Goal: Information Seeking & Learning: Find specific fact

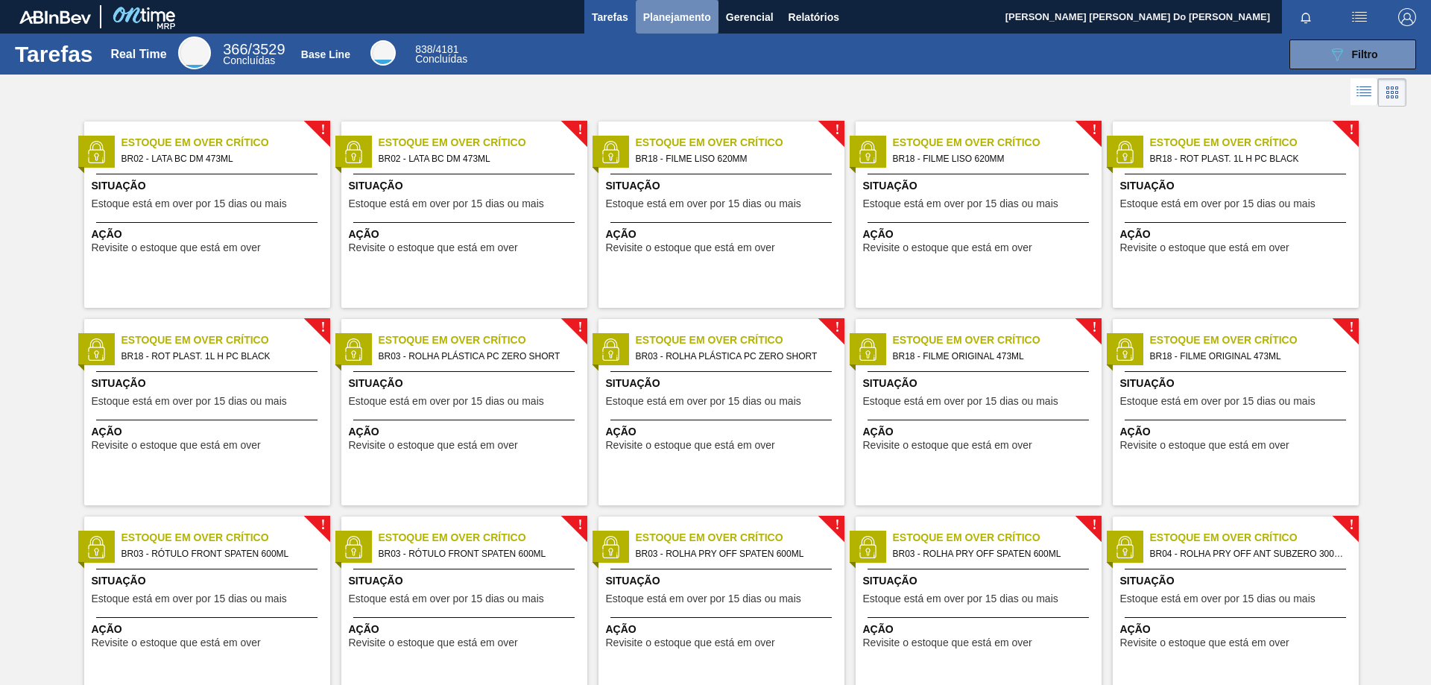
click at [683, 16] on span "Planejamento" at bounding box center [677, 17] width 68 height 18
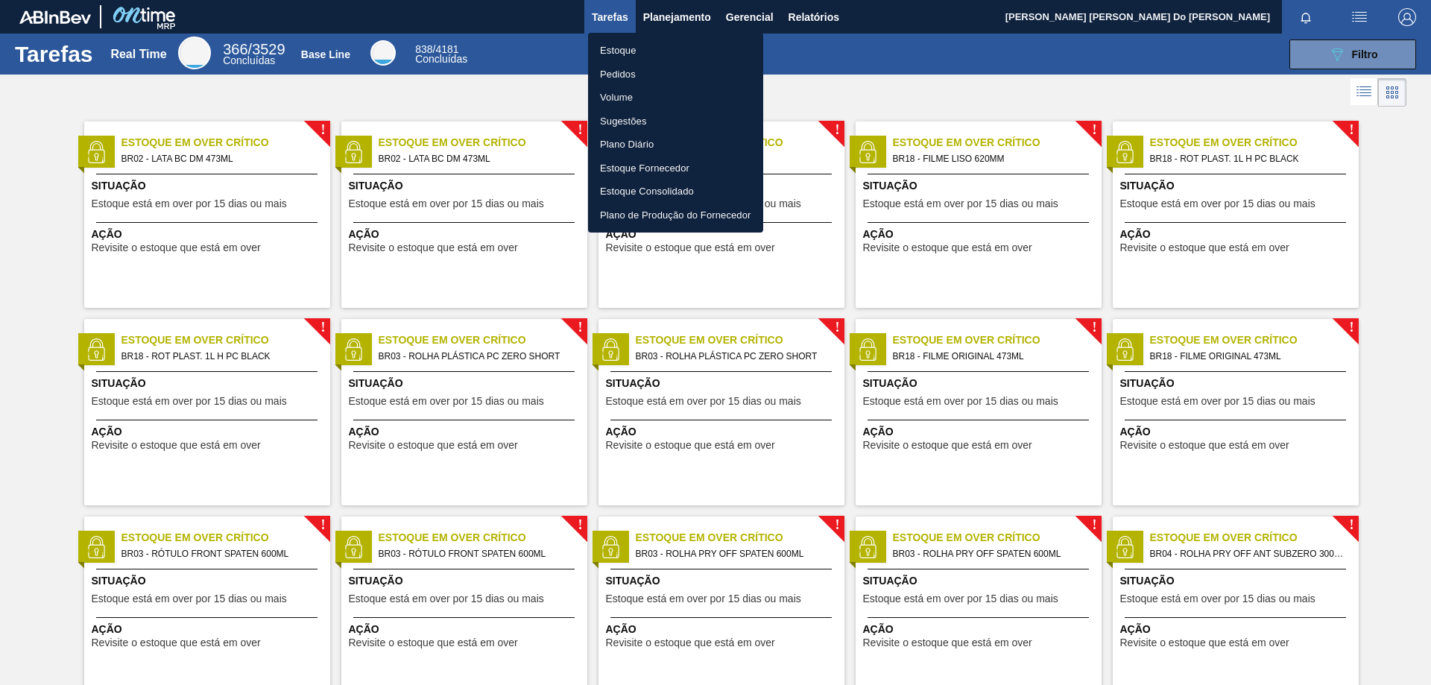
click at [653, 77] on li "Pedidos" at bounding box center [675, 75] width 175 height 24
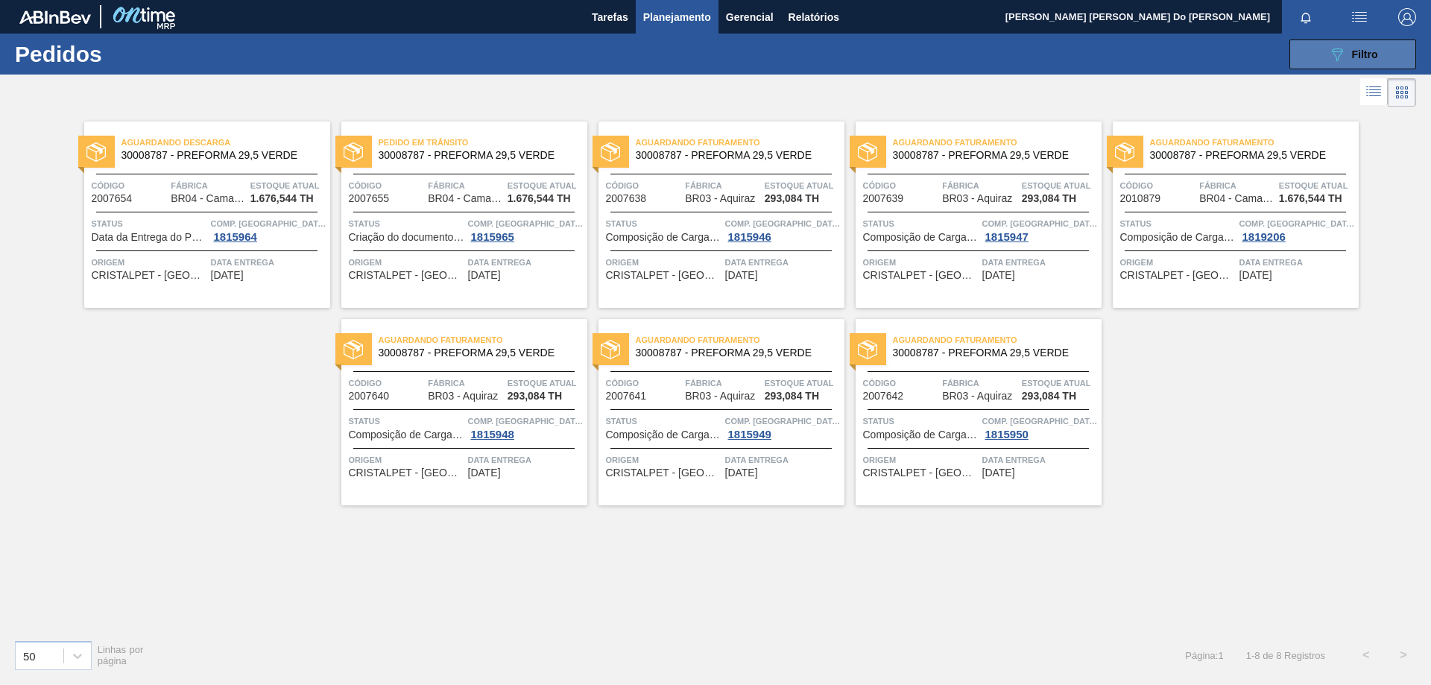
click at [1357, 58] on span "Filtro" at bounding box center [1365, 54] width 26 height 12
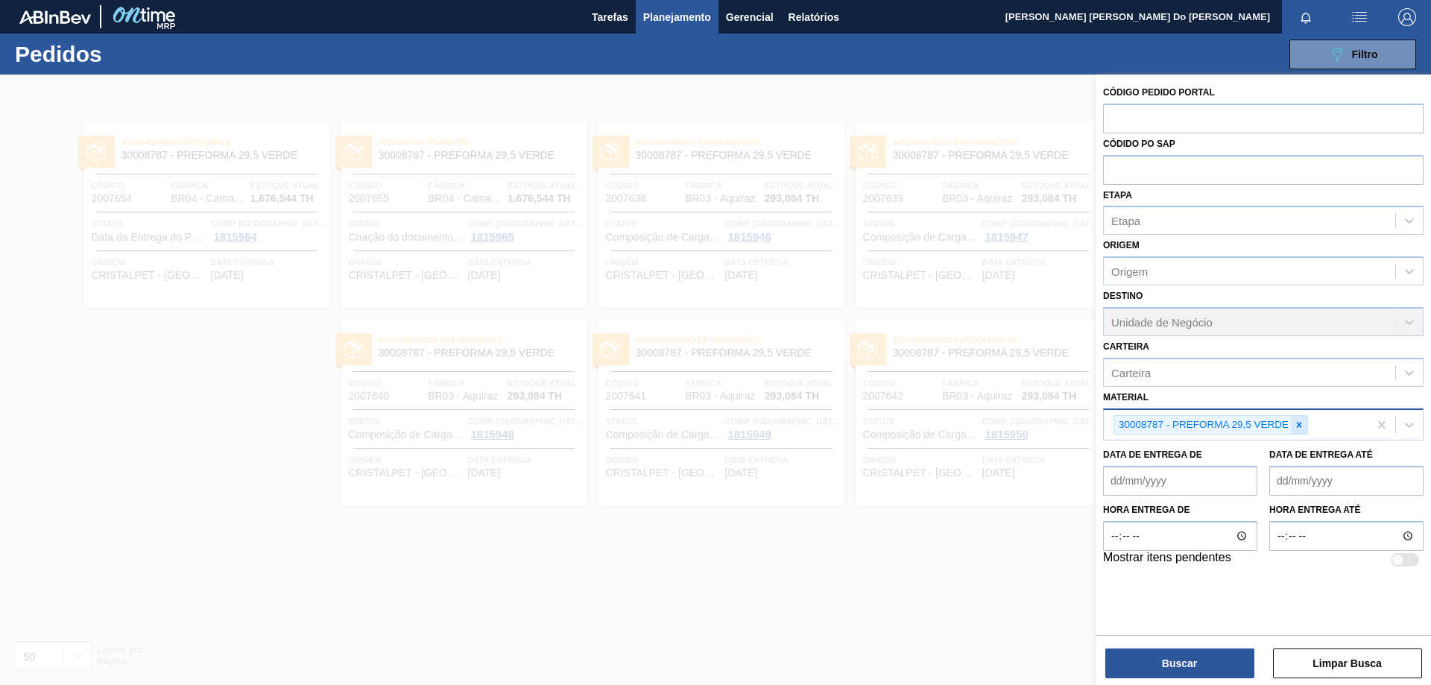
click at [1295, 424] on icon at bounding box center [1298, 424] width 10 height 10
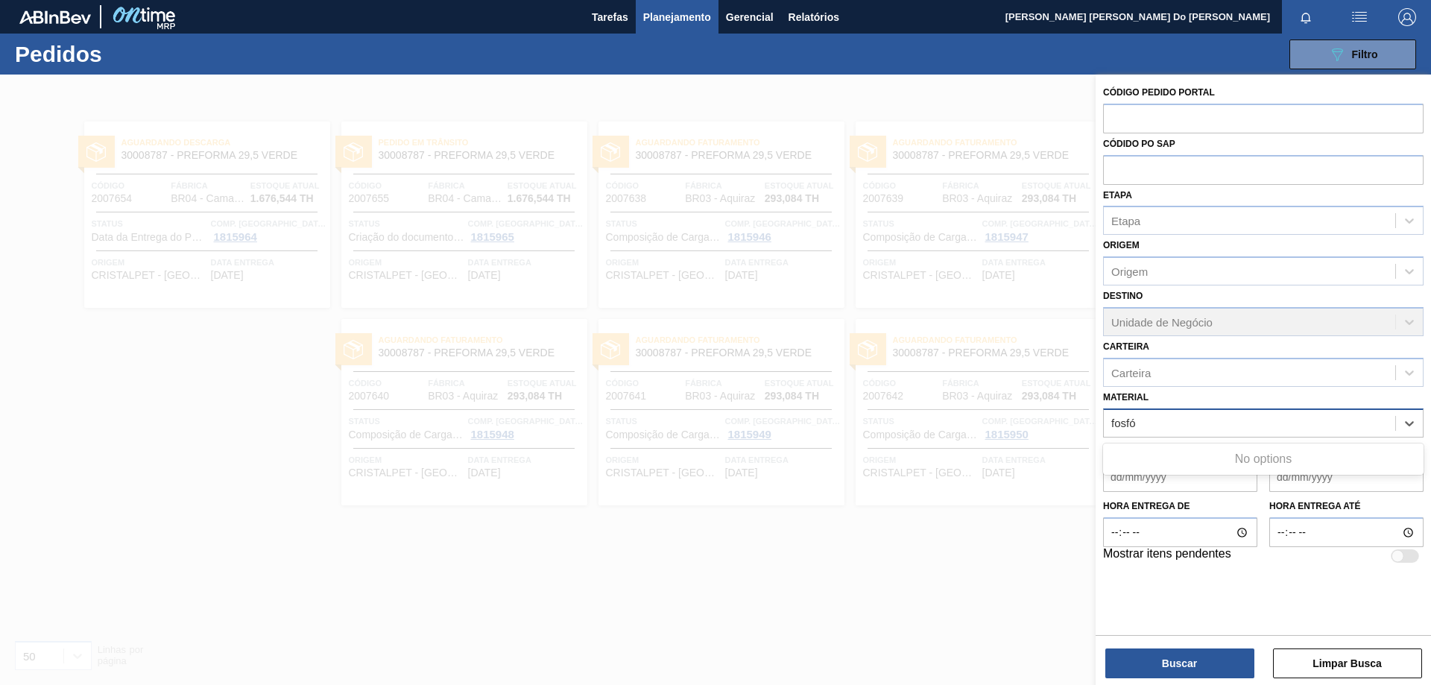
type input "fosf"
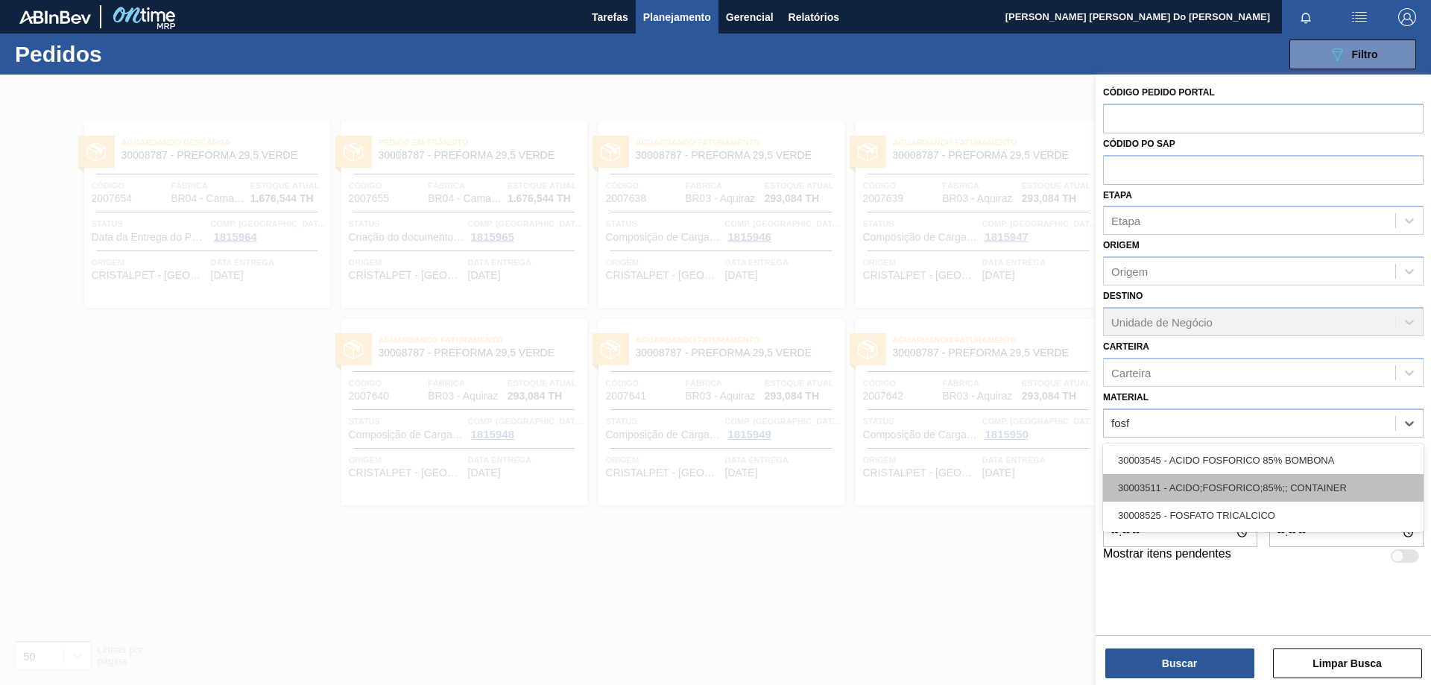
click at [1259, 492] on div "30003511 - ACIDO;FOSFORICO;85%;; CONTAINER" at bounding box center [1263, 488] width 320 height 28
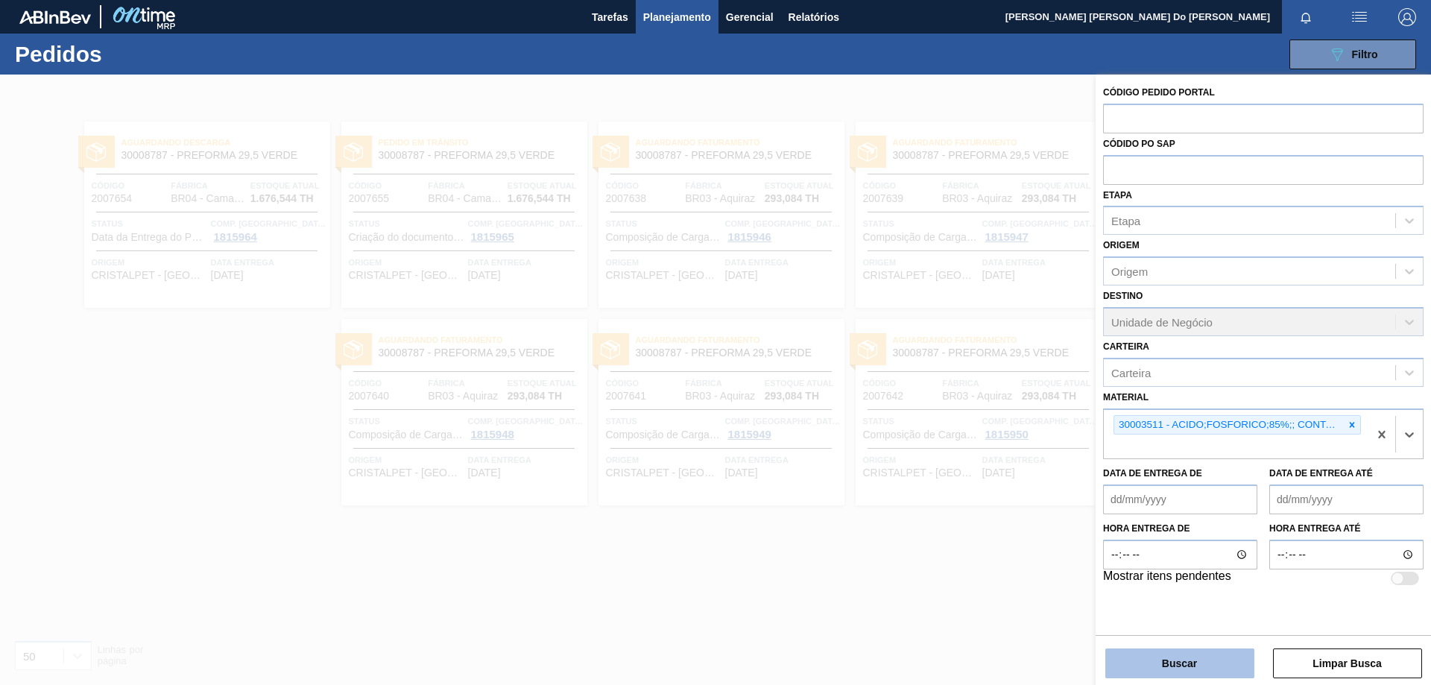
drag, startPoint x: 1198, startPoint y: 666, endPoint x: 1208, endPoint y: 667, distance: 9.7
click at [1203, 666] on button "Buscar" at bounding box center [1179, 663] width 149 height 30
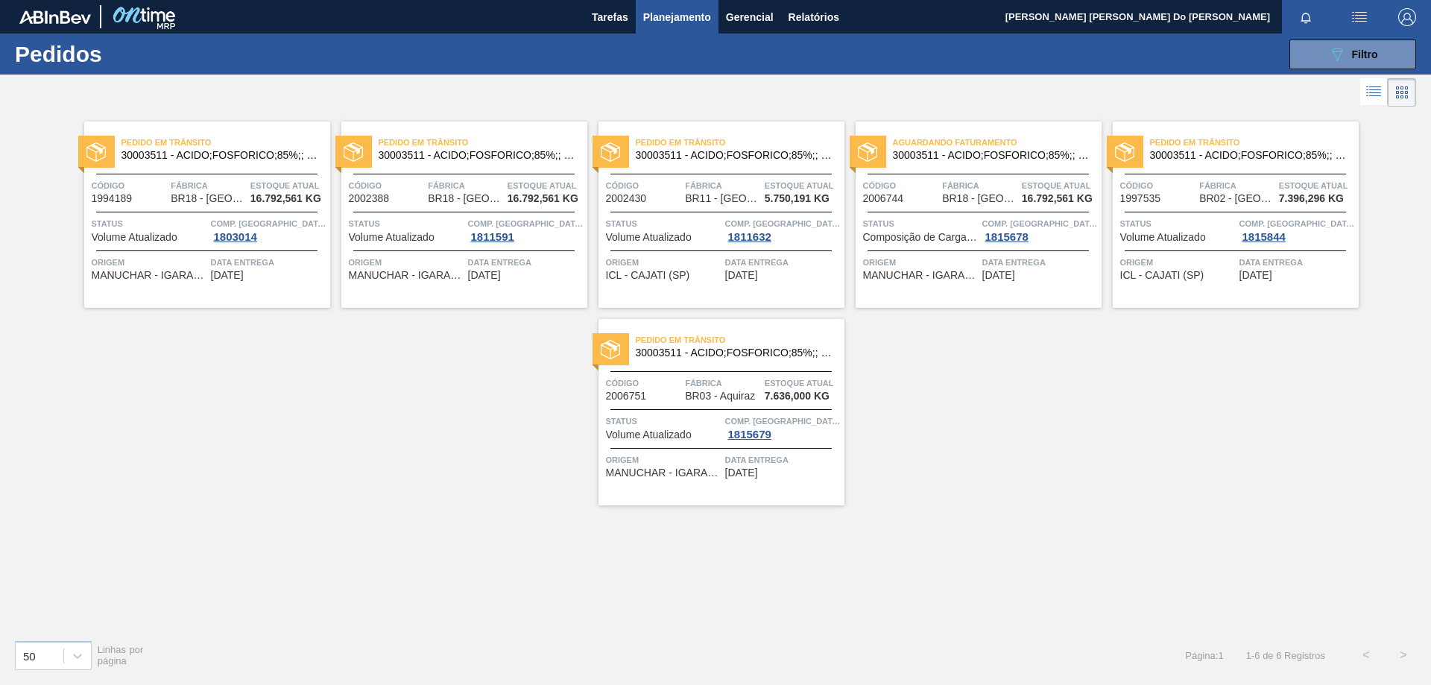
click at [661, 381] on span "Código" at bounding box center [644, 383] width 76 height 15
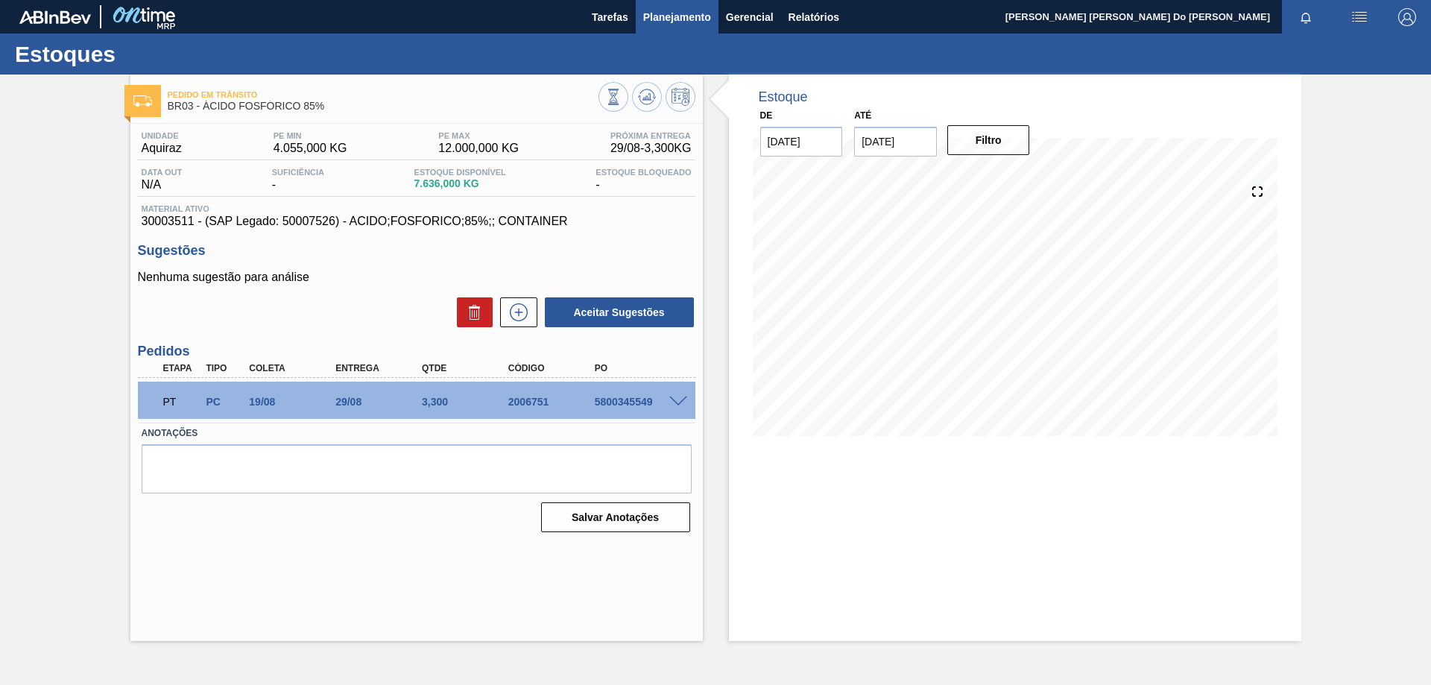
click at [652, 13] on span "Planejamento" at bounding box center [677, 17] width 68 height 18
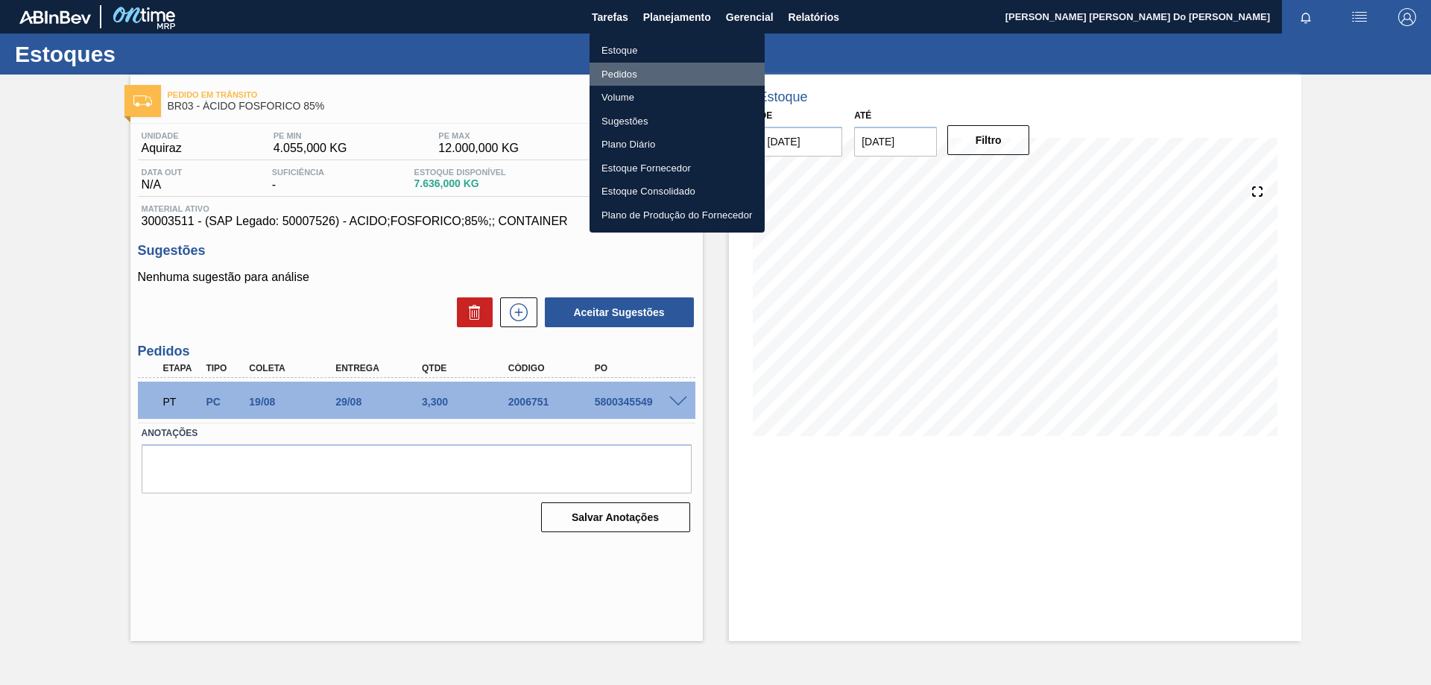
click at [617, 70] on li "Pedidos" at bounding box center [676, 75] width 175 height 24
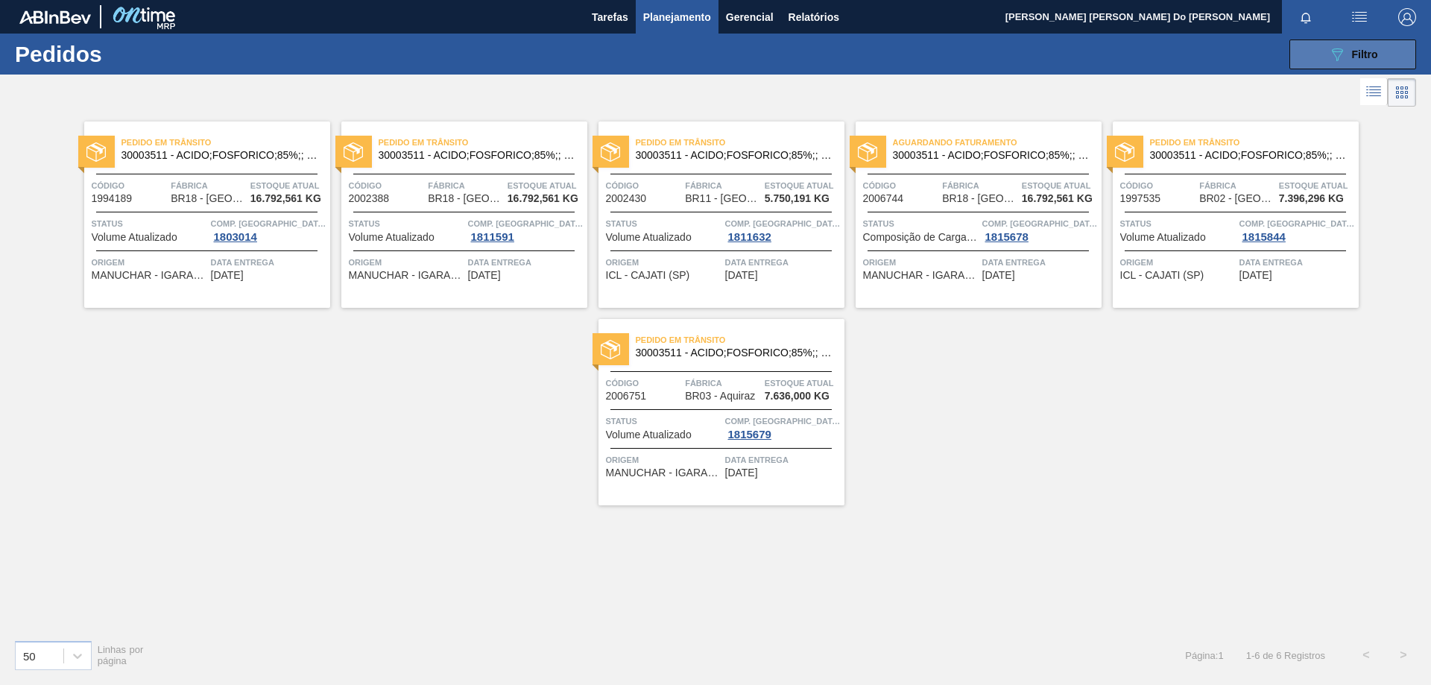
click at [1362, 52] on span "Filtro" at bounding box center [1365, 54] width 26 height 12
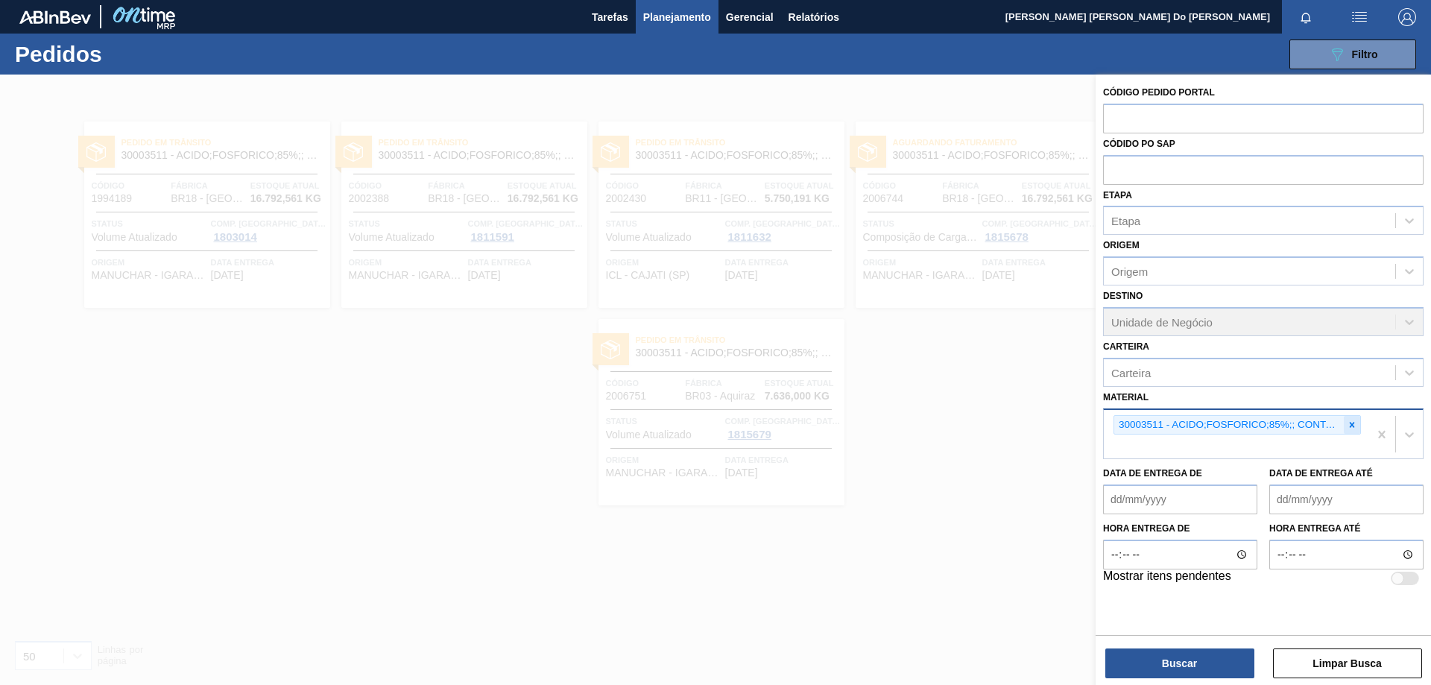
click at [1354, 425] on icon at bounding box center [1351, 424] width 10 height 10
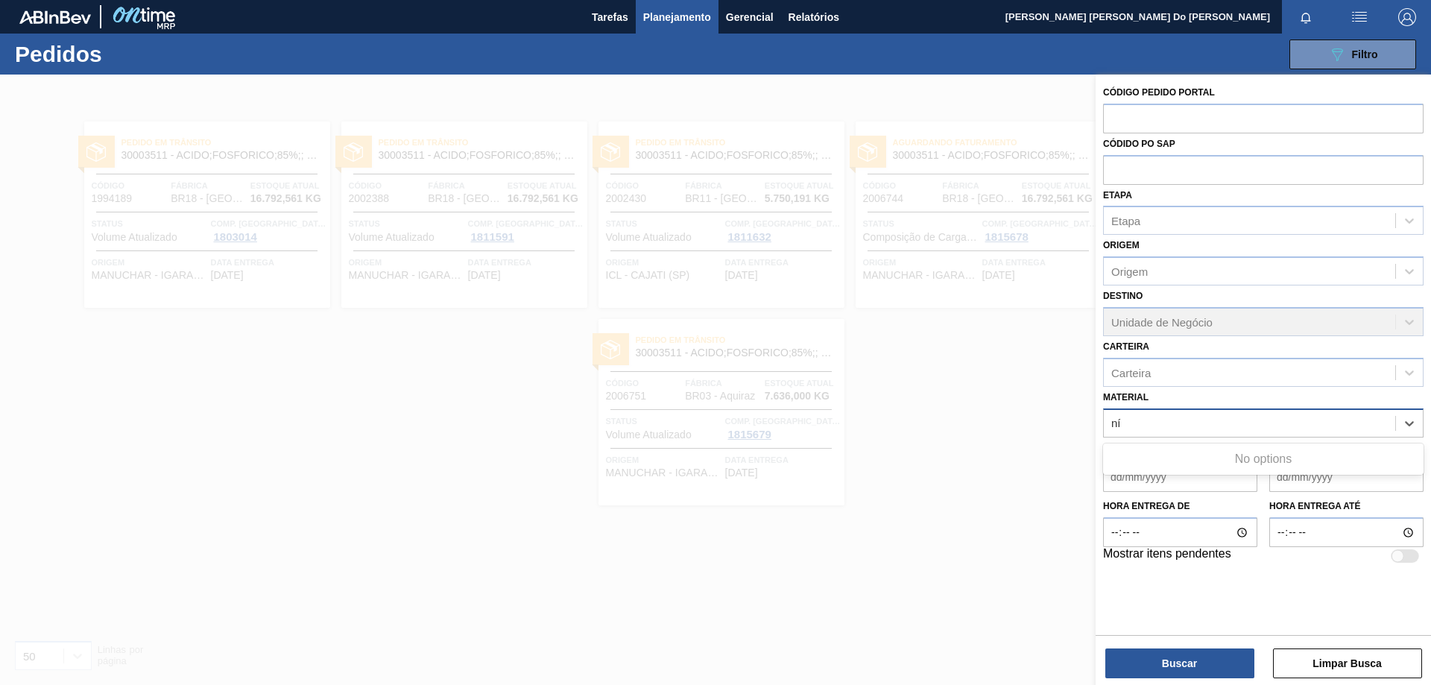
type input "n"
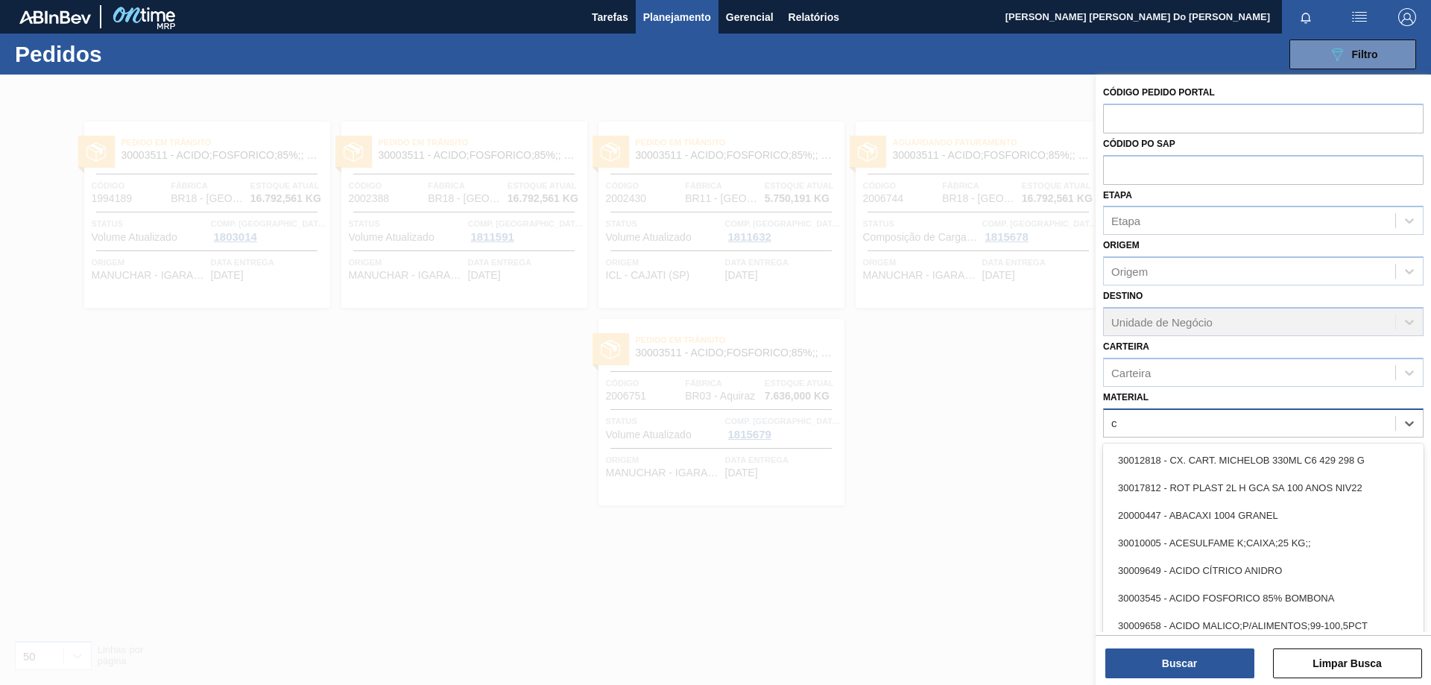
type input "cí"
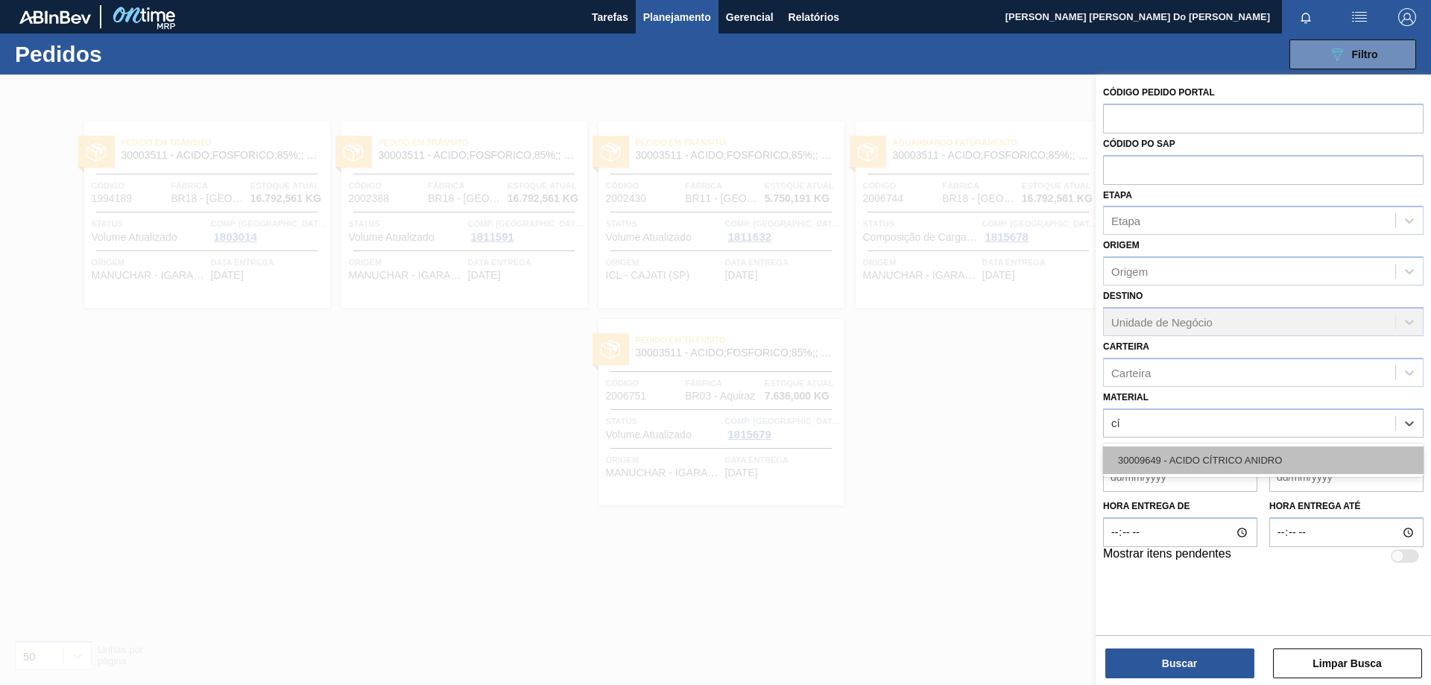
click at [1276, 466] on div "30009649 - ACIDO CÍTRICO ANIDRO" at bounding box center [1263, 460] width 320 height 28
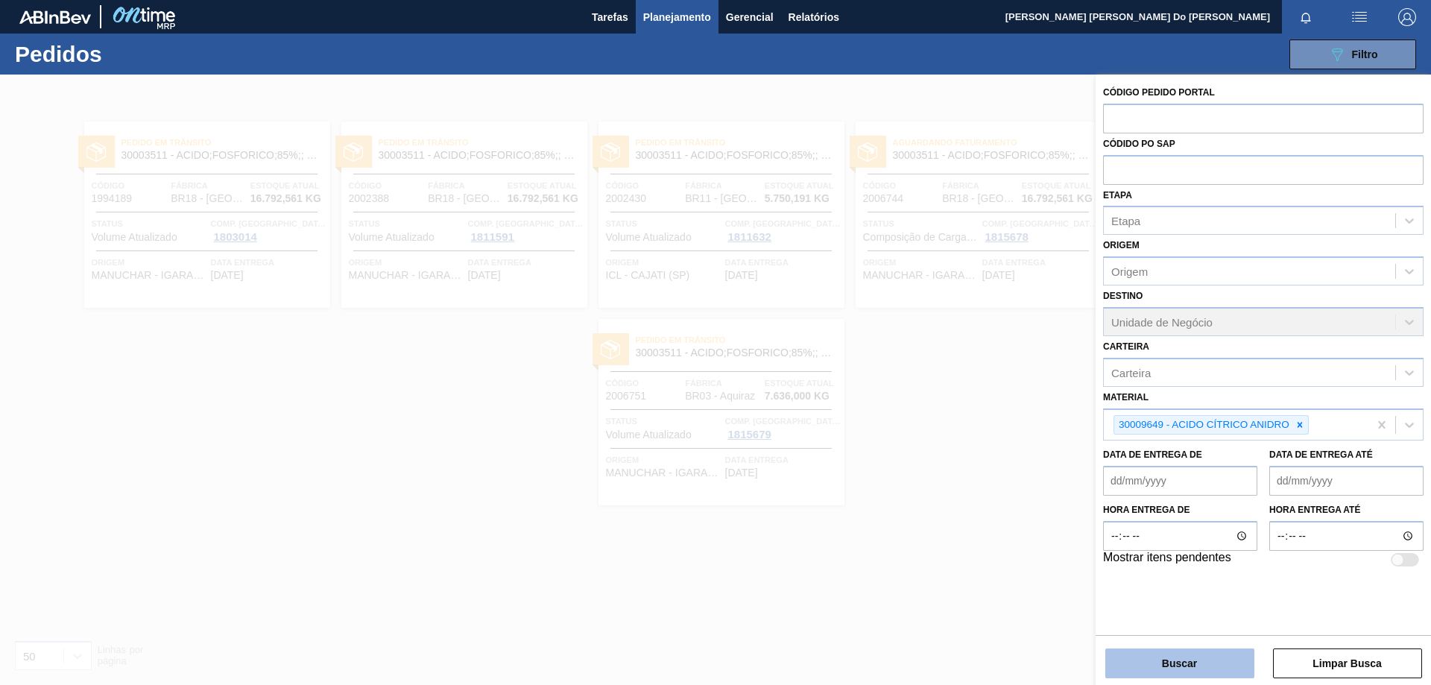
click at [1184, 665] on button "Buscar" at bounding box center [1179, 663] width 149 height 30
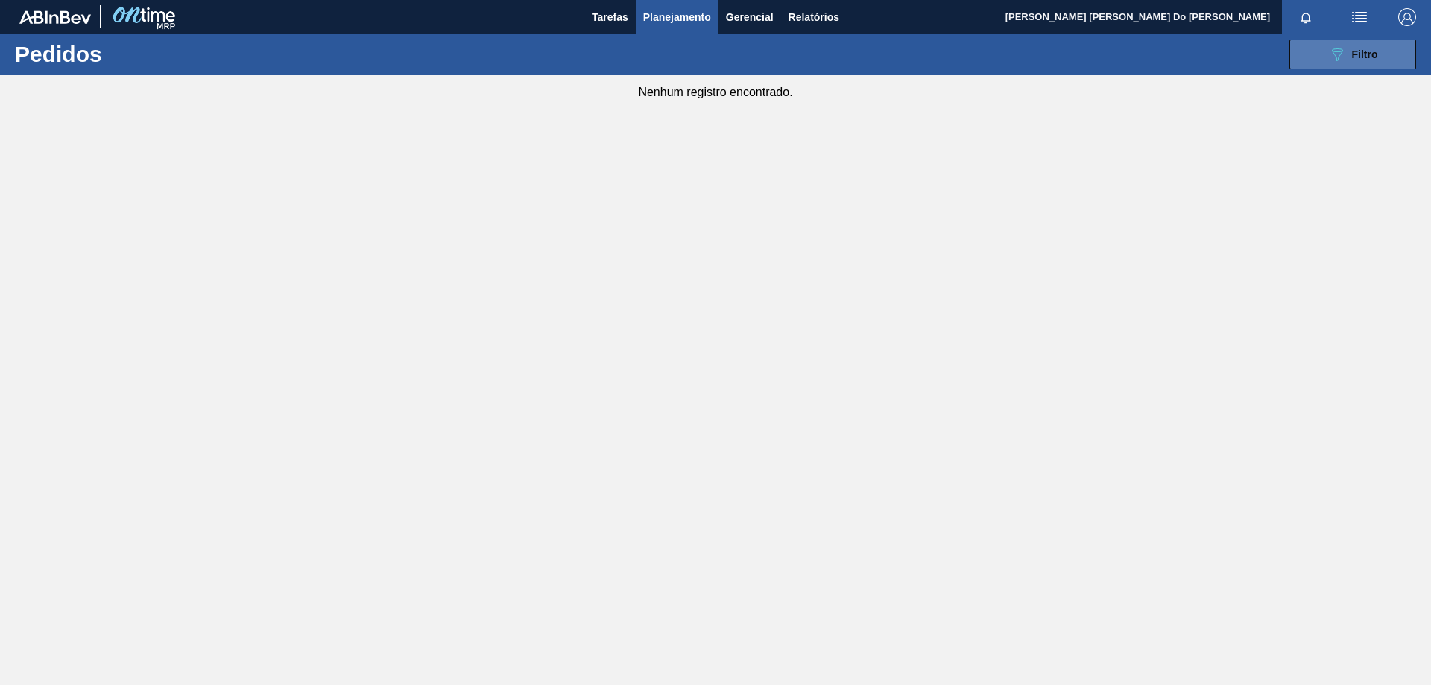
click at [1378, 50] on button "089F7B8B-B2A5-4AFE-B5C0-19BA573D28AC Filtro" at bounding box center [1352, 54] width 127 height 30
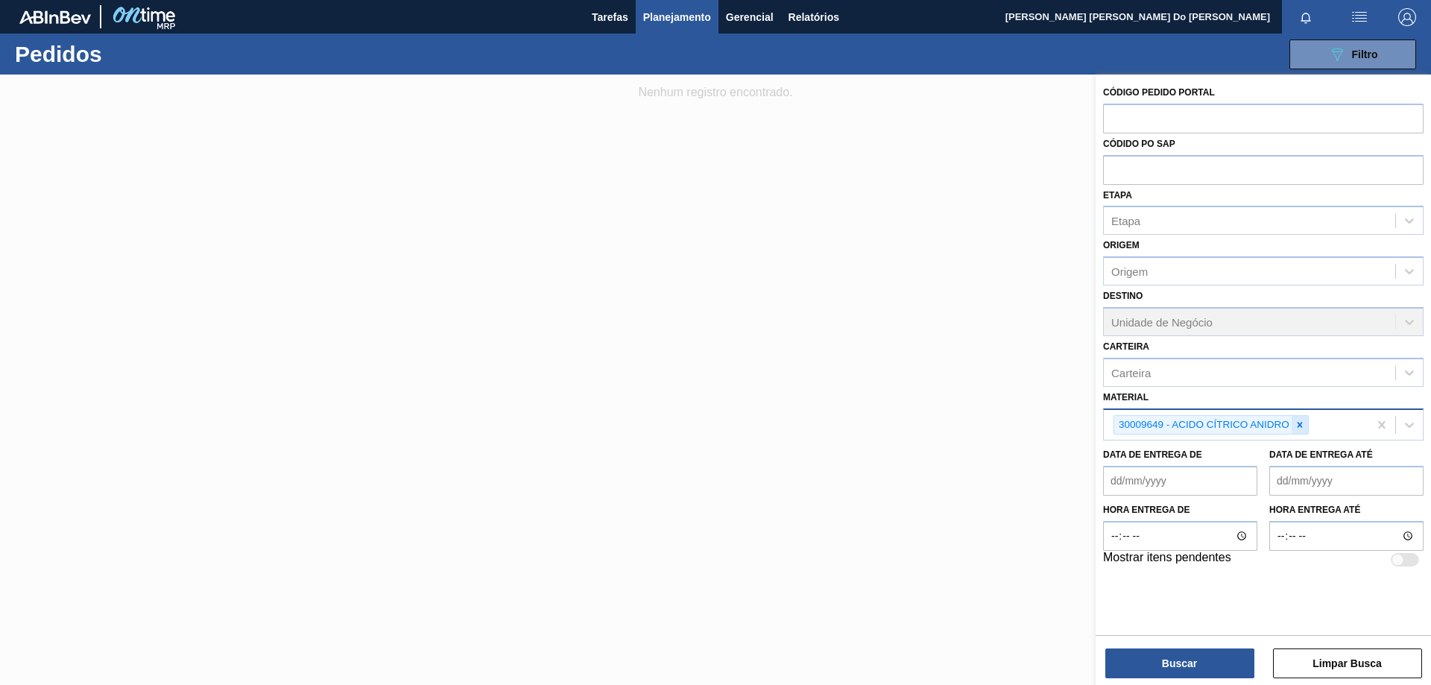
click at [1301, 425] on icon at bounding box center [1299, 424] width 10 height 10
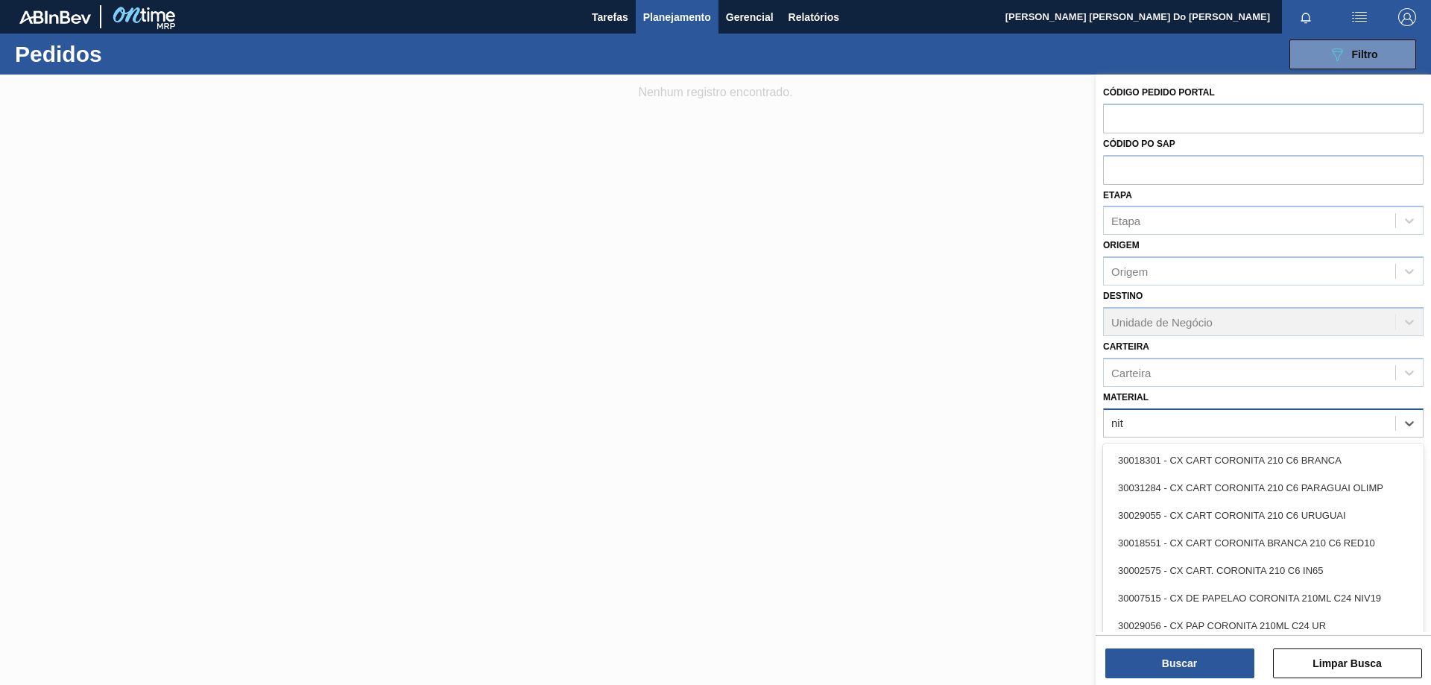
type input "ni"
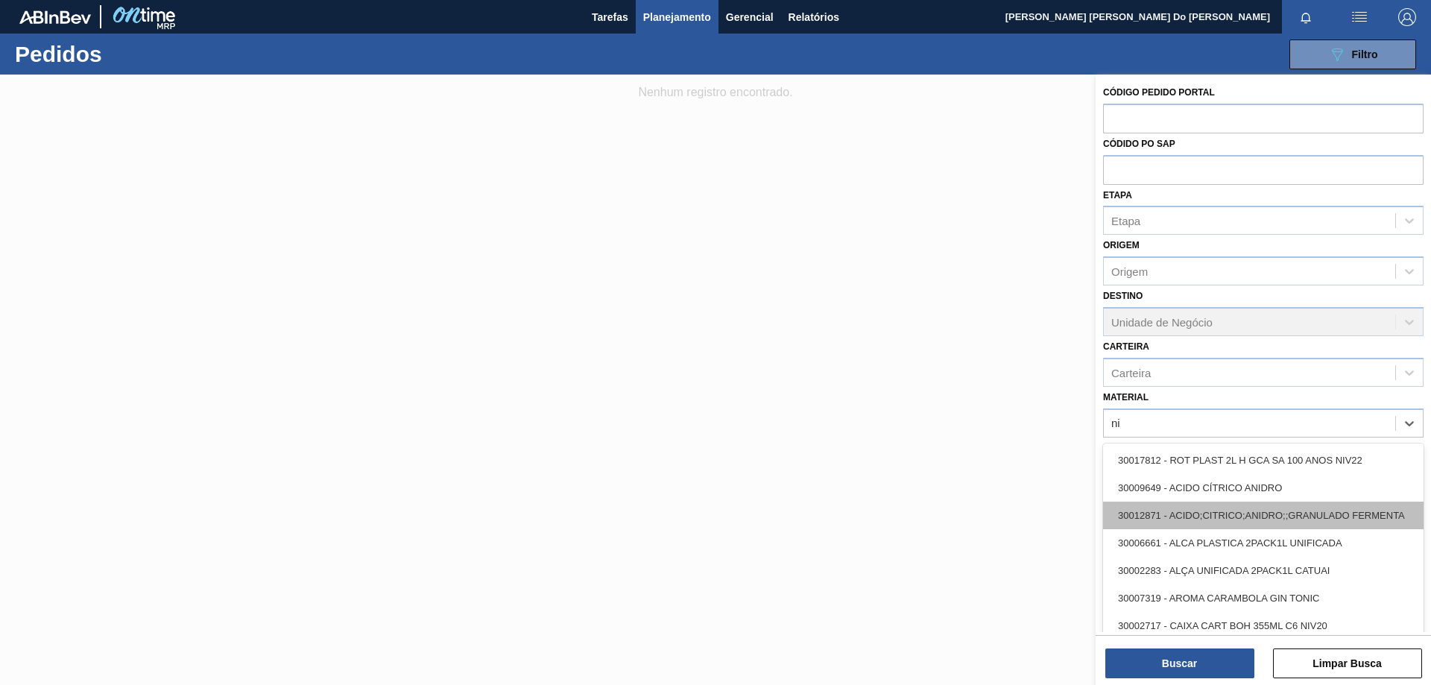
click at [1319, 522] on div "30012871 - ACIDO;CITRICO;ANIDRO;;GRANULADO FERMENTA" at bounding box center [1263, 515] width 320 height 28
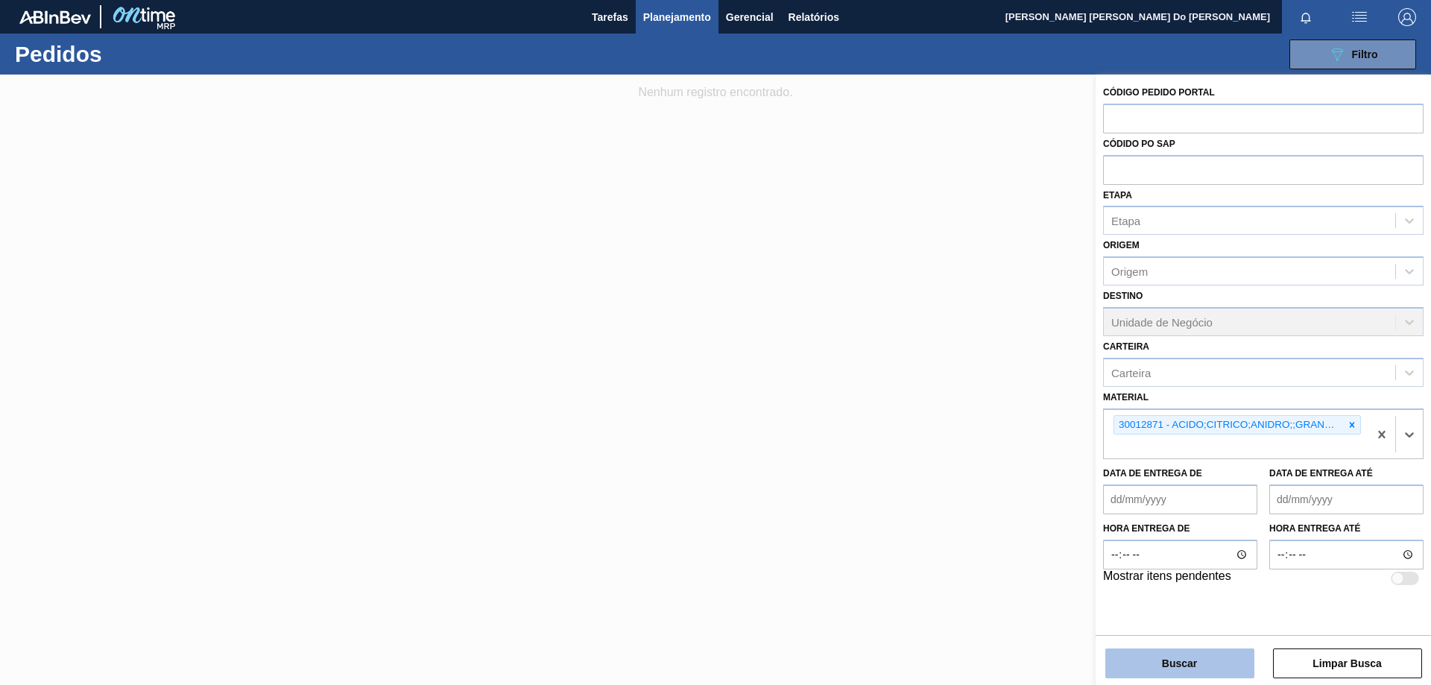
click at [1214, 672] on button "Buscar" at bounding box center [1179, 663] width 149 height 30
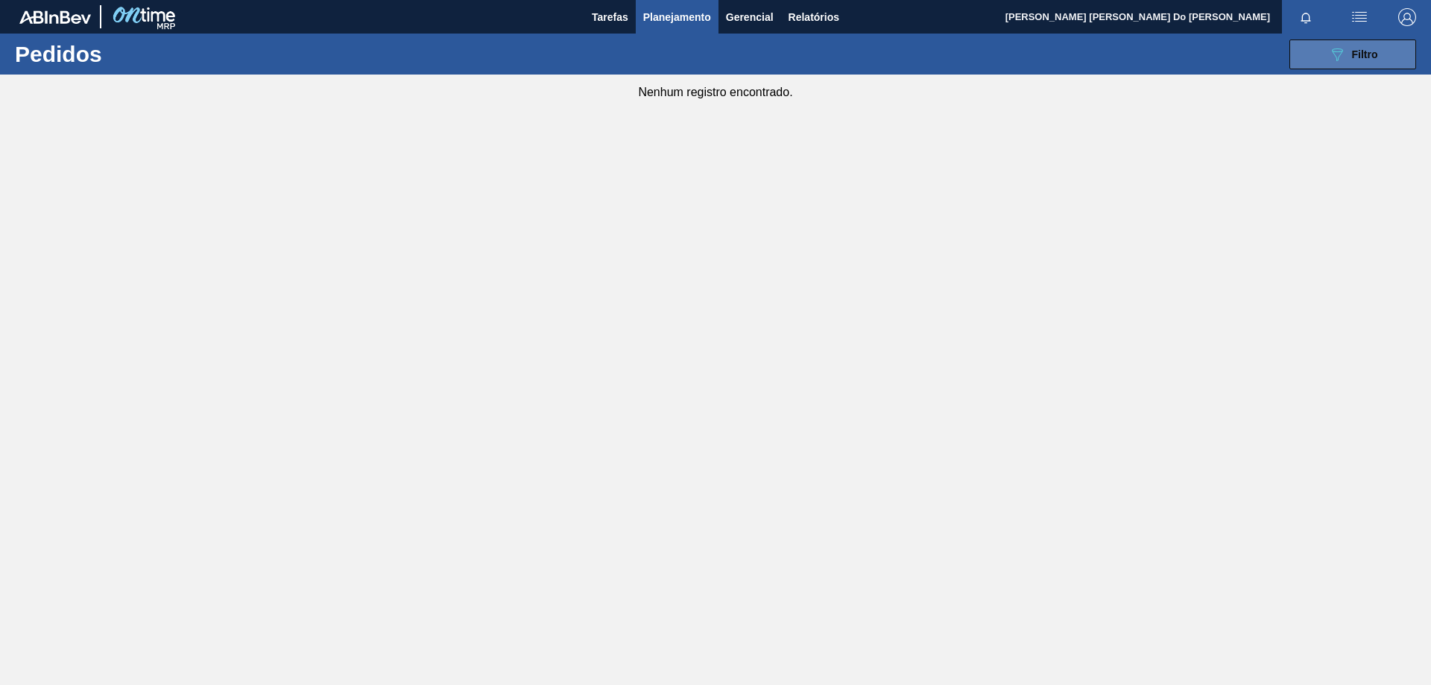
click at [1369, 45] on div "089F7B8B-B2A5-4AFE-B5C0-19BA573D28AC Filtro" at bounding box center [1353, 54] width 50 height 18
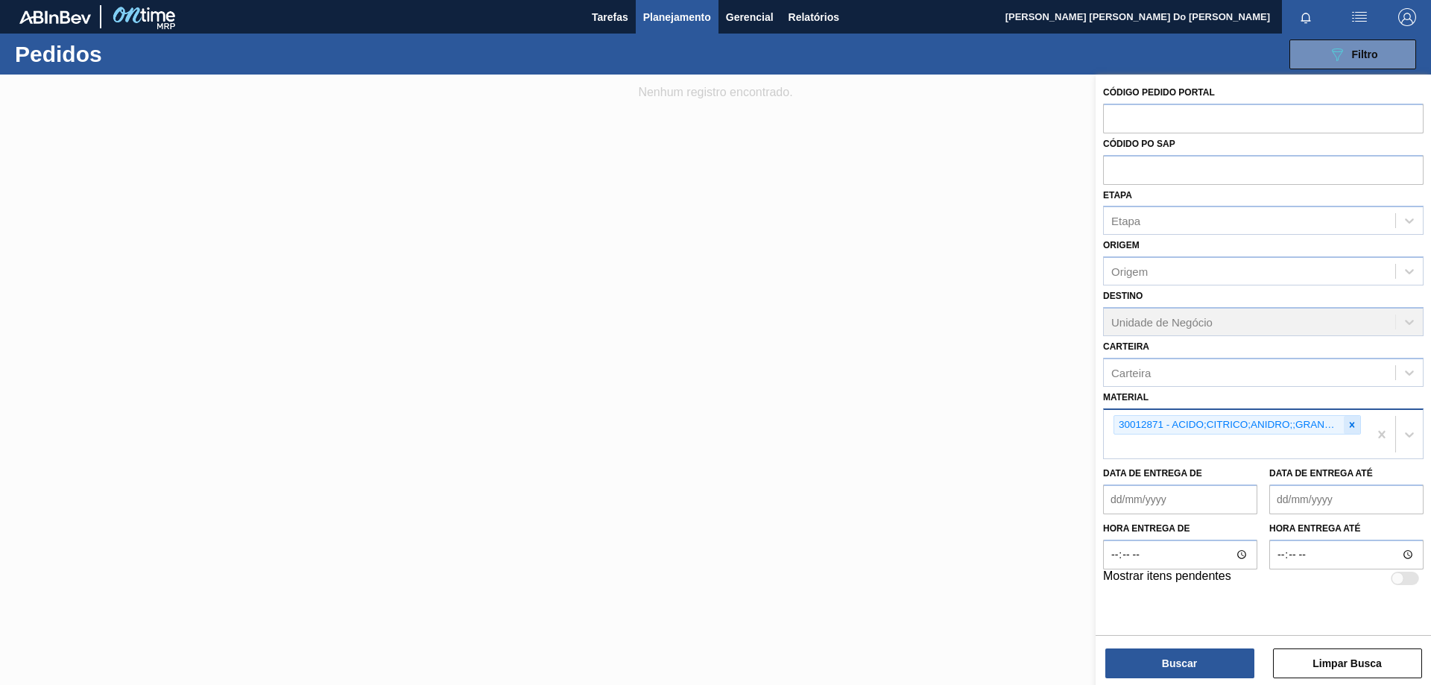
click at [1352, 421] on icon at bounding box center [1351, 424] width 10 height 10
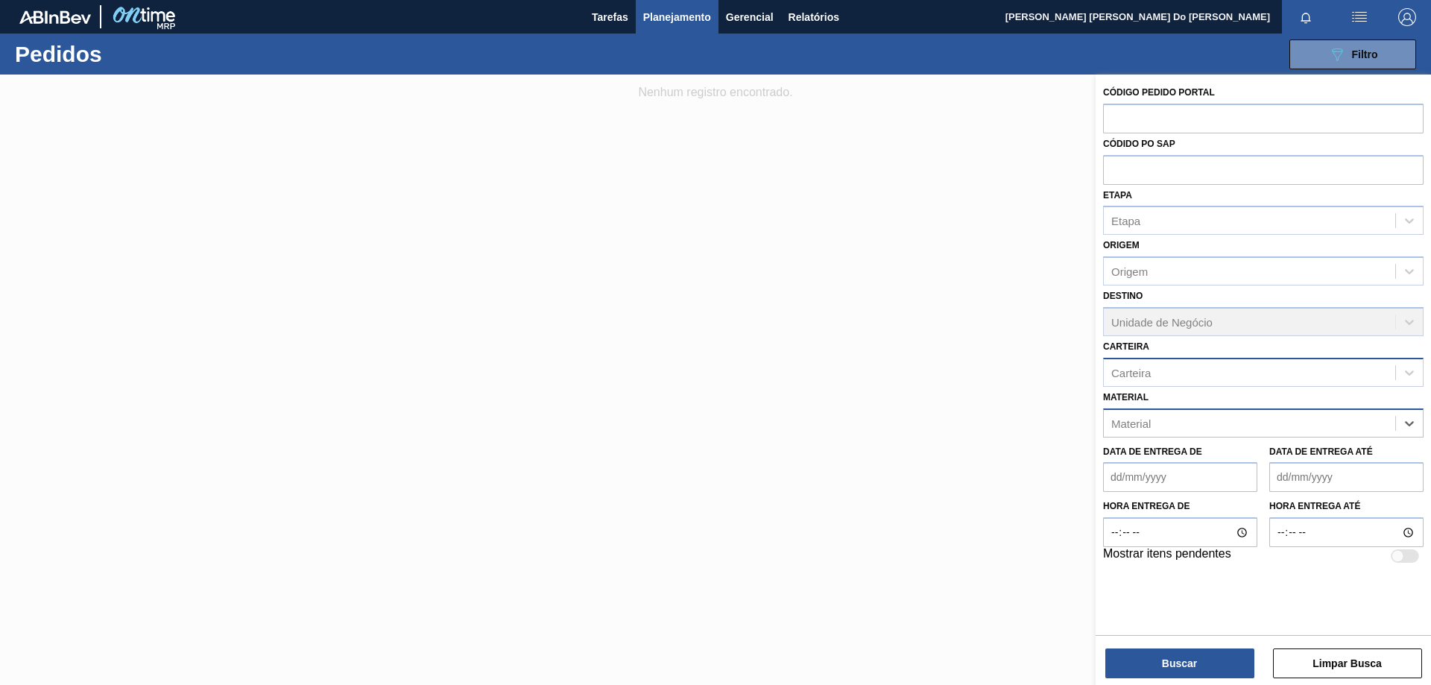
type input "c"
paste input "30003406"
type input "30003406"
paste input "30003551"
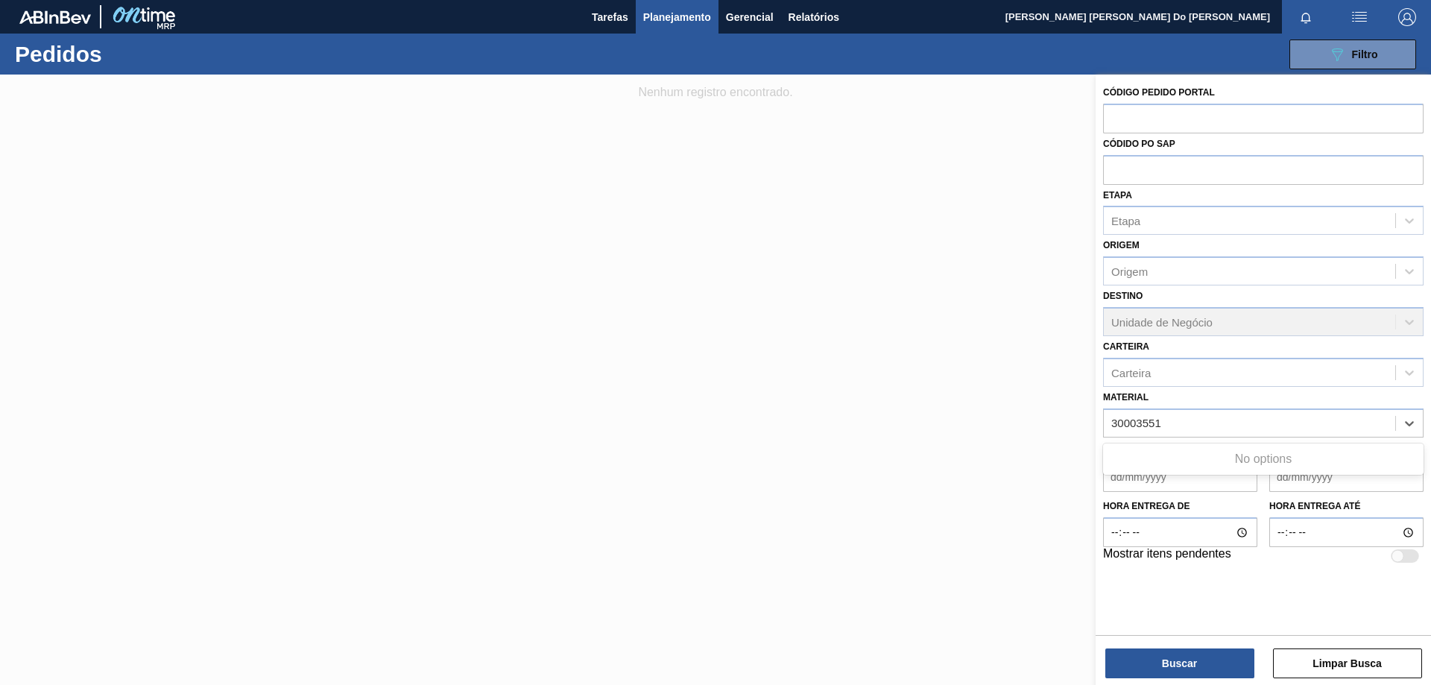
type input "30003551"
click at [1164, 422] on div "Material" at bounding box center [1248, 423] width 291 height 22
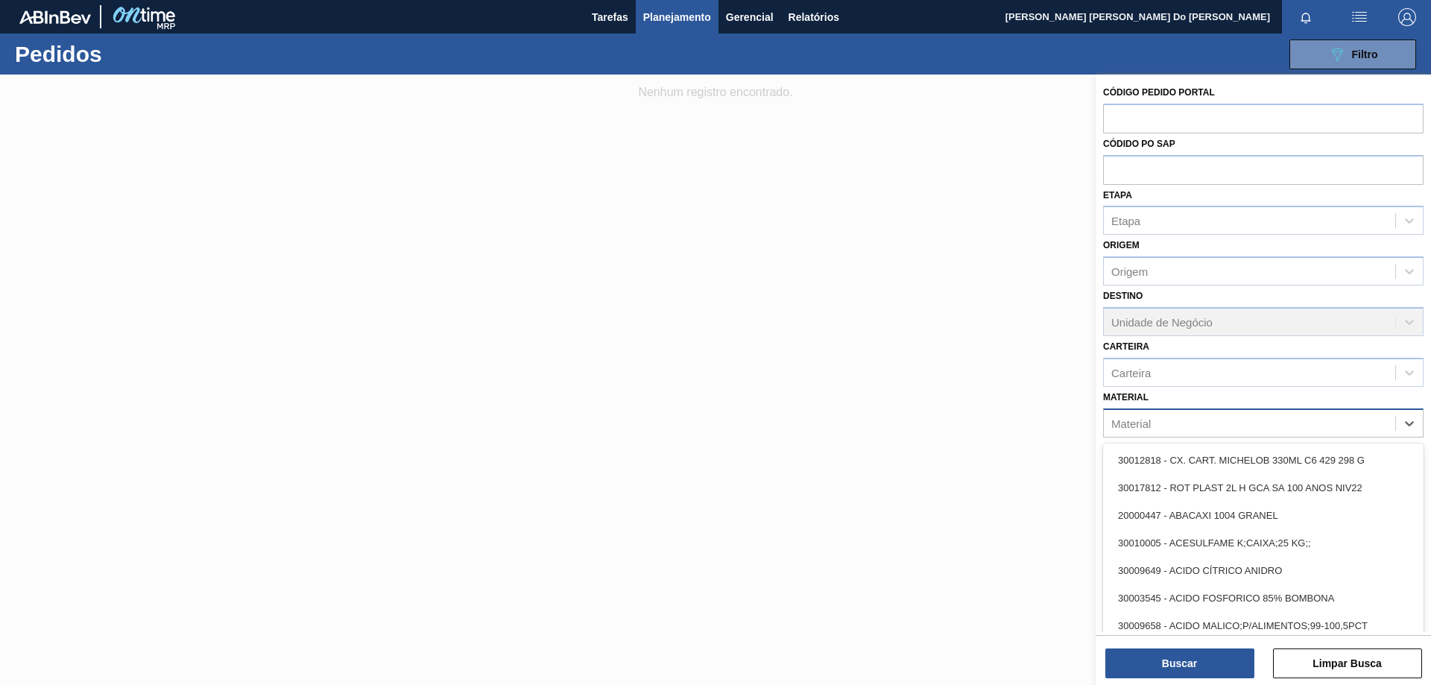
paste input "30003511"
type input "30003511"
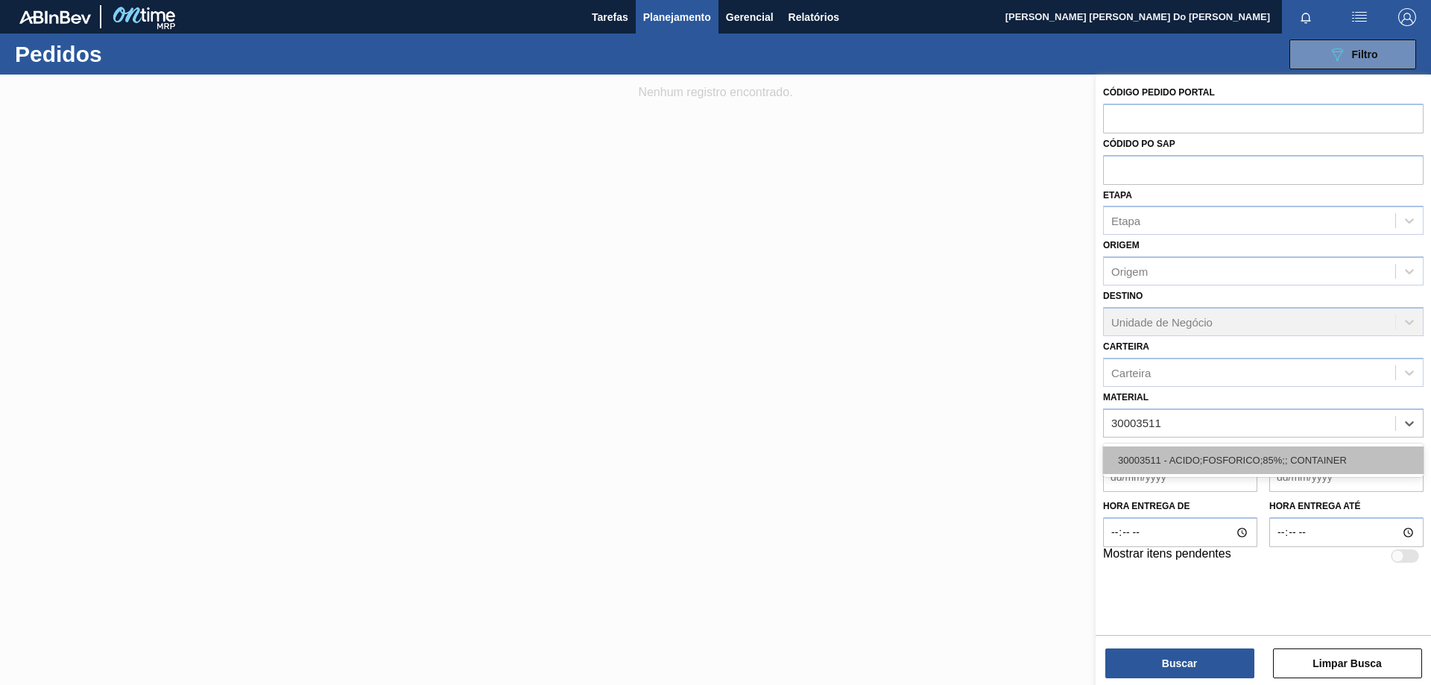
click at [1216, 451] on div "30003511 - ACIDO;FOSFORICO;85%;; CONTAINER" at bounding box center [1263, 460] width 320 height 28
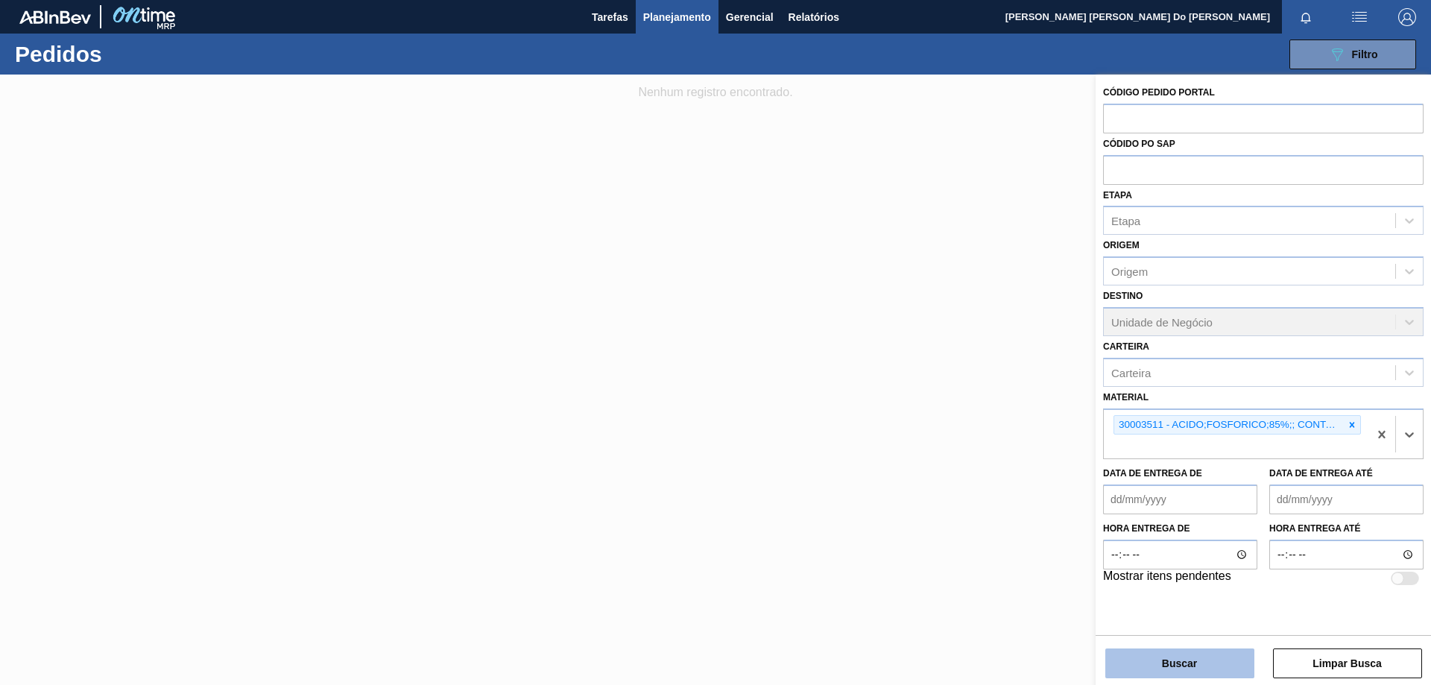
click at [1201, 655] on button "Buscar" at bounding box center [1179, 663] width 149 height 30
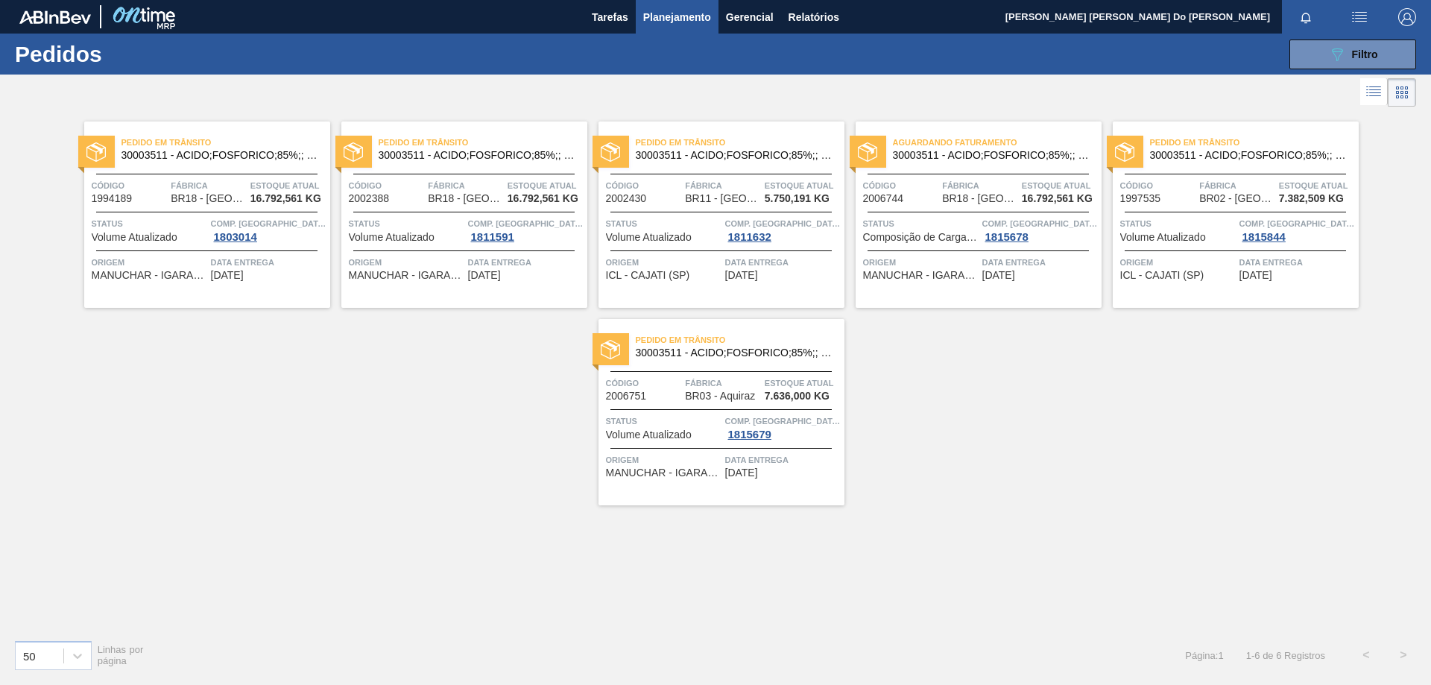
click at [643, 376] on span "Código" at bounding box center [644, 383] width 76 height 15
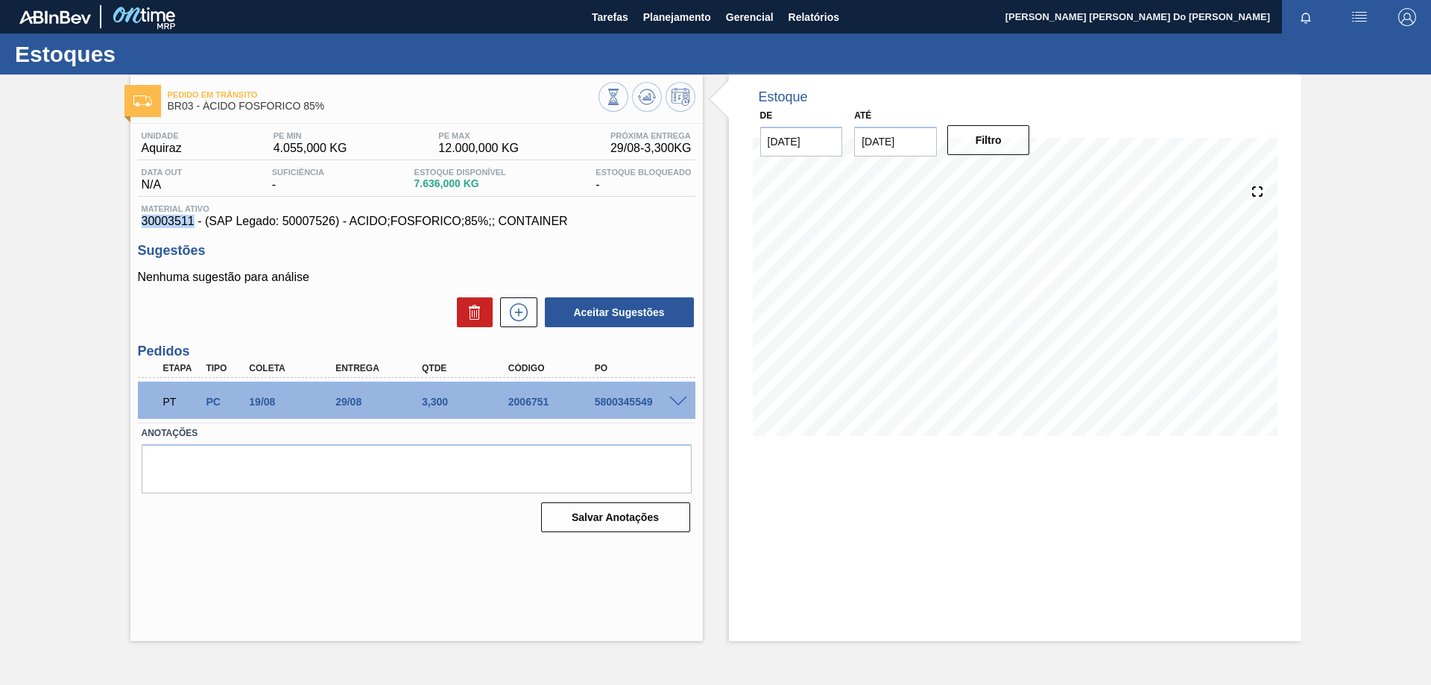
drag, startPoint x: 139, startPoint y: 224, endPoint x: 191, endPoint y: 225, distance: 51.4
click at [191, 225] on div "Material ativo 30003511 - (SAP Legado: 50007526) - ACIDO;FOSFORICO;85%;; CONTAI…" at bounding box center [416, 216] width 557 height 24
copy span "30003511"
click at [673, 15] on span "Planejamento" at bounding box center [677, 17] width 68 height 18
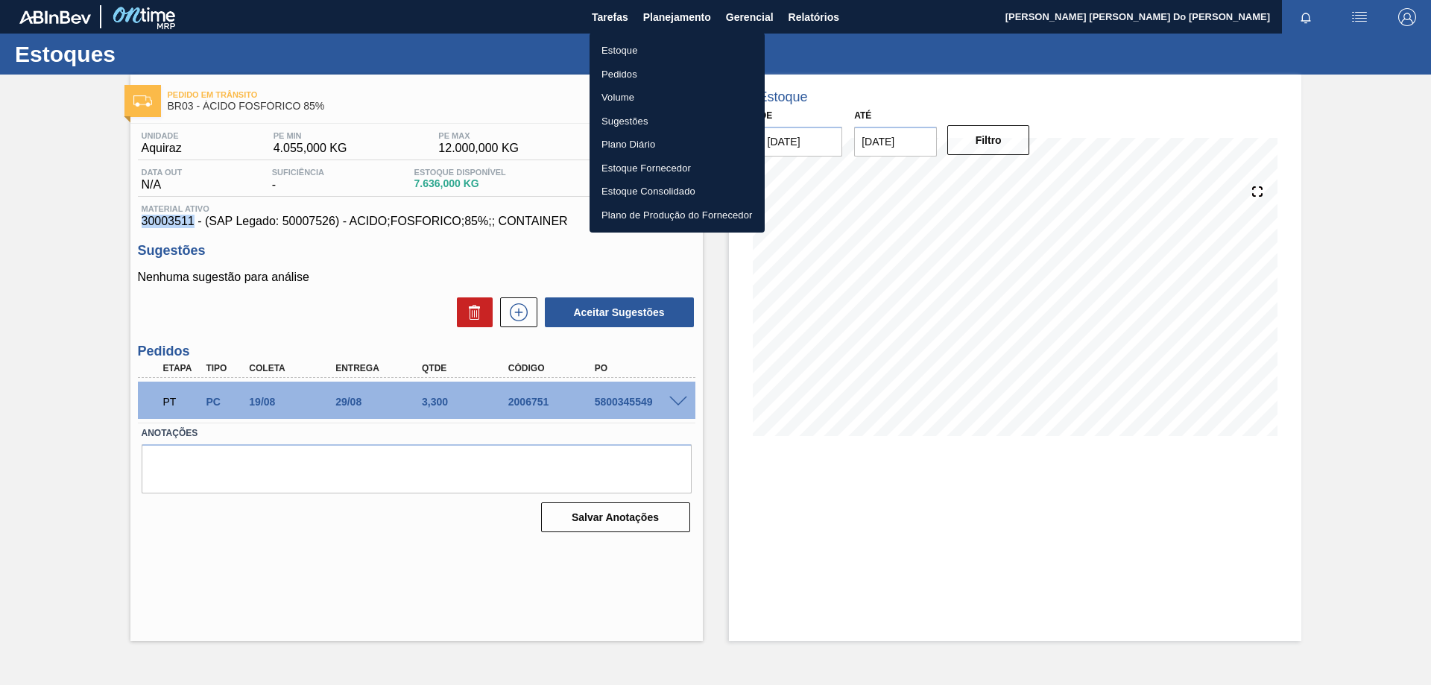
click at [659, 73] on li "Pedidos" at bounding box center [676, 75] width 175 height 24
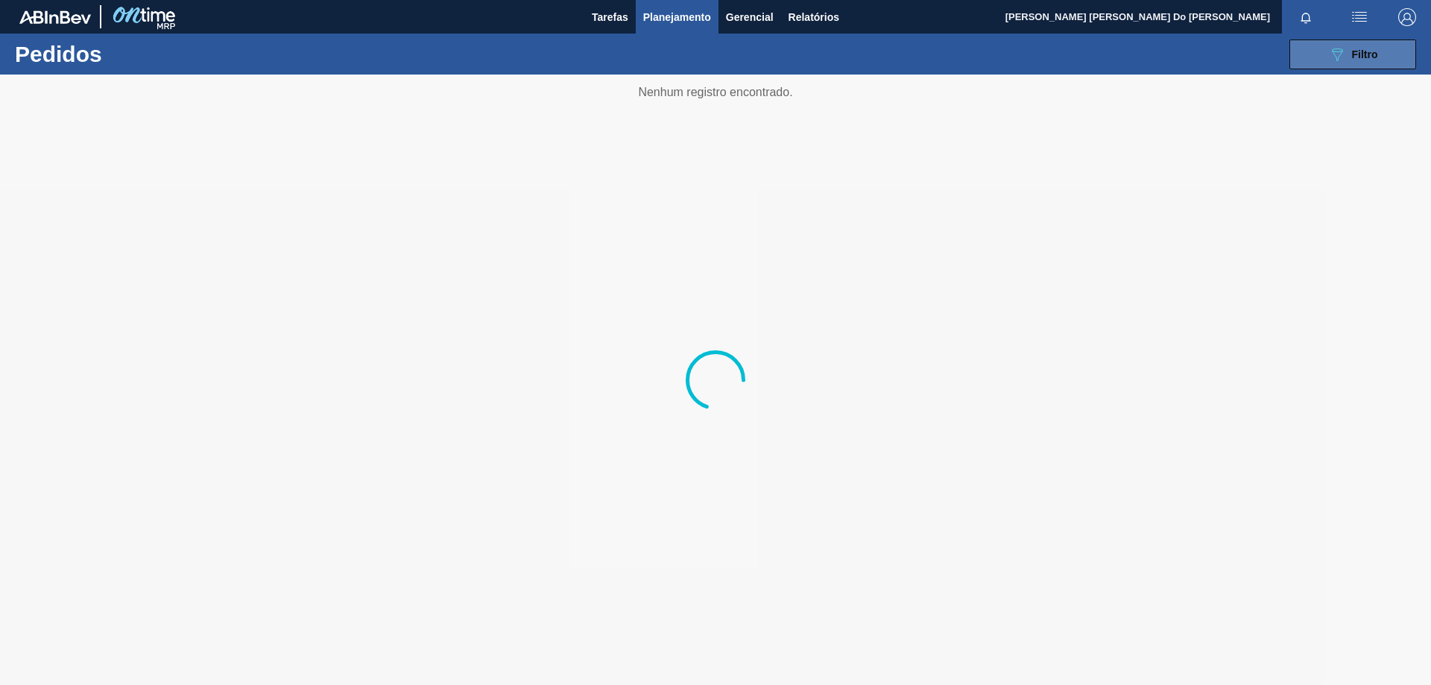
click at [1363, 54] on span "Filtro" at bounding box center [1365, 54] width 26 height 12
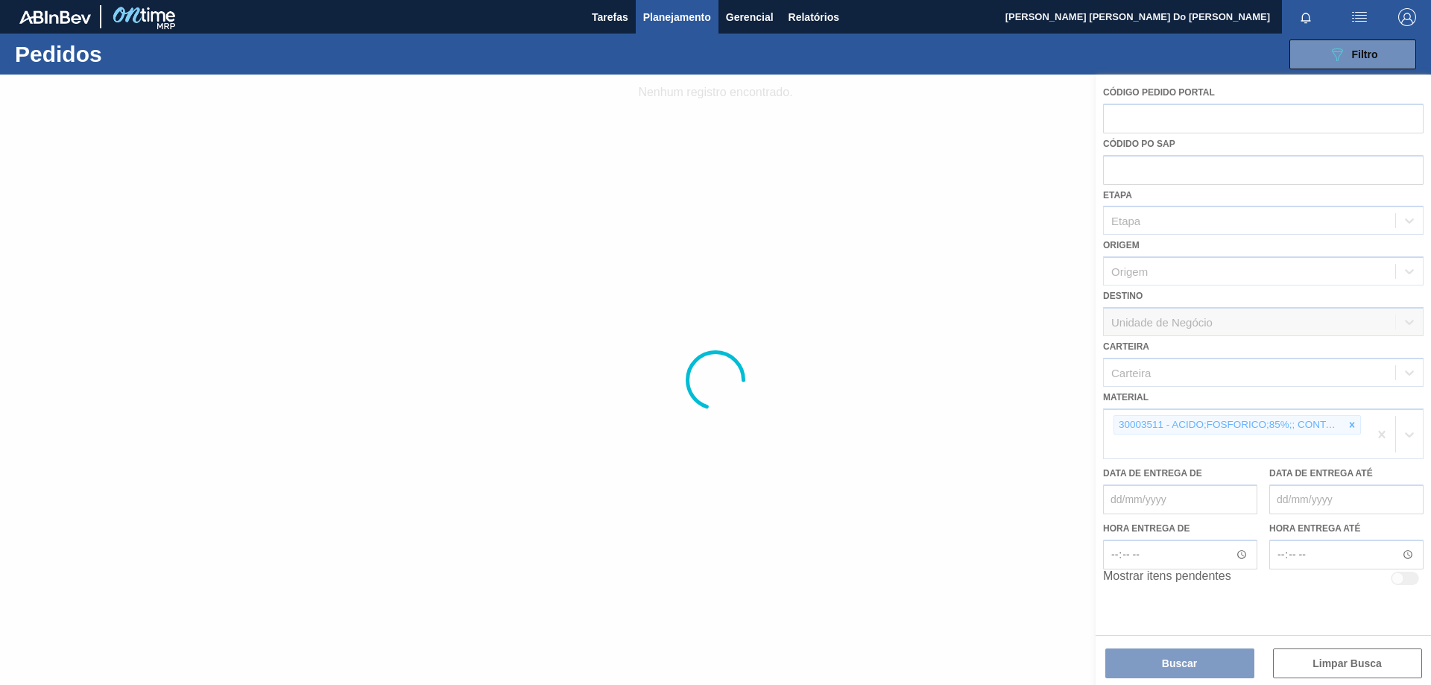
click at [1118, 426] on div at bounding box center [715, 380] width 1431 height 610
click at [1358, 423] on div at bounding box center [715, 380] width 1431 height 610
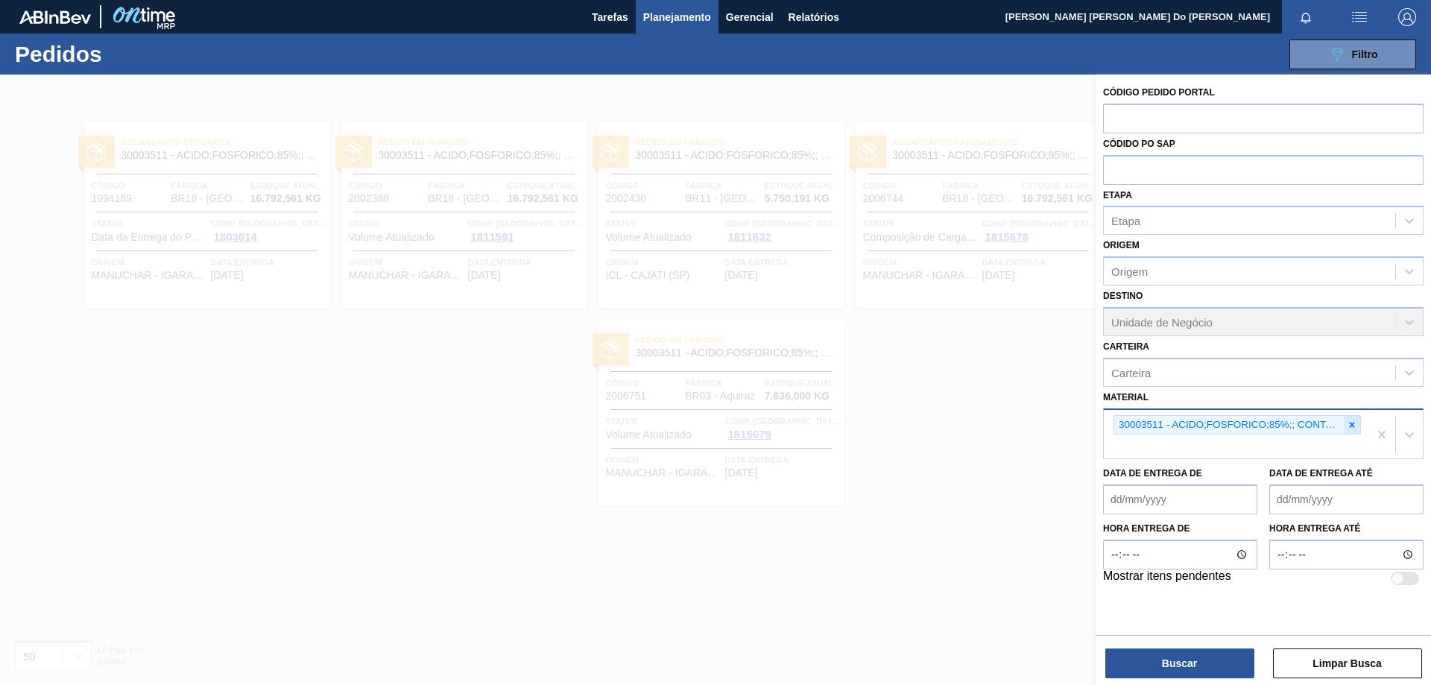
click at [1353, 428] on icon at bounding box center [1351, 424] width 10 height 10
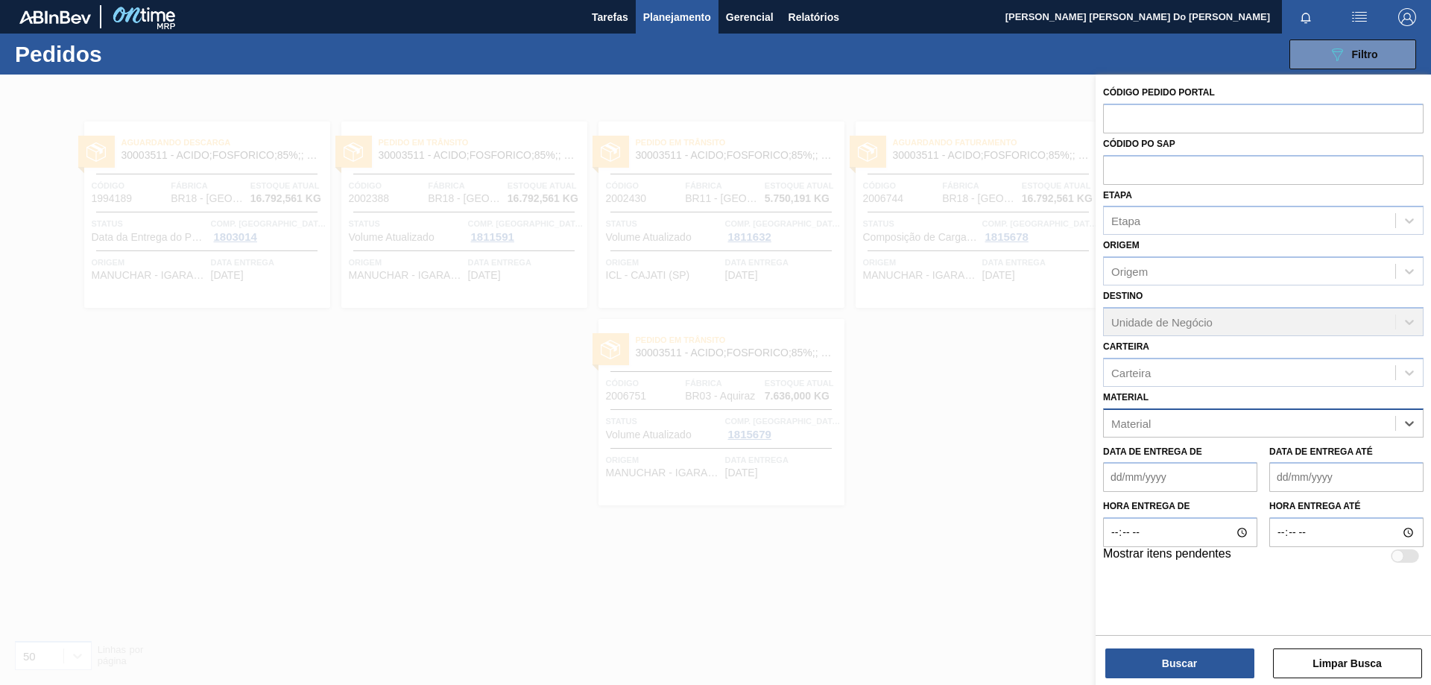
paste input "30002882"
type input "30002882"
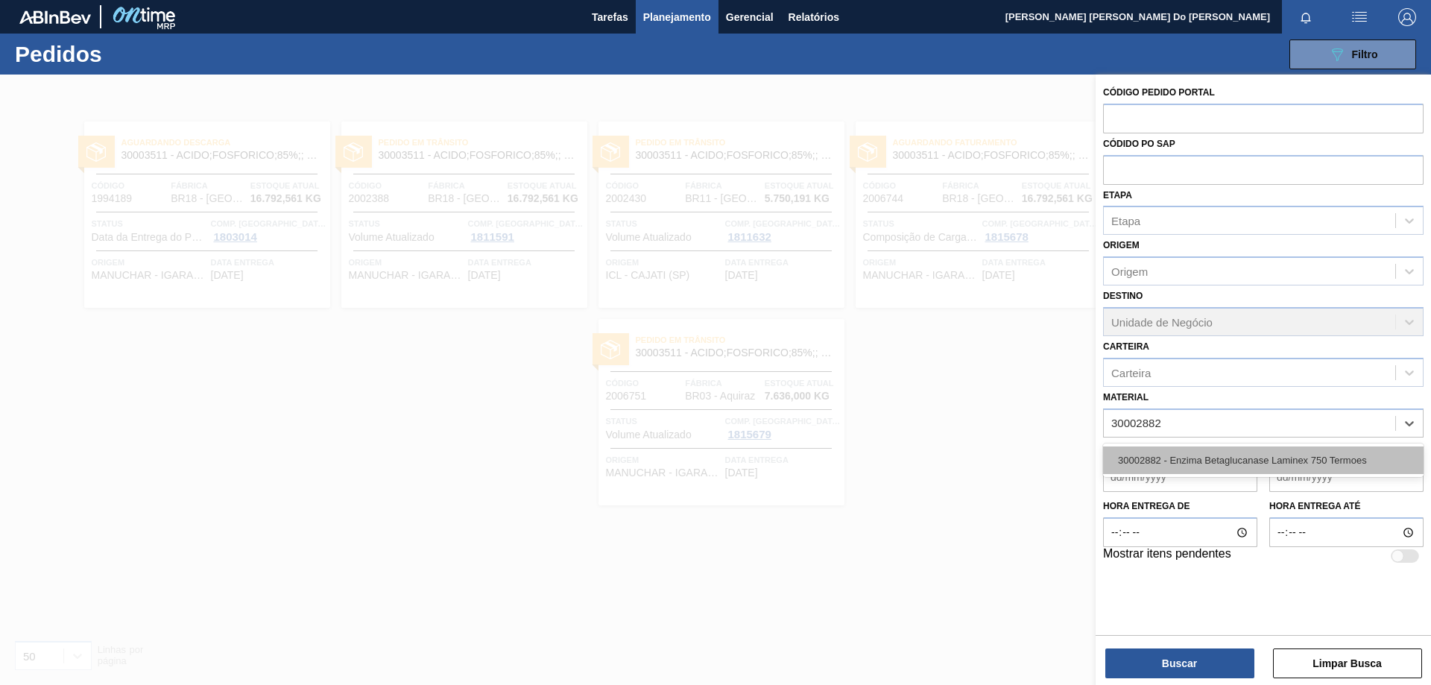
click at [1290, 460] on div "30002882 - Enzima Betaglucanase Laminex 750 Termoes" at bounding box center [1263, 460] width 320 height 28
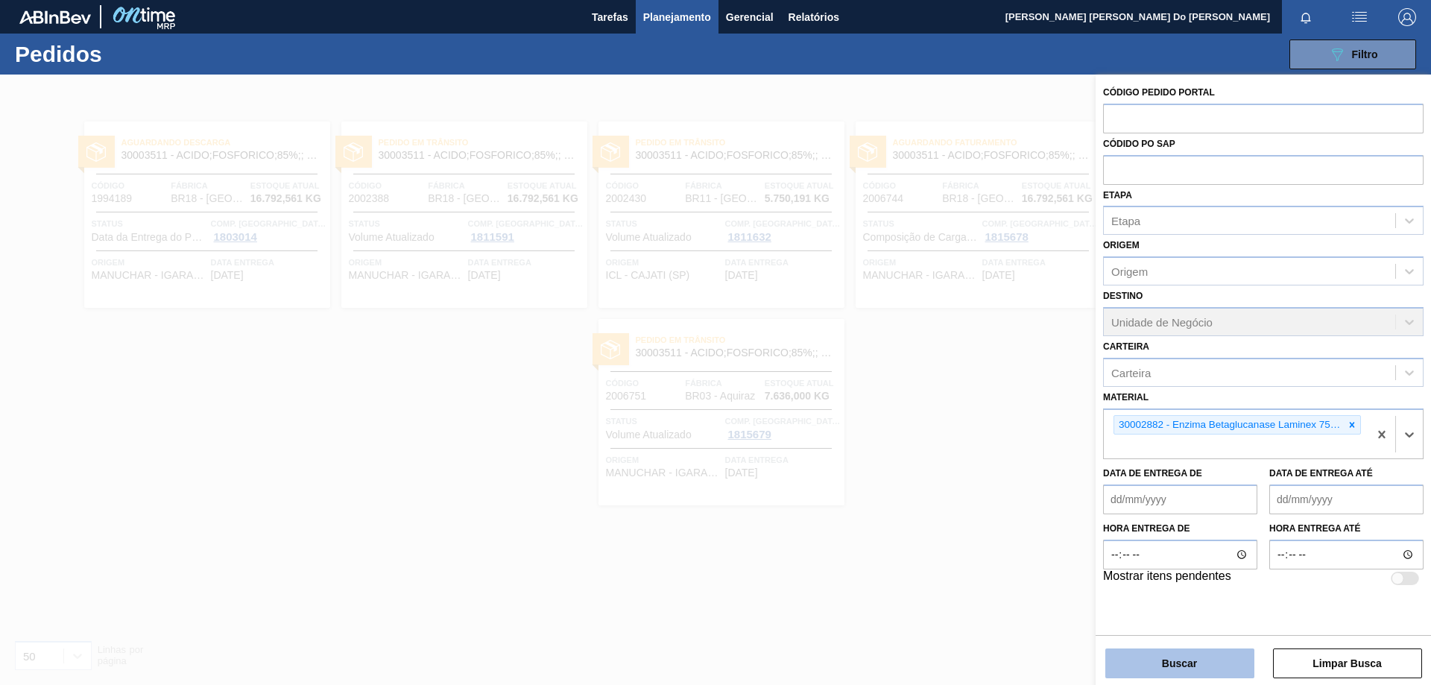
click at [1199, 657] on button "Buscar" at bounding box center [1179, 663] width 149 height 30
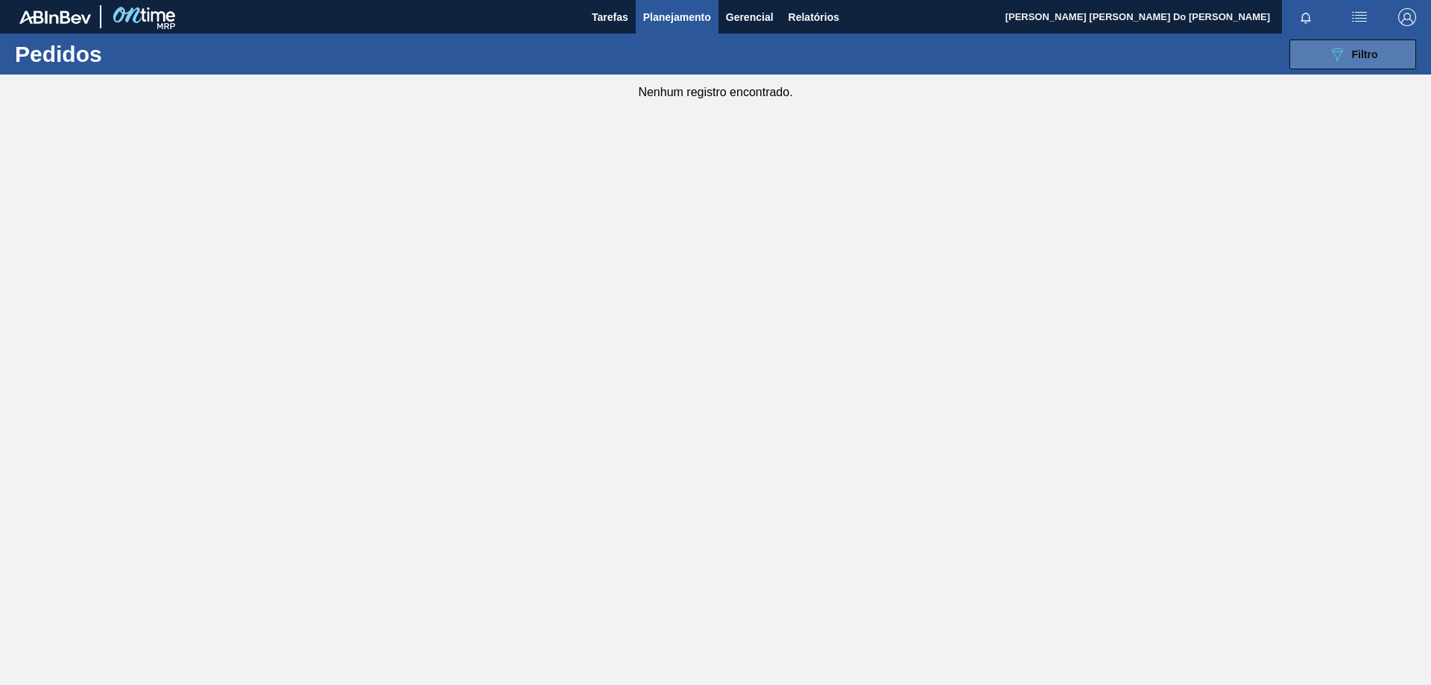
click at [1349, 54] on div "089F7B8B-B2A5-4AFE-B5C0-19BA573D28AC Filtro" at bounding box center [1353, 54] width 50 height 18
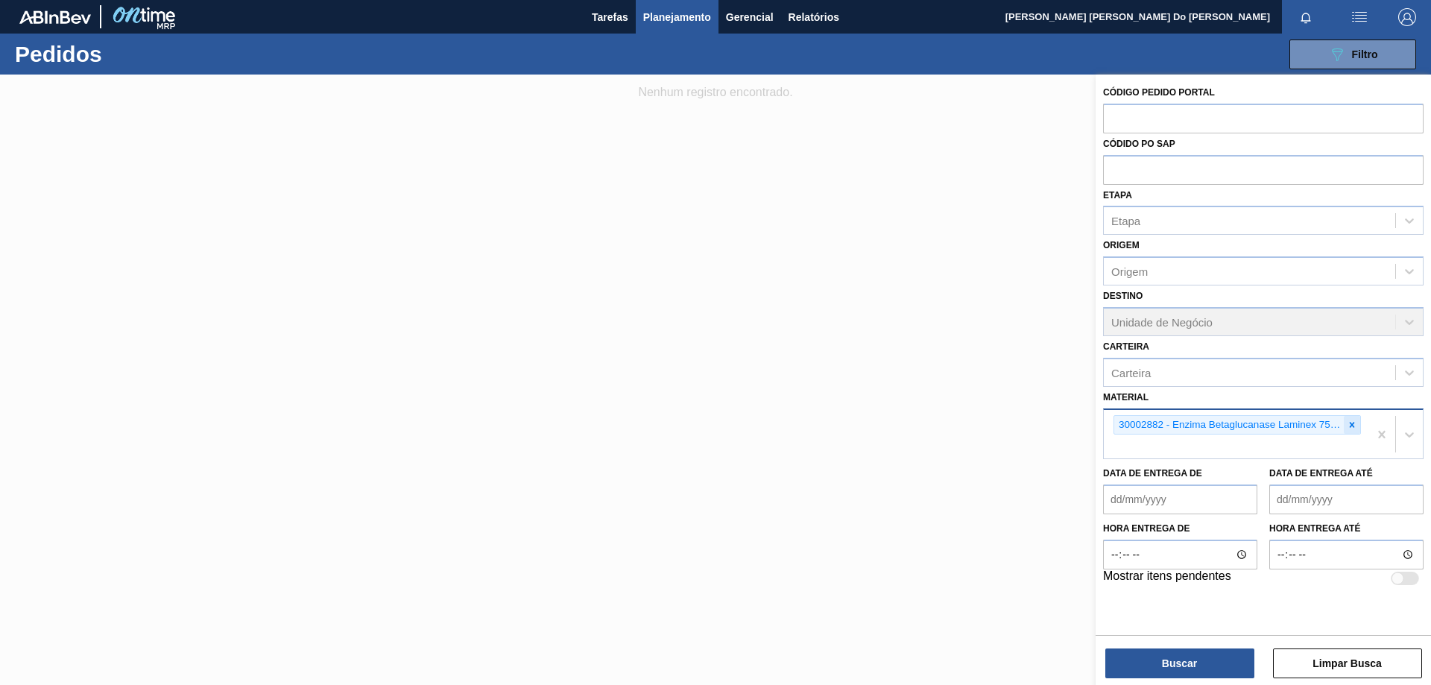
click at [1350, 422] on icon at bounding box center [1351, 424] width 10 height 10
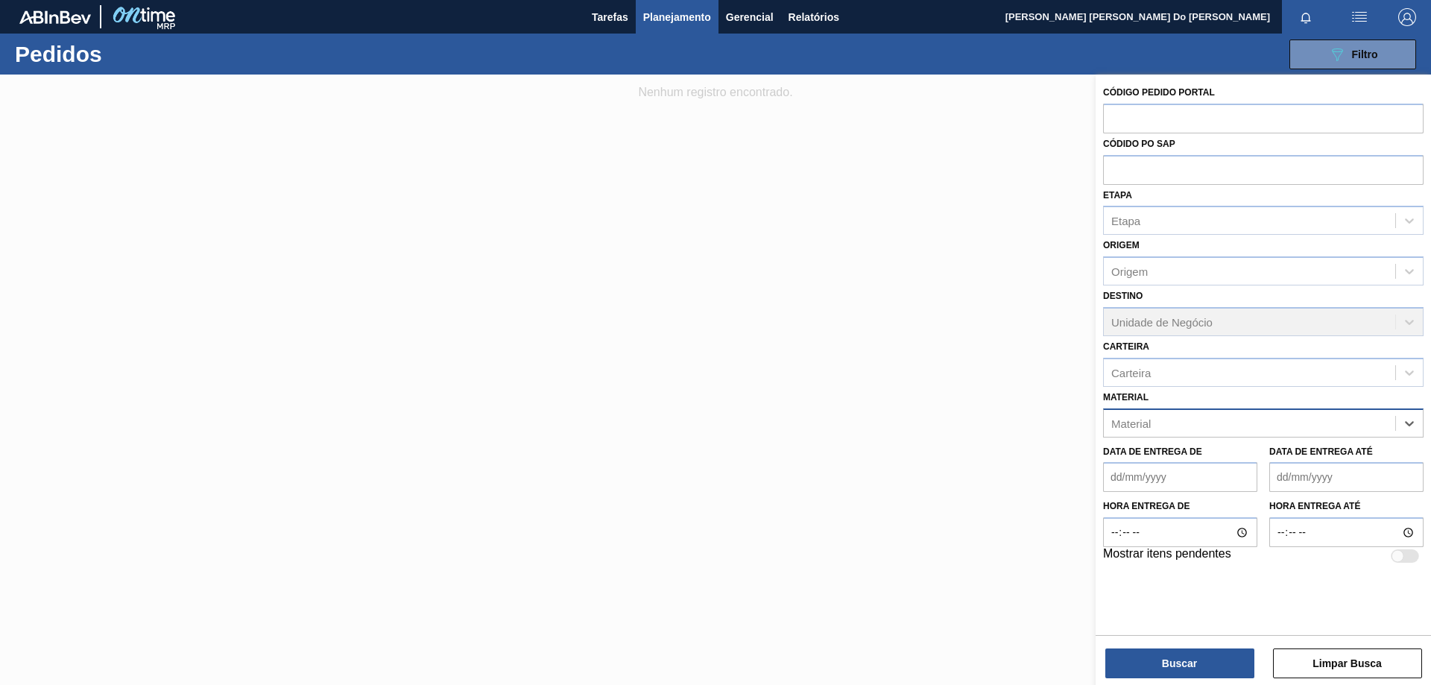
paste input "30003571"
type input "30003571"
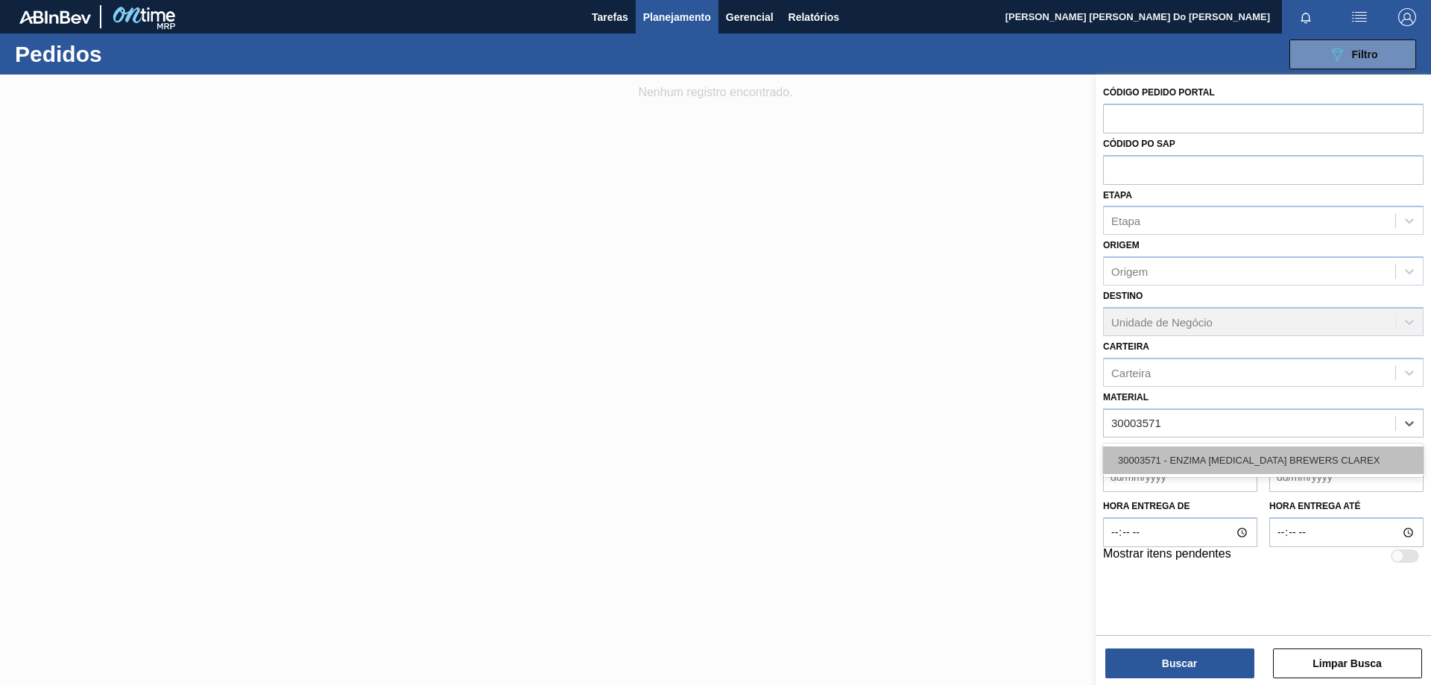
click at [1307, 464] on div "30003571 - ENZIMA [MEDICAL_DATA] BREWERS CLAREX" at bounding box center [1263, 460] width 320 height 28
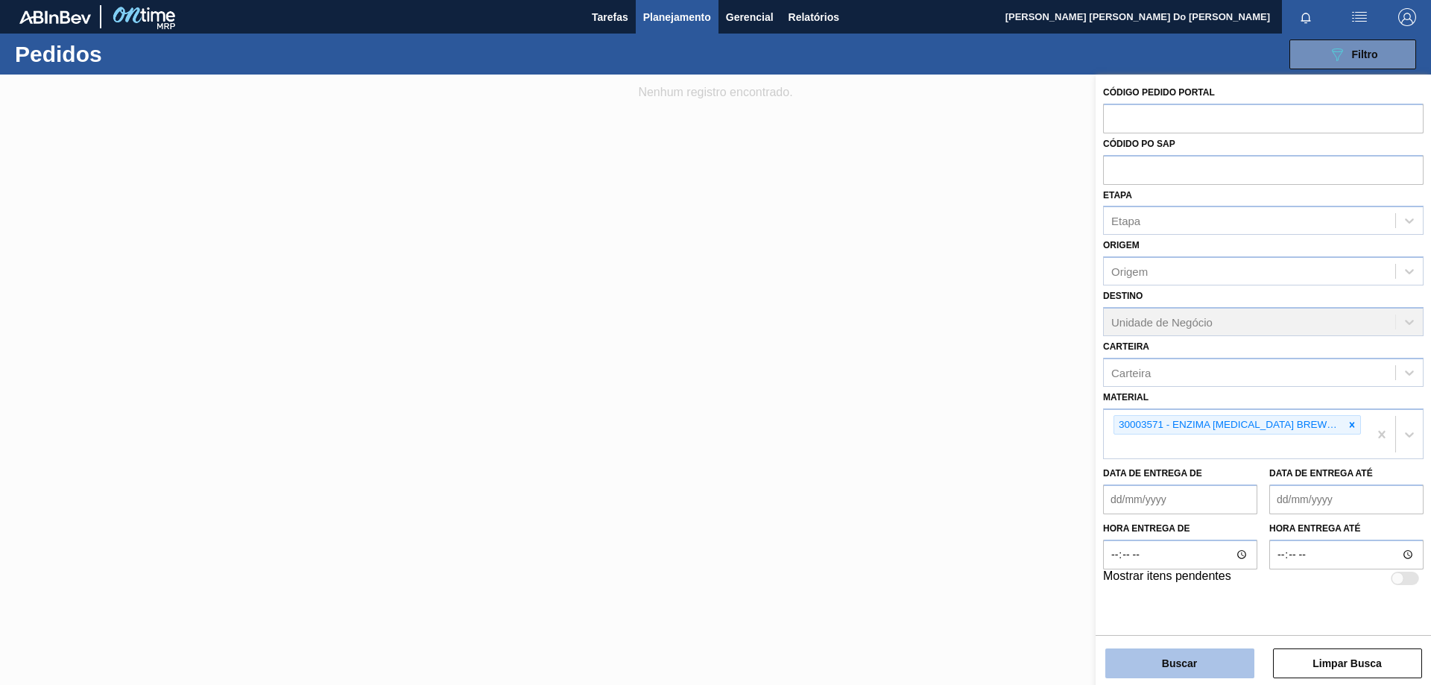
click at [1232, 653] on button "Buscar" at bounding box center [1179, 663] width 149 height 30
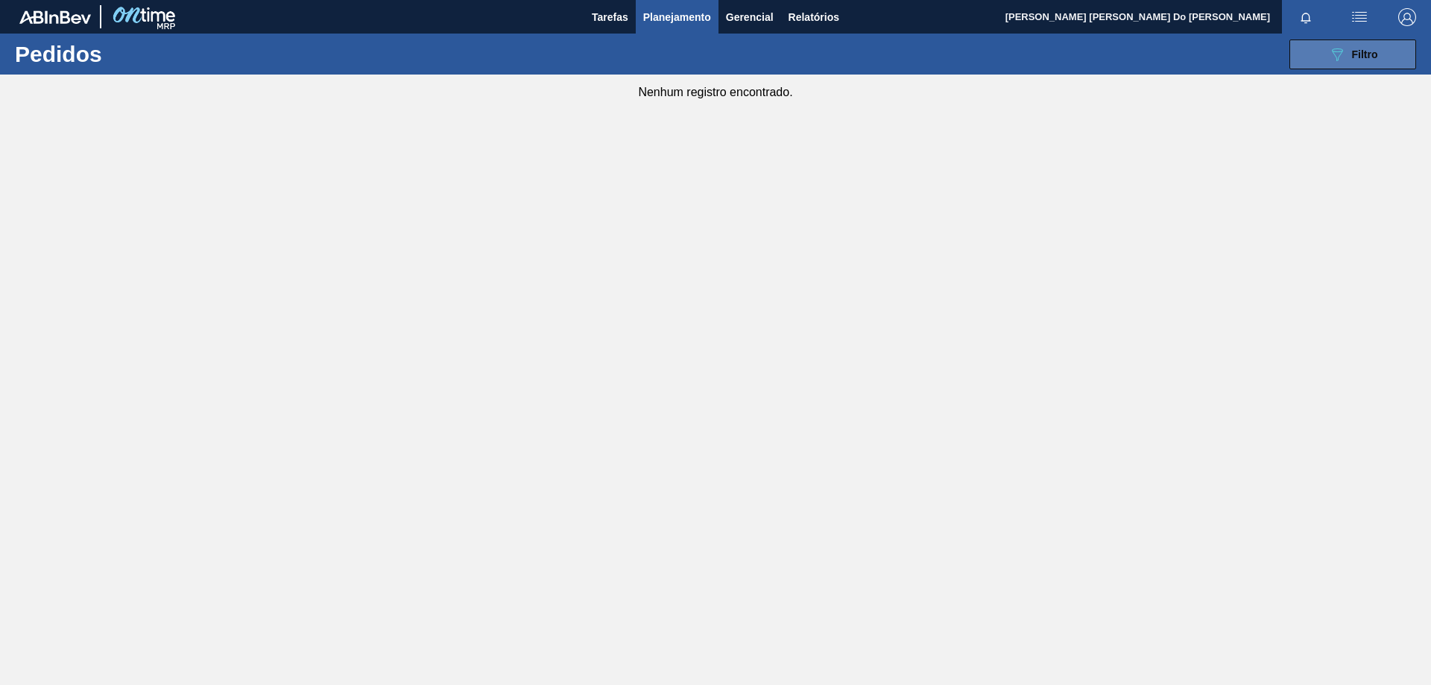
click at [1320, 54] on button "089F7B8B-B2A5-4AFE-B5C0-19BA573D28AC Filtro" at bounding box center [1352, 54] width 127 height 30
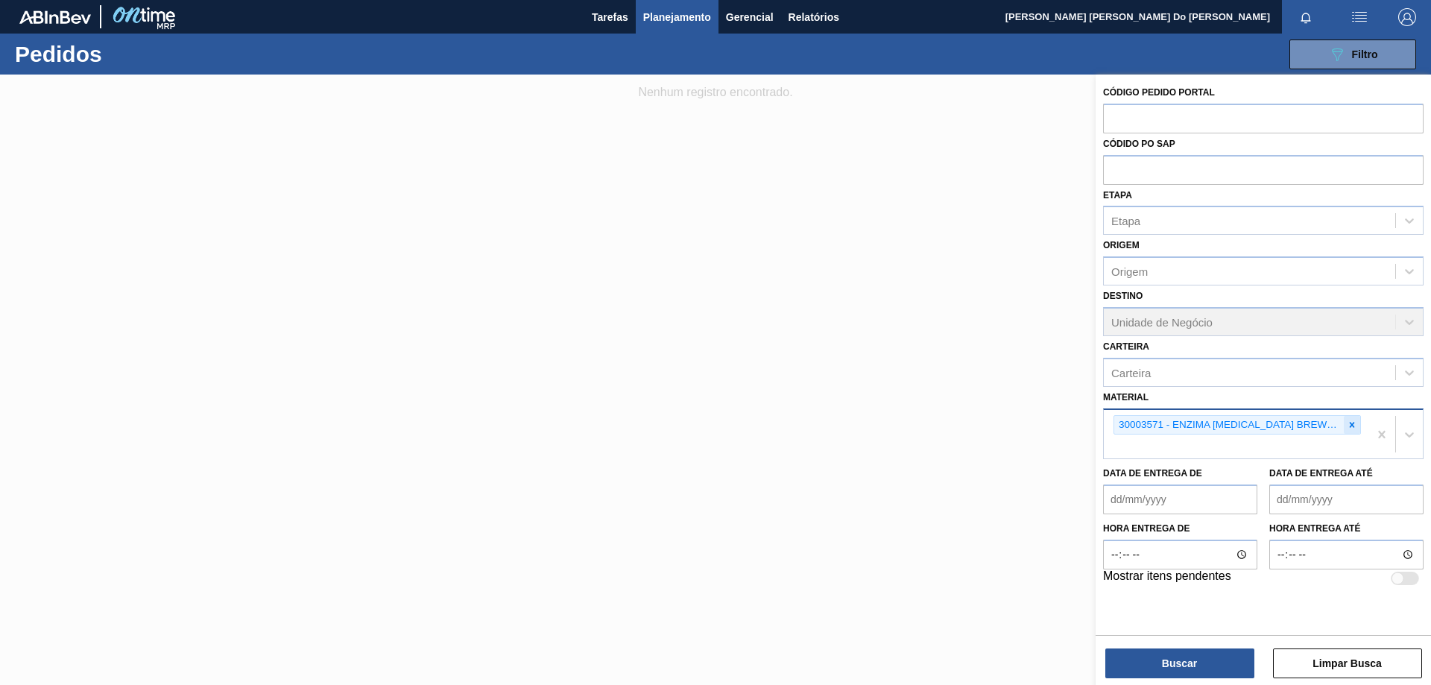
click at [1353, 424] on icon at bounding box center [1351, 424] width 5 height 5
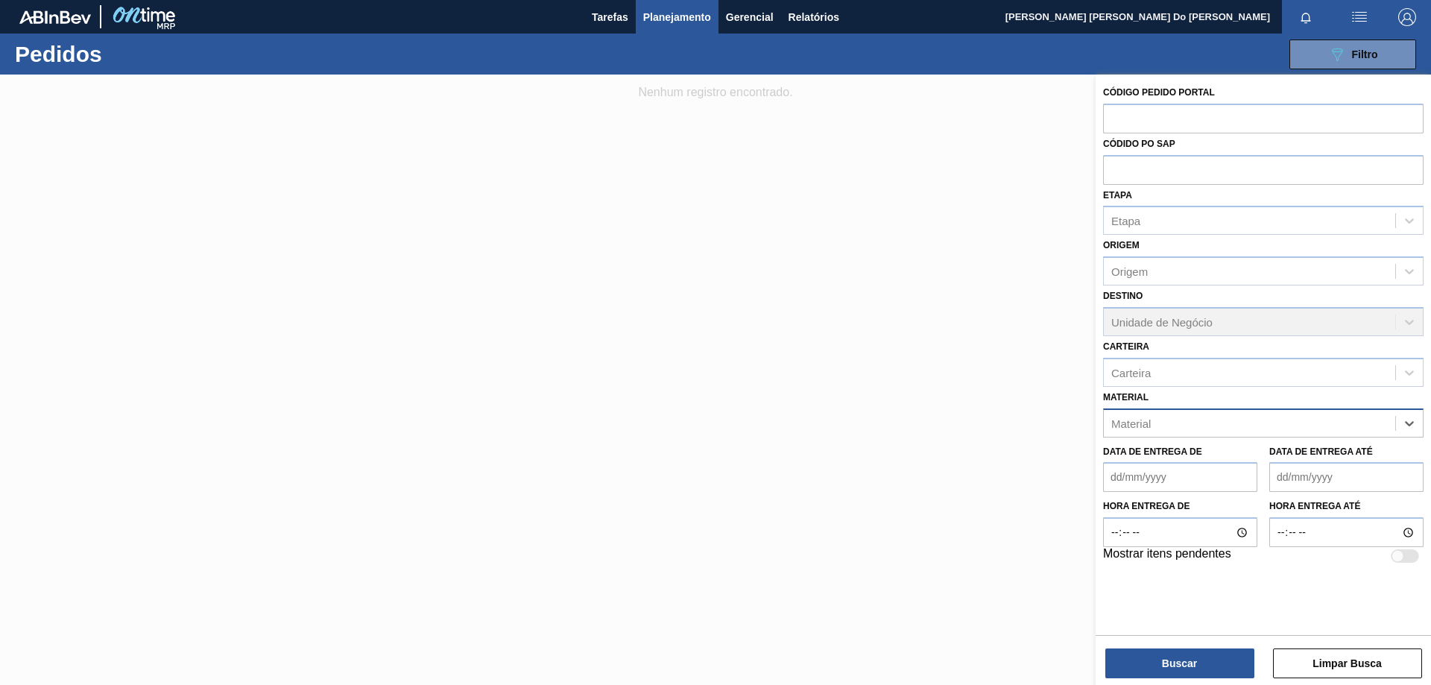
paste input "30009634"
type input "30009634"
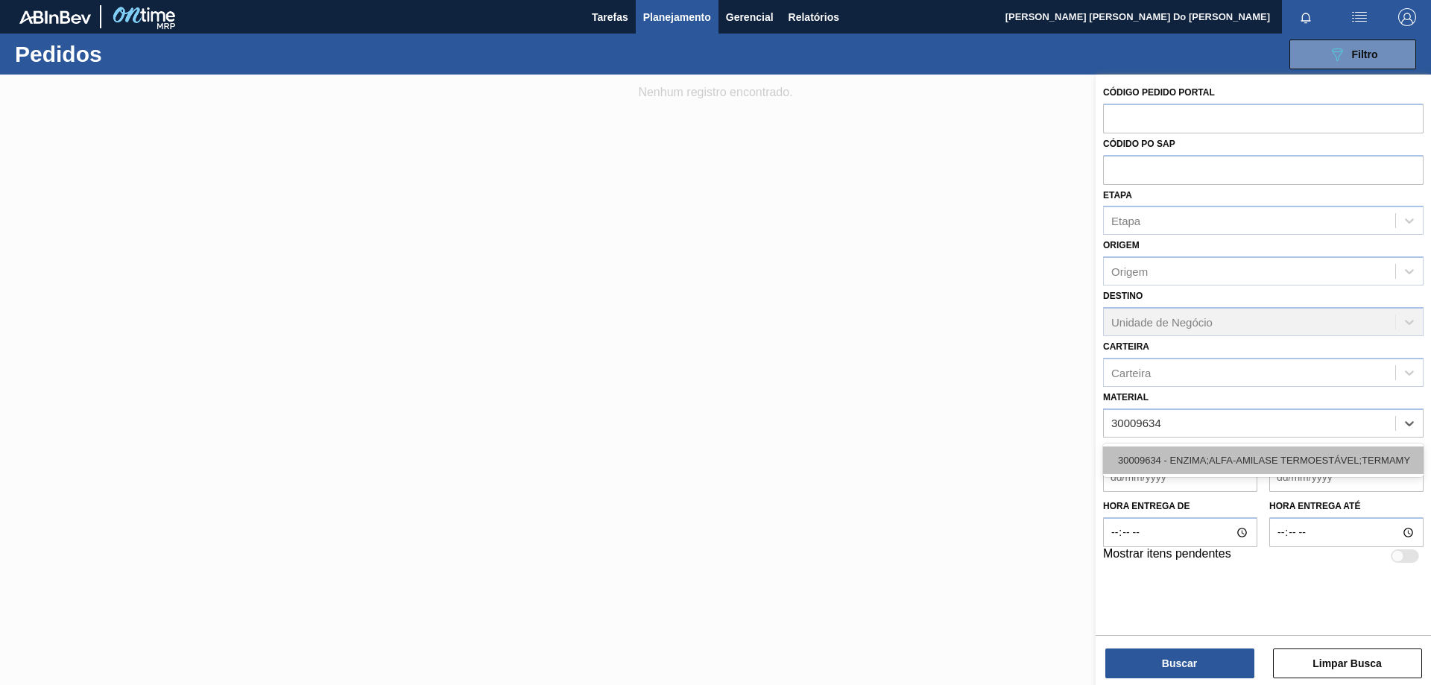
click at [1279, 457] on div "30009634 - ENZIMA;ALFA-AMILASE TERMOESTÁVEL;TERMAMY" at bounding box center [1263, 460] width 320 height 28
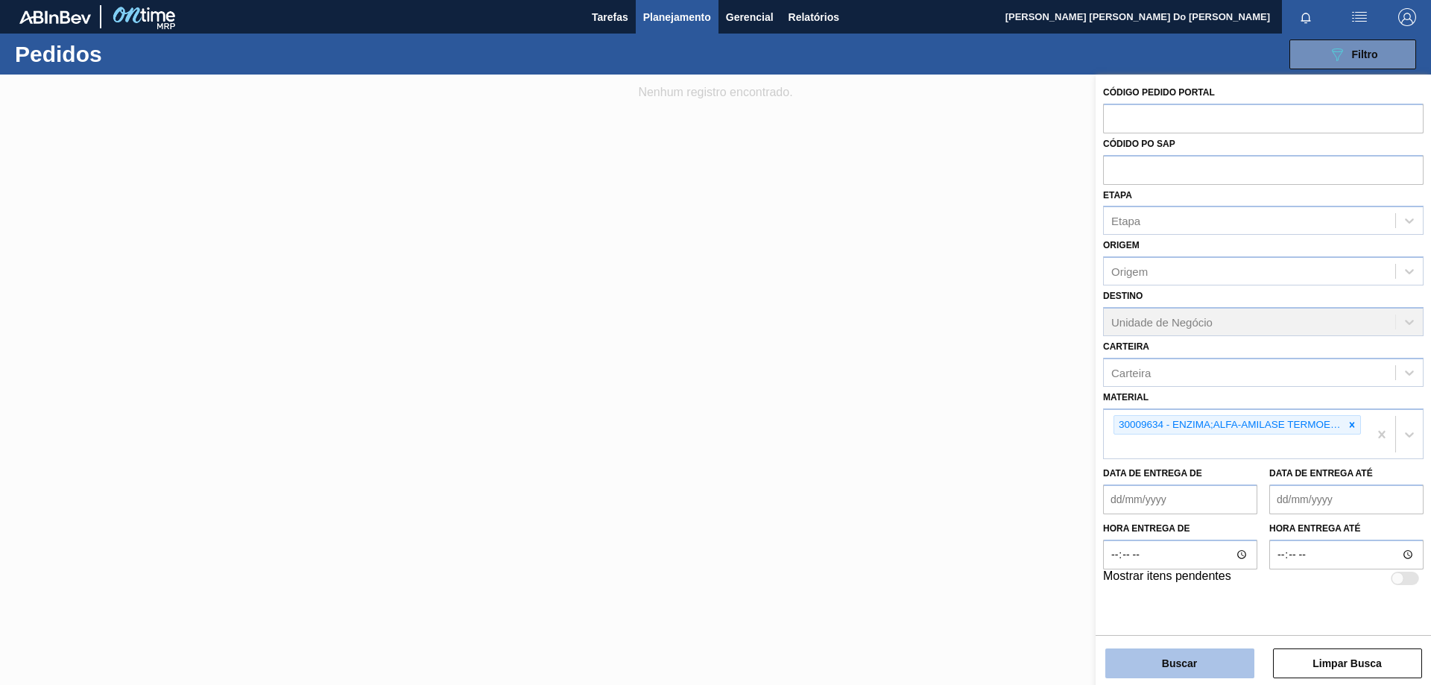
click at [1172, 667] on button "Buscar" at bounding box center [1179, 663] width 149 height 30
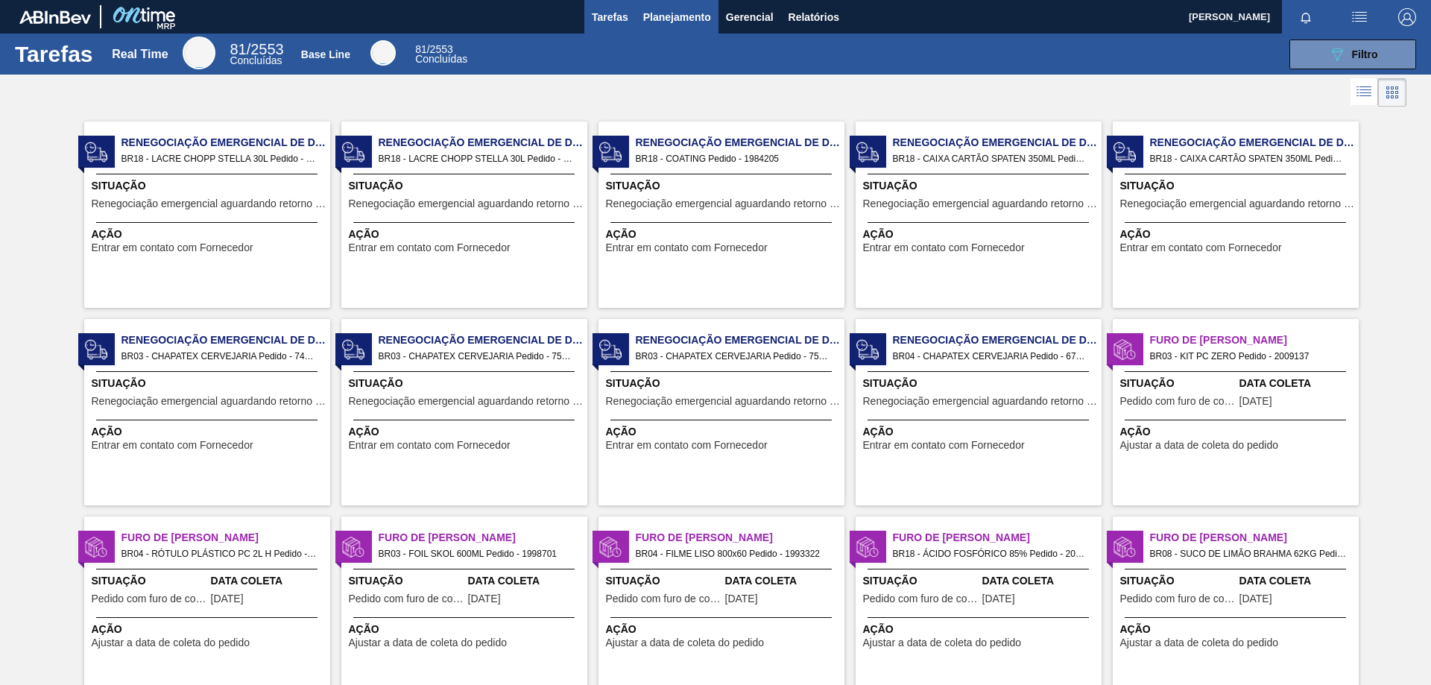
click at [691, 18] on span "Planejamento" at bounding box center [677, 17] width 68 height 18
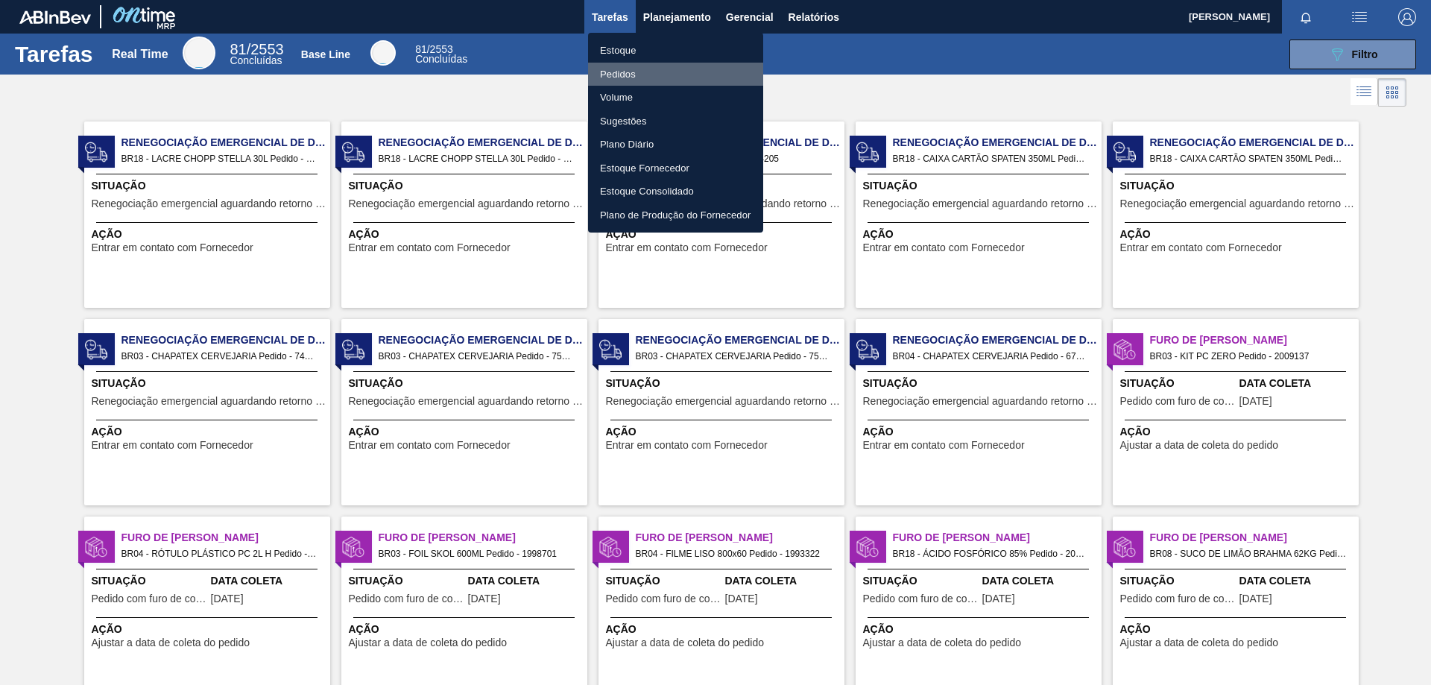
click at [644, 70] on li "Pedidos" at bounding box center [675, 75] width 175 height 24
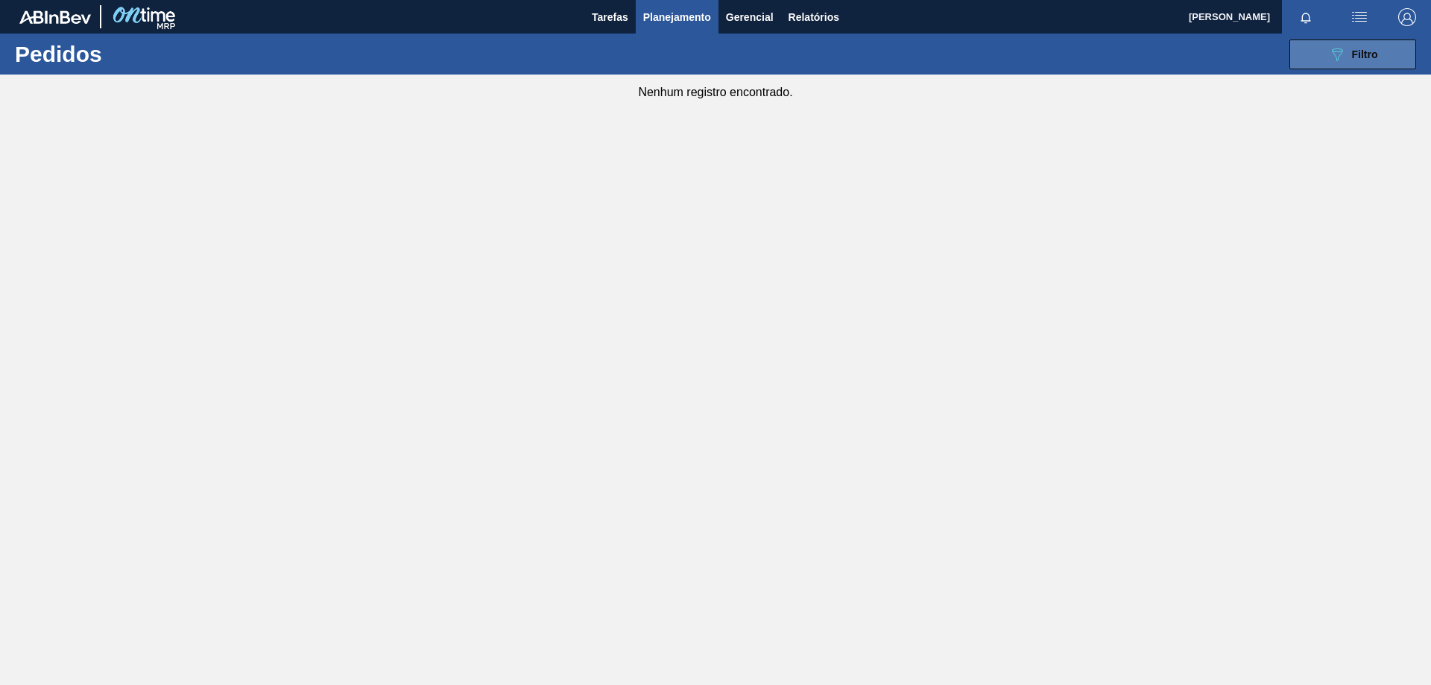
click at [1328, 58] on icon "089F7B8B-B2A5-4AFE-B5C0-19BA573D28AC" at bounding box center [1337, 54] width 18 height 18
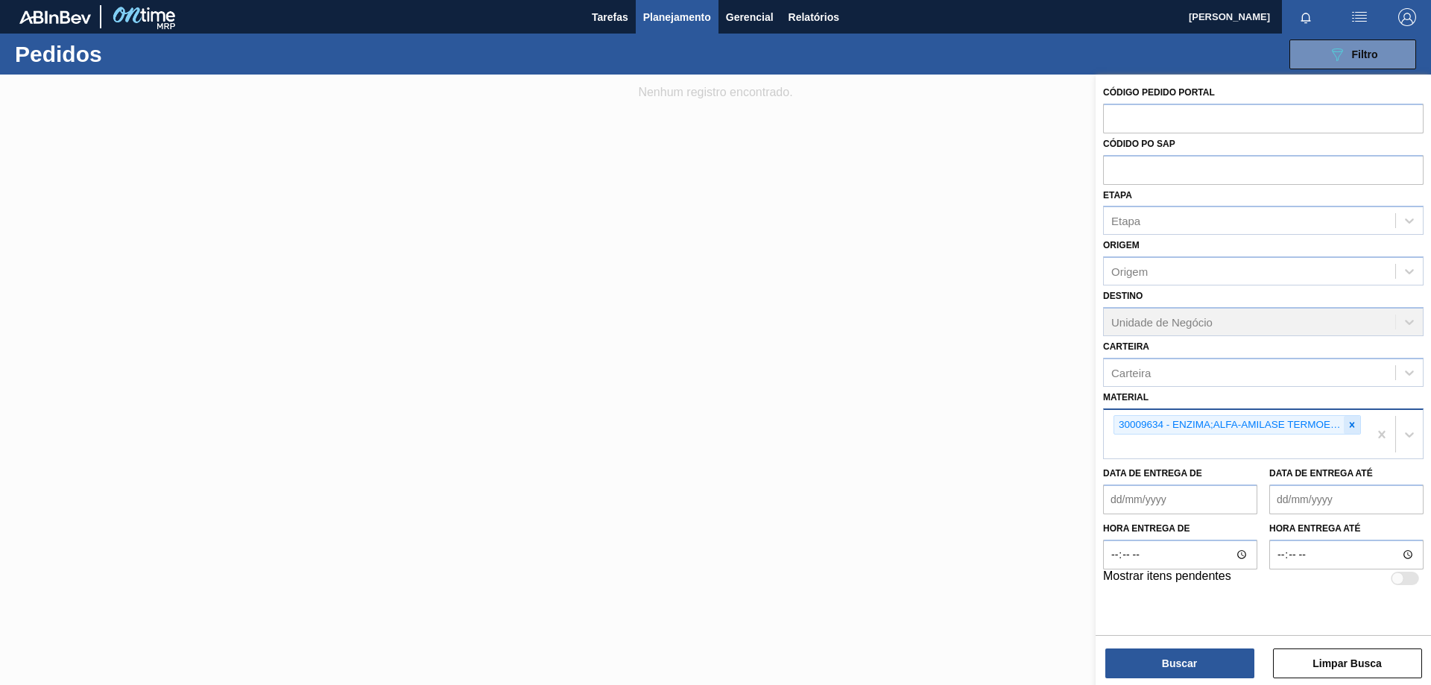
click at [1351, 422] on icon at bounding box center [1351, 424] width 10 height 10
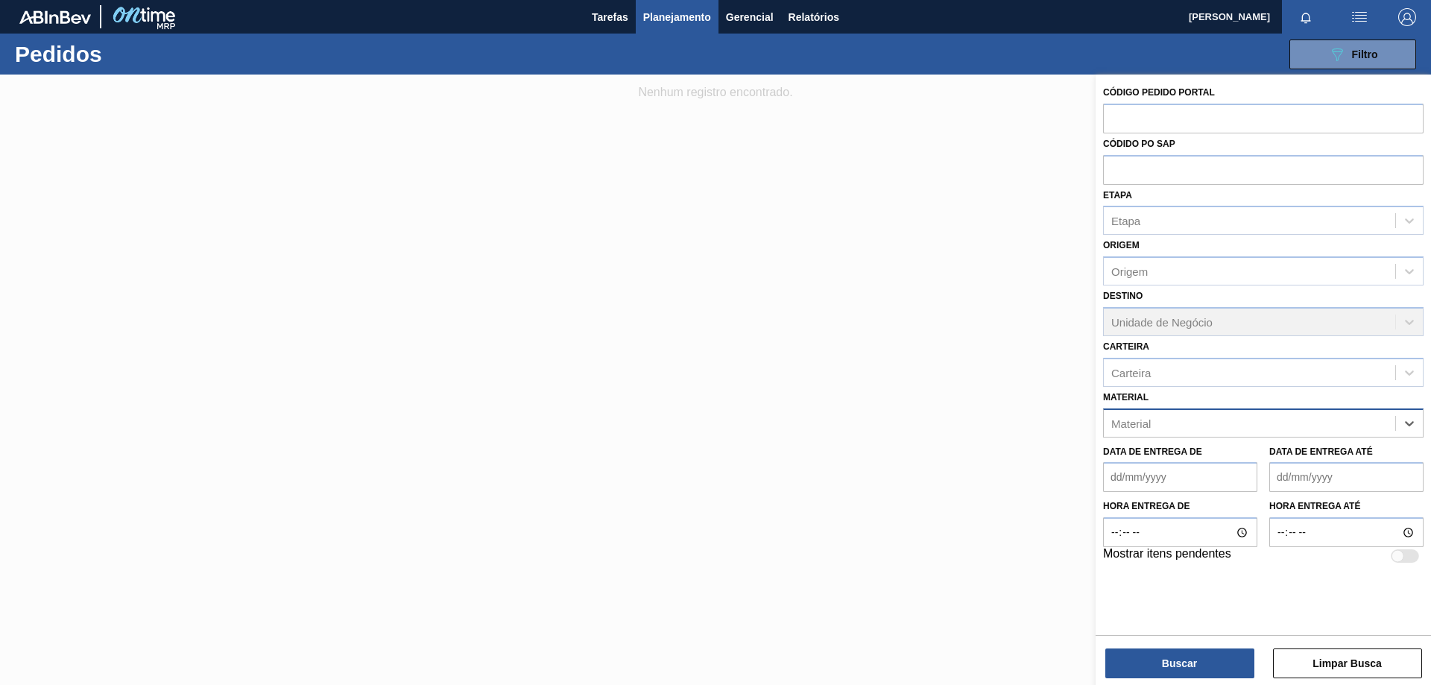
paste input "30003644"
type input "30003644"
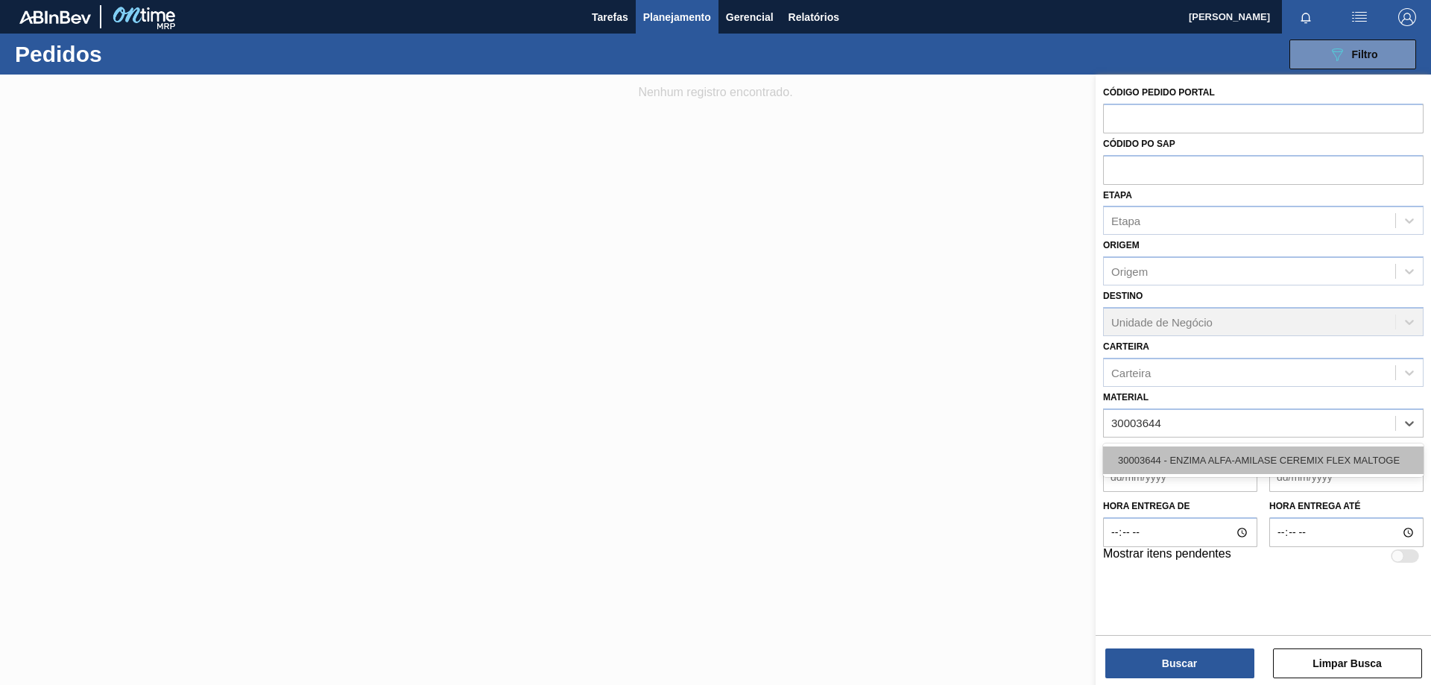
click at [1290, 454] on div "30003644 - ENZIMA ALFA-AMILASE CEREMIX FLEX MALTOGE" at bounding box center [1263, 460] width 320 height 28
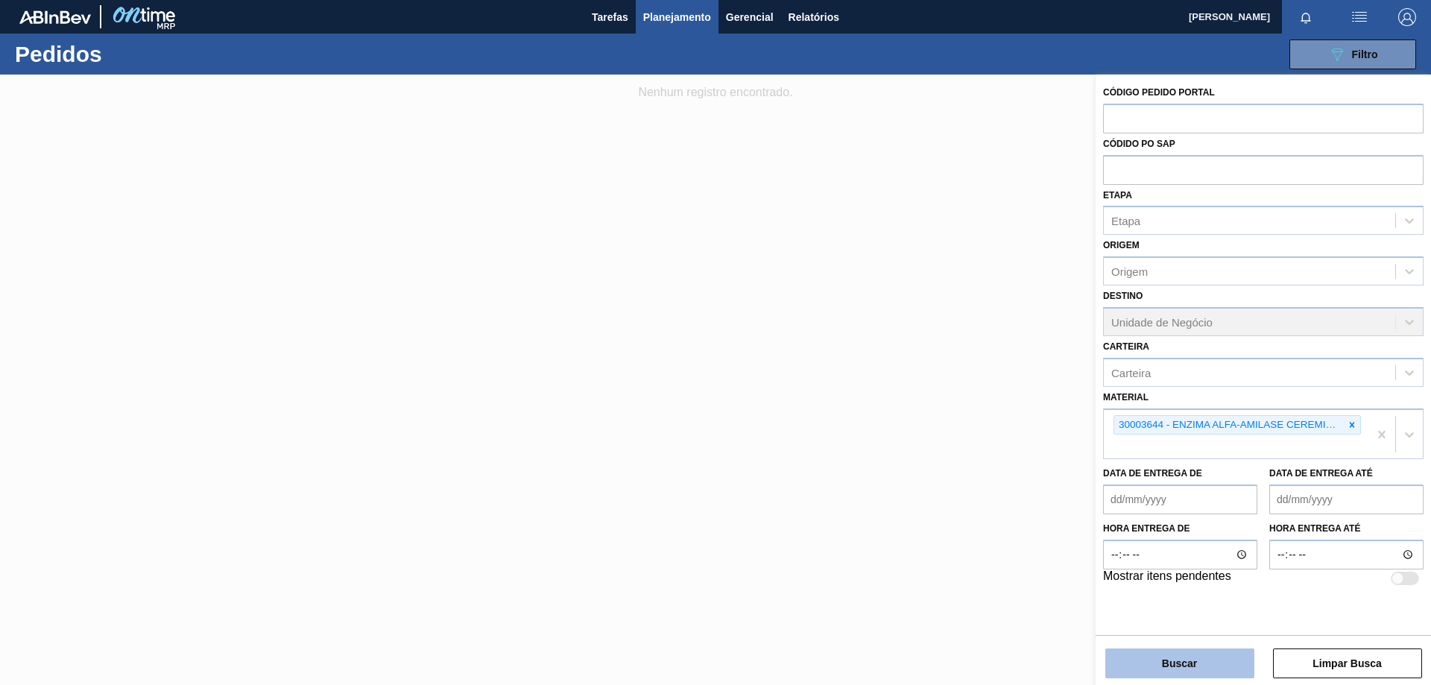
click at [1212, 653] on button "Buscar" at bounding box center [1179, 663] width 149 height 30
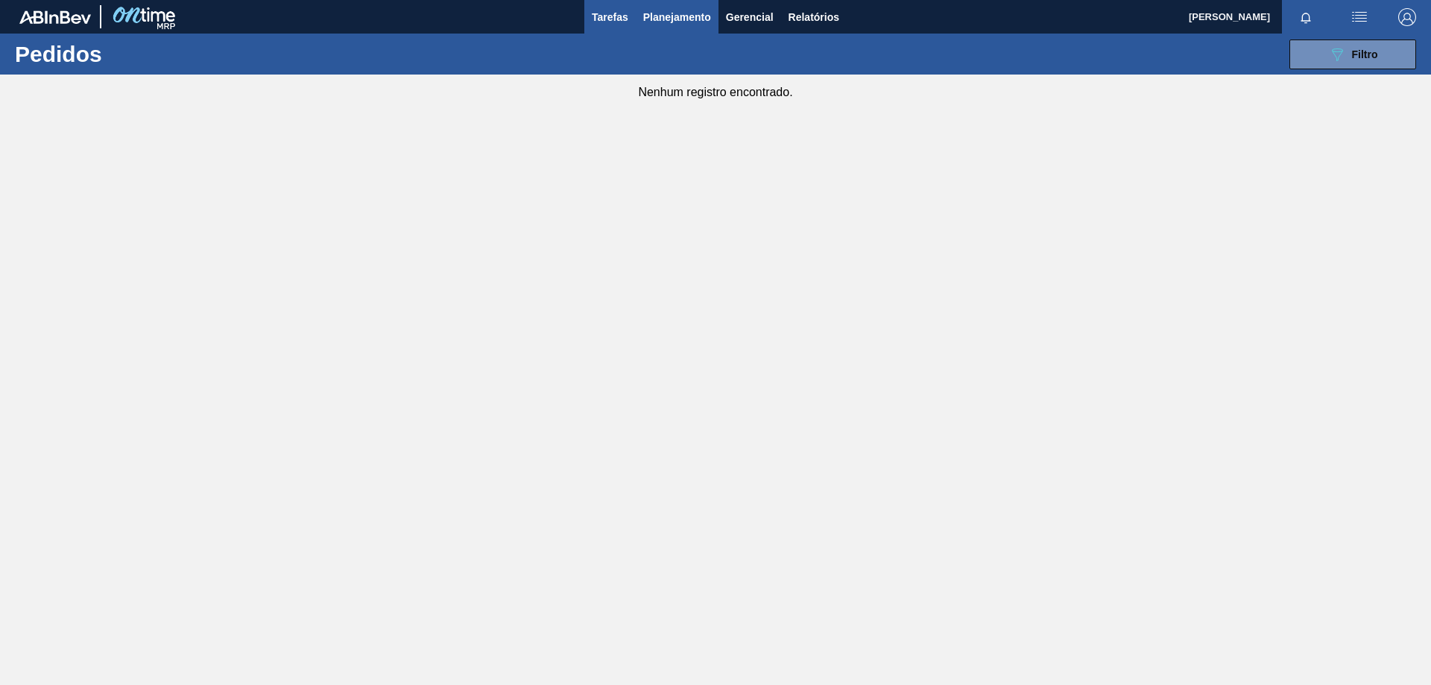
click at [626, 16] on span "Tarefas" at bounding box center [610, 17] width 37 height 18
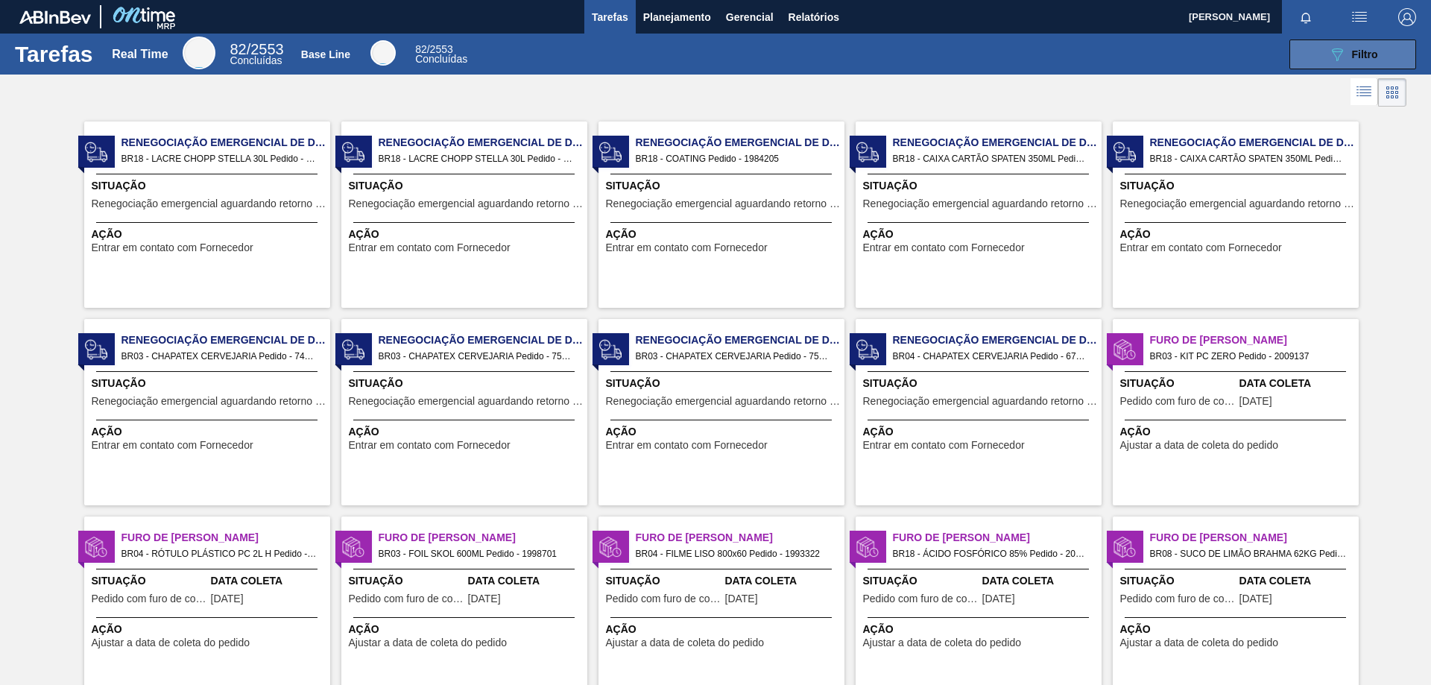
click at [1381, 49] on button "089F7B8B-B2A5-4AFE-B5C0-19BA573D28AC Filtro" at bounding box center [1352, 54] width 127 height 30
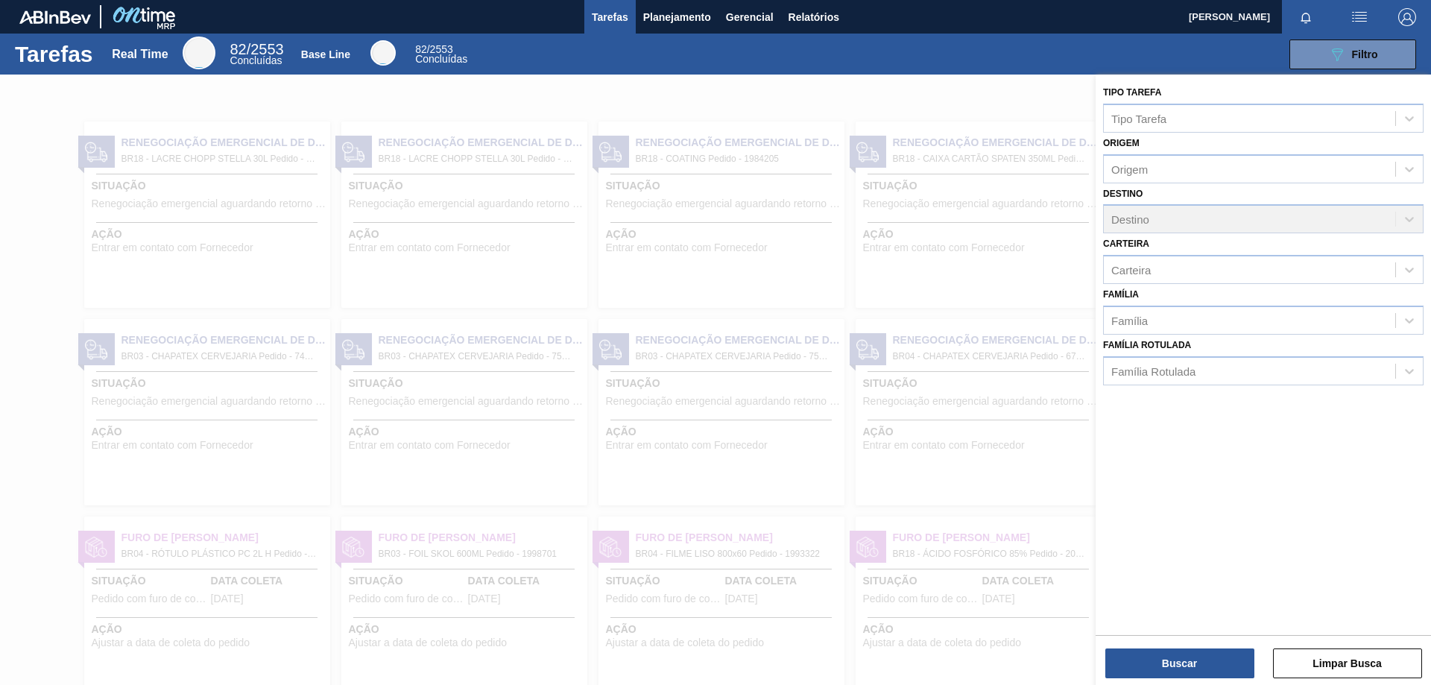
click at [1010, 70] on div "Tarefas Real Time 82 / 2553 Concluídas Base Line 82 / 2553 Concluídas 089F7B8B-…" at bounding box center [715, 54] width 1431 height 41
drag, startPoint x: 846, startPoint y: 16, endPoint x: 838, endPoint y: 17, distance: 7.6
click at [846, 16] on div "Tarefas Planejamento Gerencial Relatórios" at bounding box center [715, 17] width 1431 height 34
click at [837, 16] on span "Relatórios" at bounding box center [813, 17] width 51 height 18
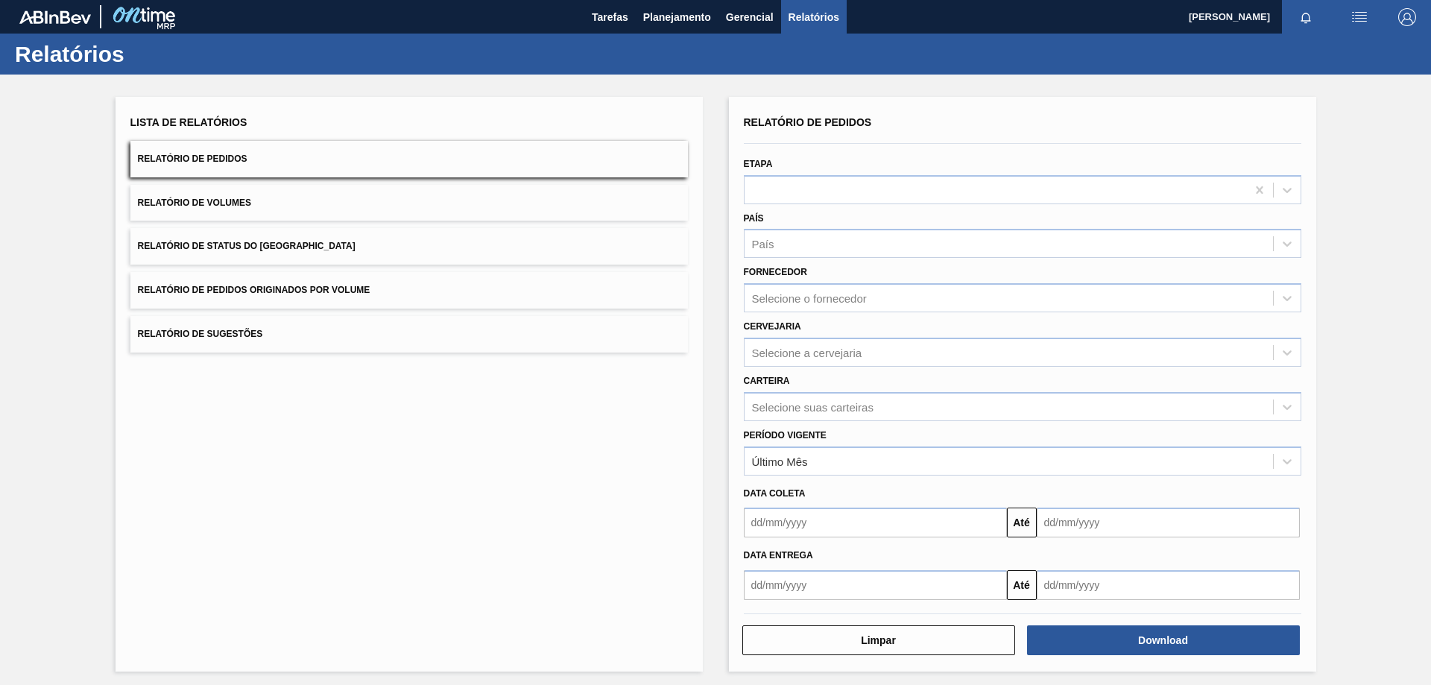
click at [282, 241] on span "Relatório de Status do Estoque" at bounding box center [247, 246] width 218 height 10
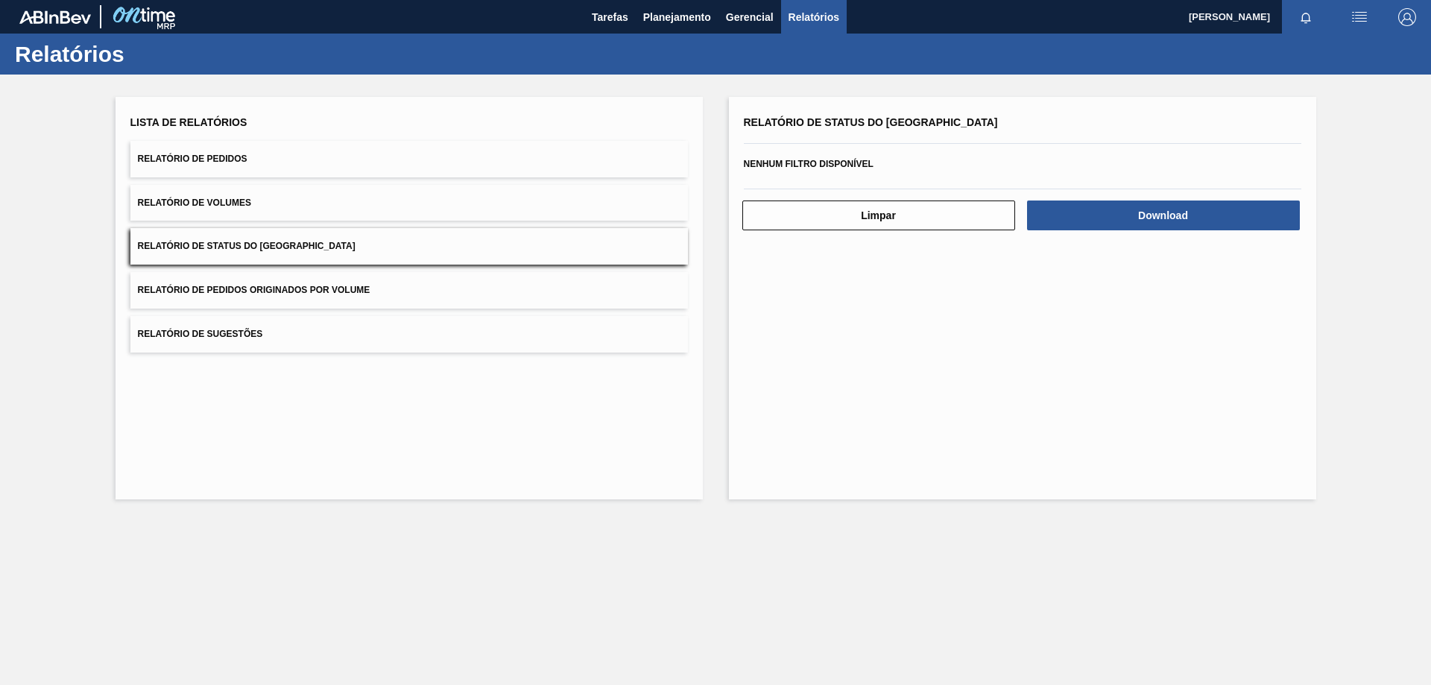
click at [239, 157] on span "Relatório de Pedidos" at bounding box center [193, 158] width 110 height 10
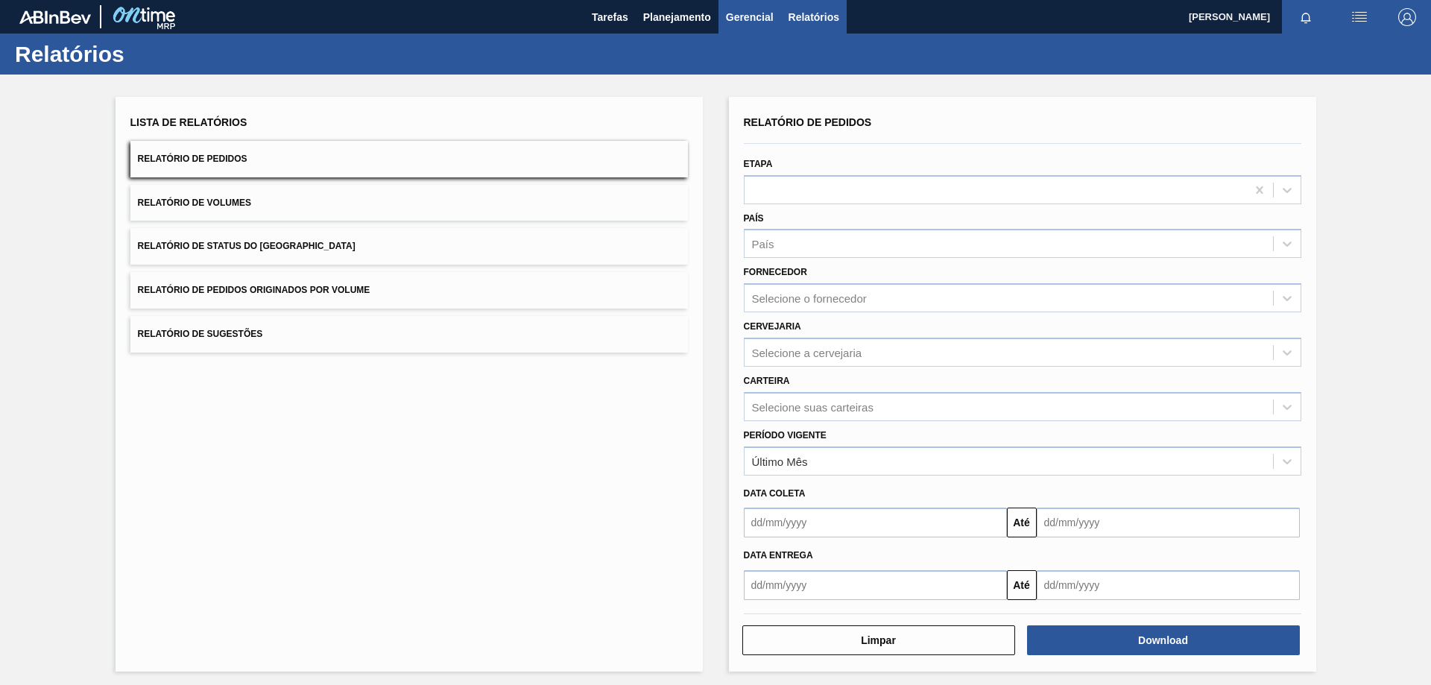
click at [755, 14] on span "Gerencial" at bounding box center [750, 17] width 48 height 18
click at [694, 15] on div at bounding box center [715, 342] width 1431 height 685
click at [682, 17] on span "Planejamento" at bounding box center [677, 17] width 68 height 18
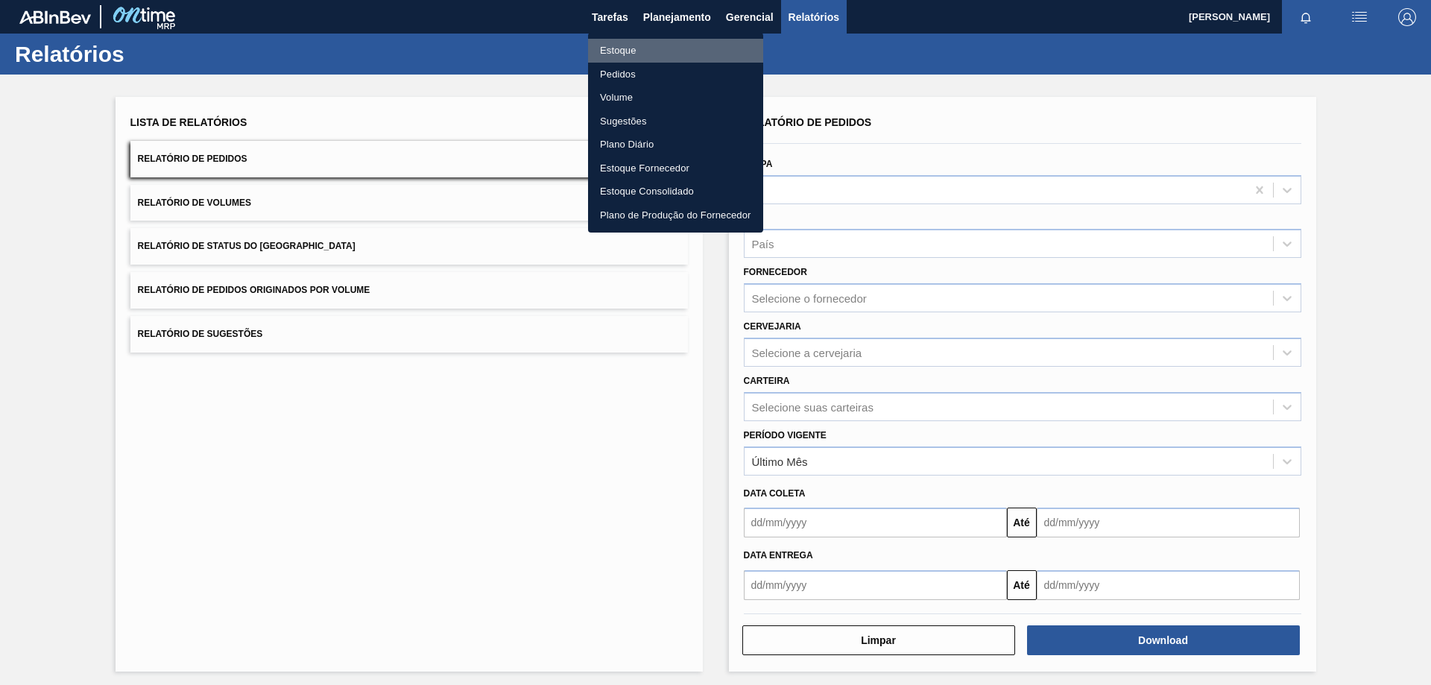
click at [629, 45] on li "Estoque" at bounding box center [675, 51] width 175 height 24
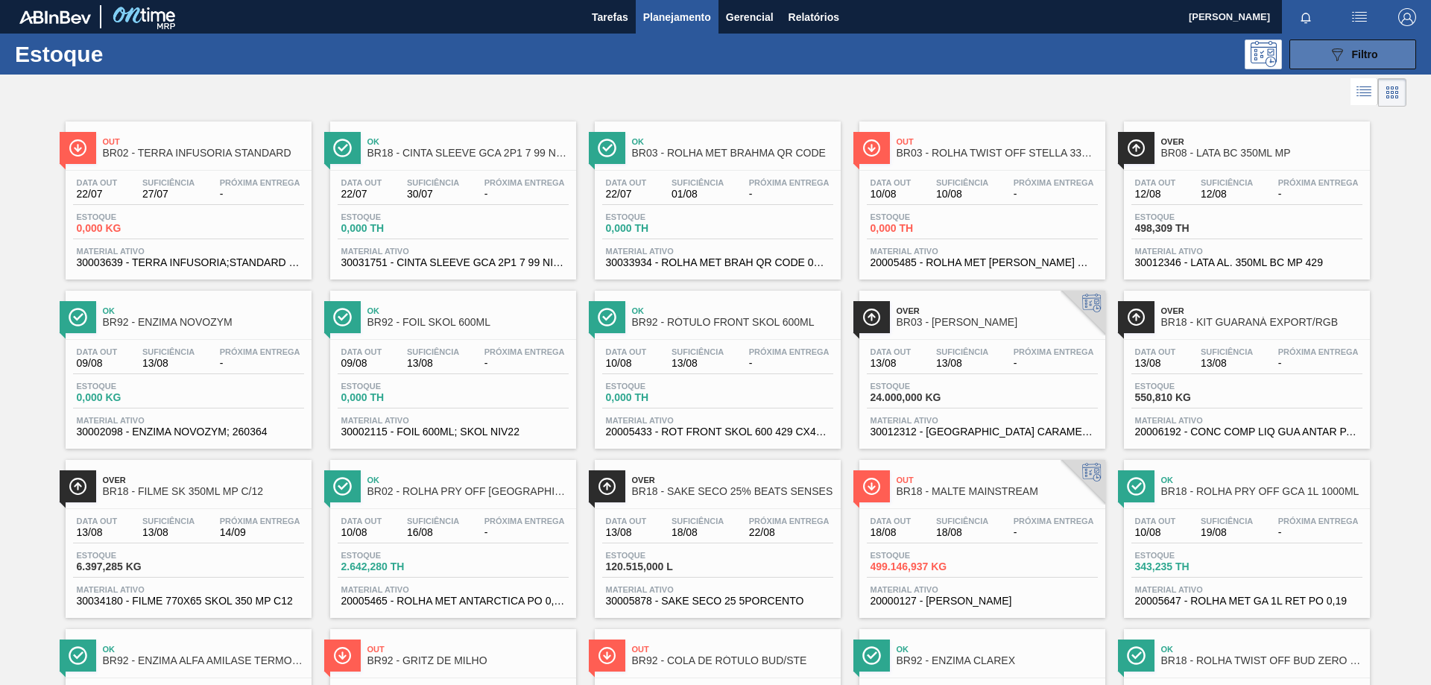
click at [1352, 56] on span "Filtro" at bounding box center [1365, 54] width 26 height 12
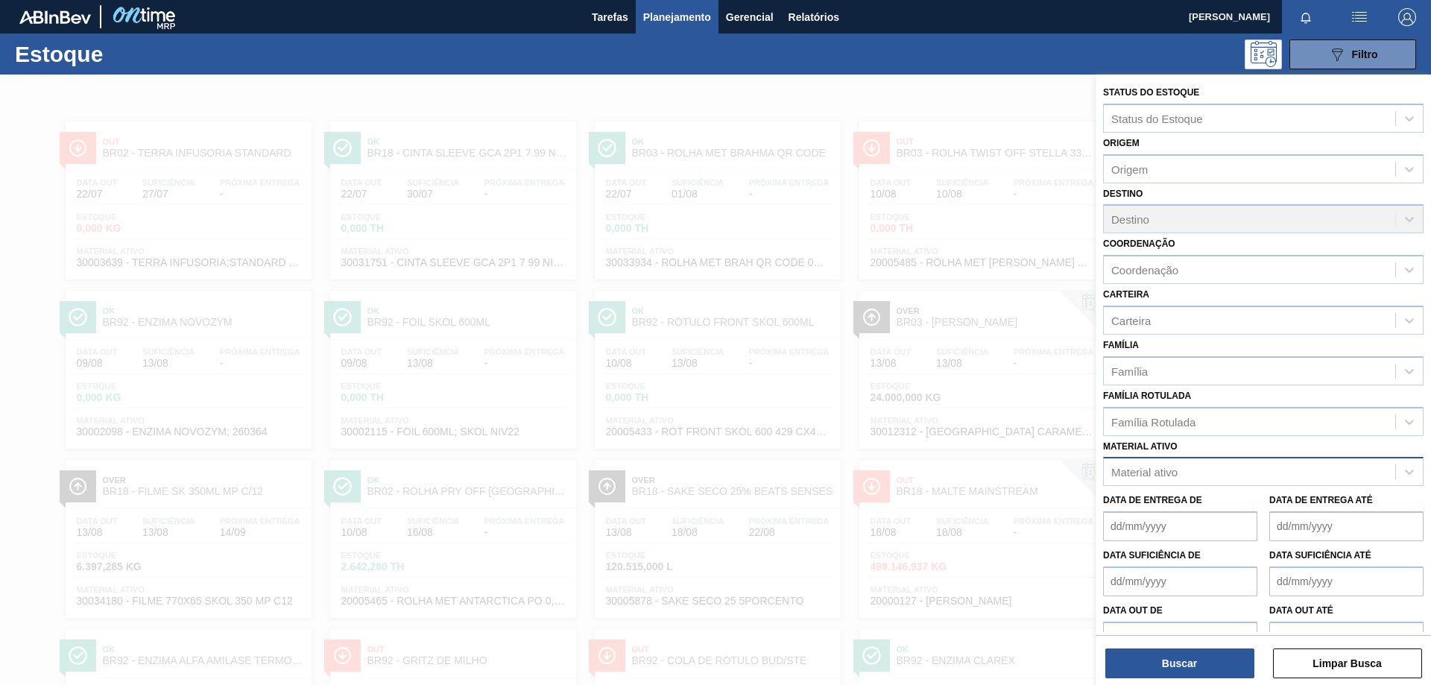
click at [1168, 472] on div "Material ativo" at bounding box center [1144, 472] width 66 height 13
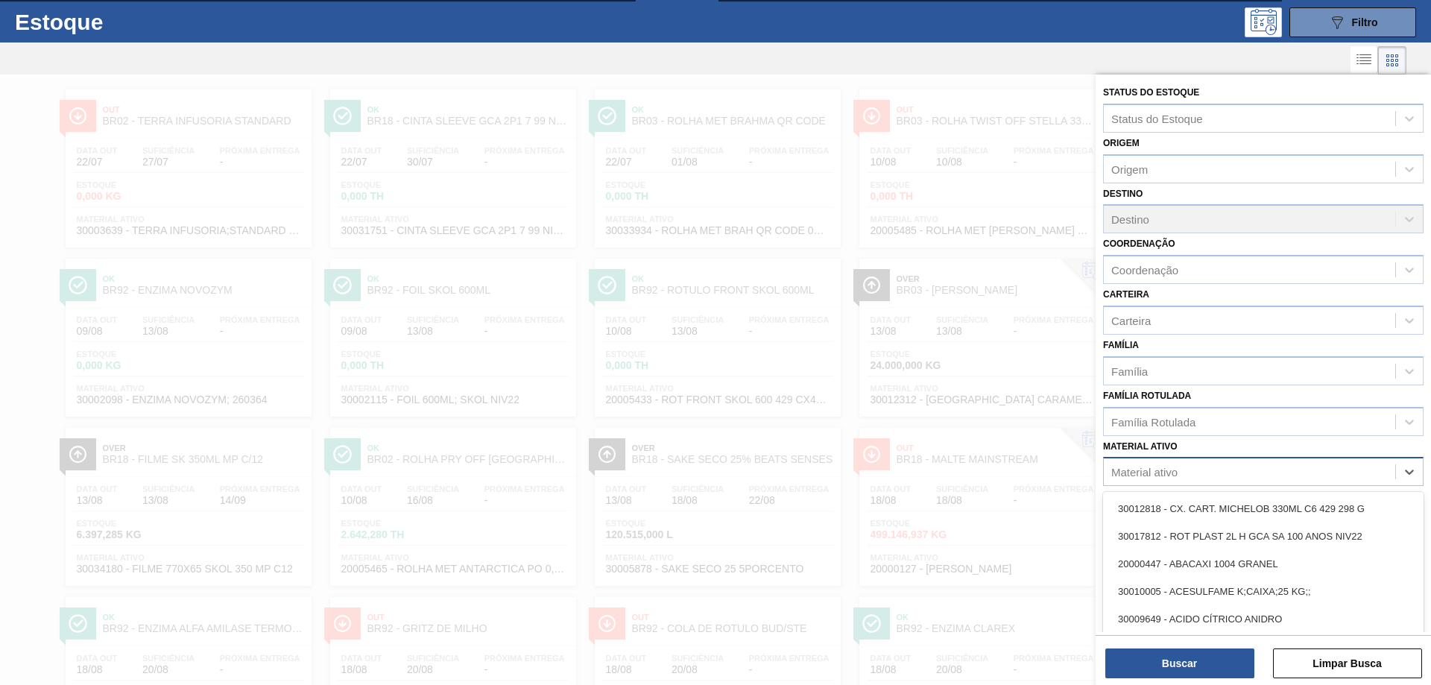
scroll to position [37, 0]
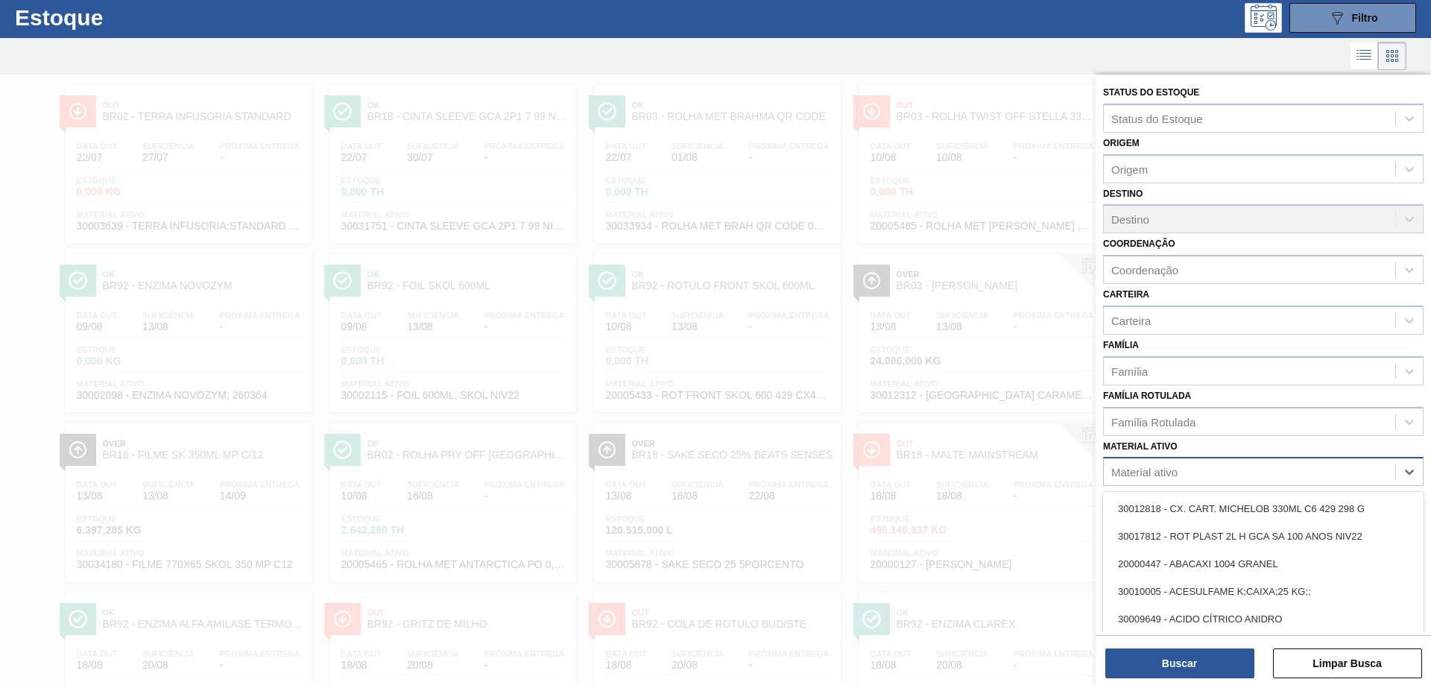
paste ativo "30003644"
type ativo "30003644"
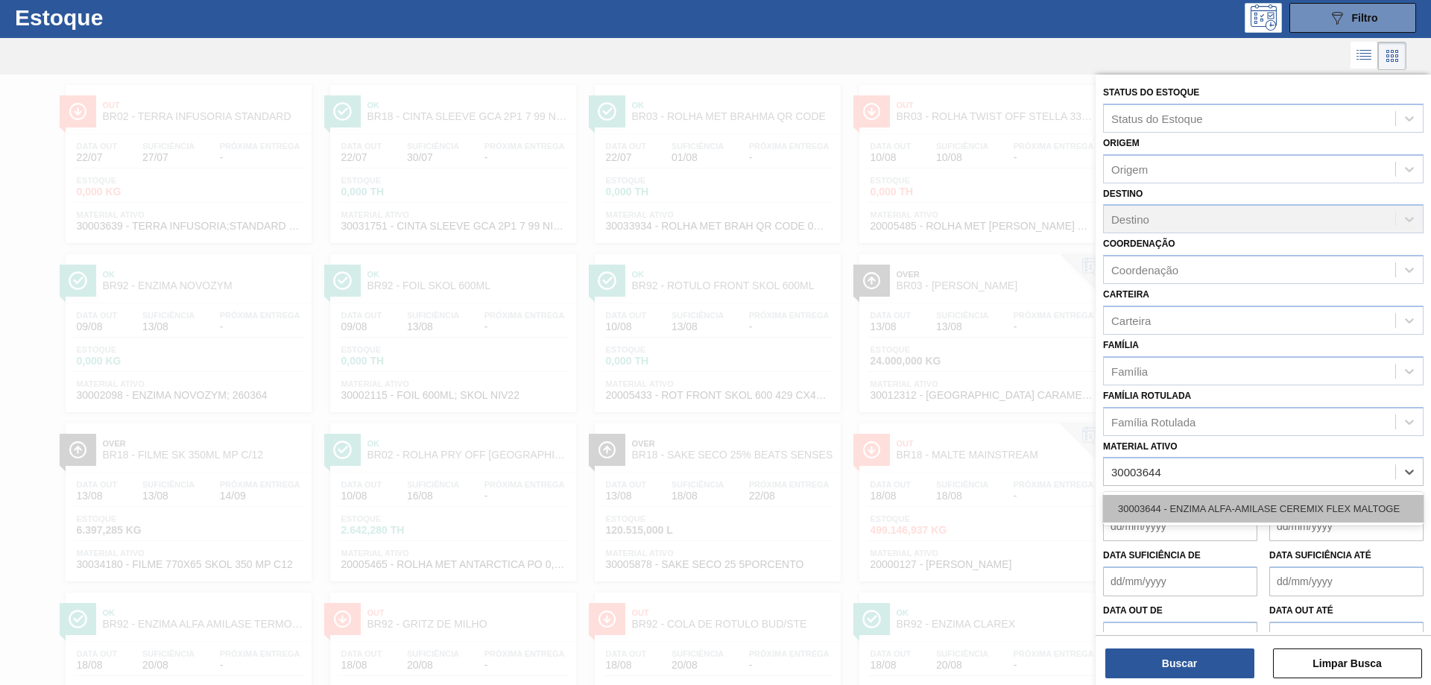
click at [1217, 501] on div "30003644 - ENZIMA ALFA-AMILASE CEREMIX FLEX MALTOGE" at bounding box center [1263, 509] width 320 height 28
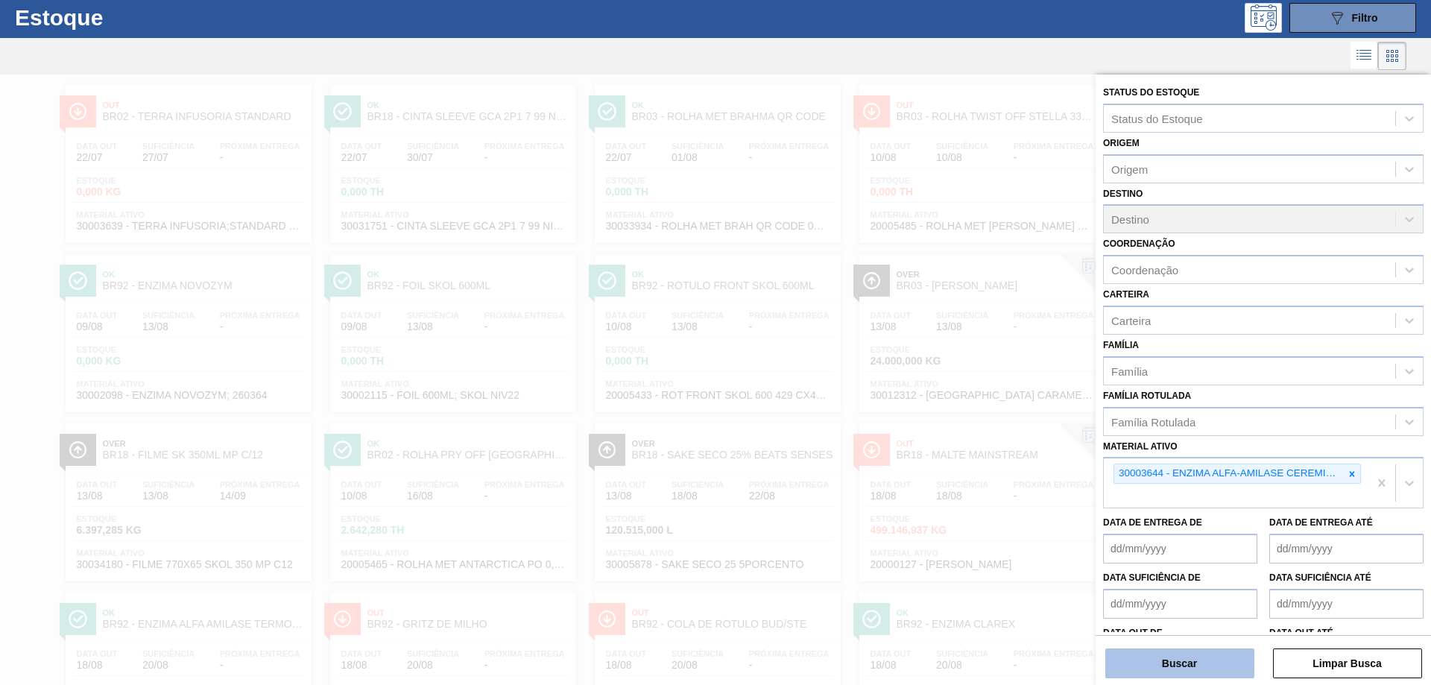
click at [1211, 662] on button "Buscar" at bounding box center [1179, 663] width 149 height 30
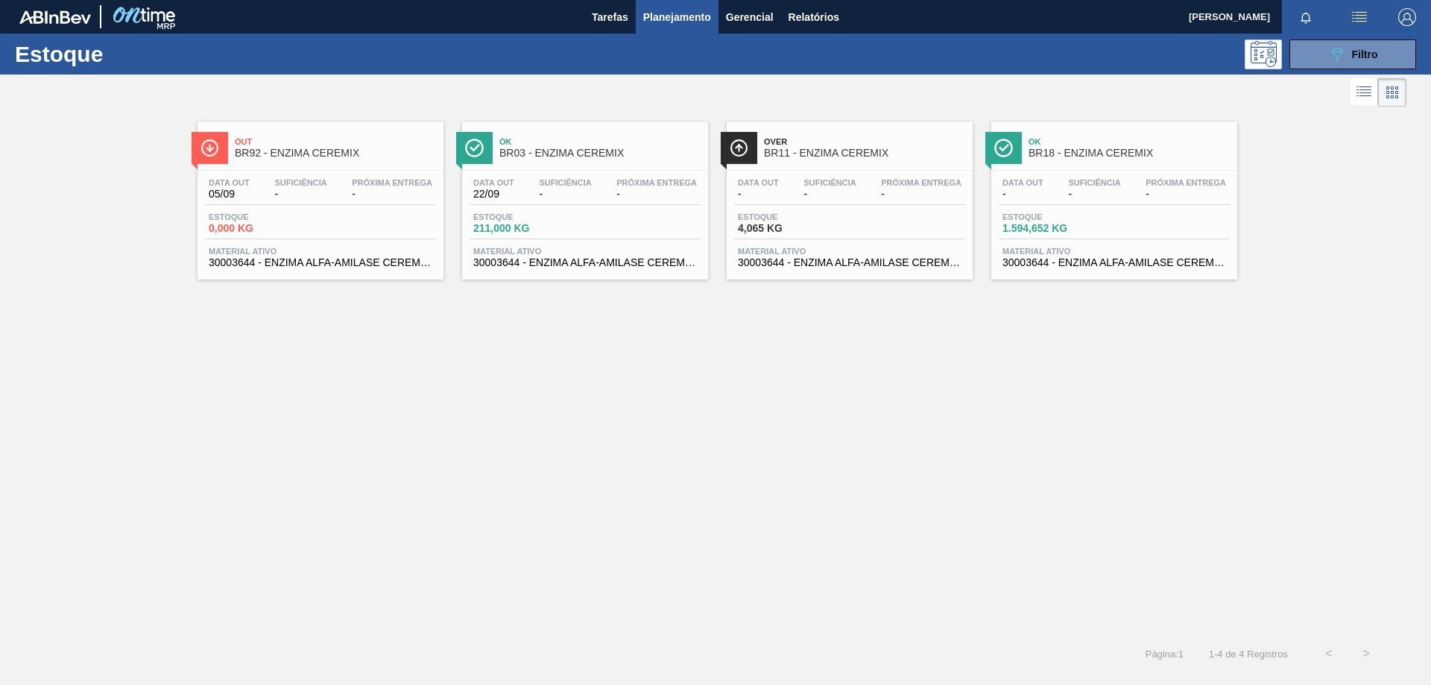
scroll to position [0, 0]
click at [376, 146] on span "Out" at bounding box center [335, 141] width 201 height 9
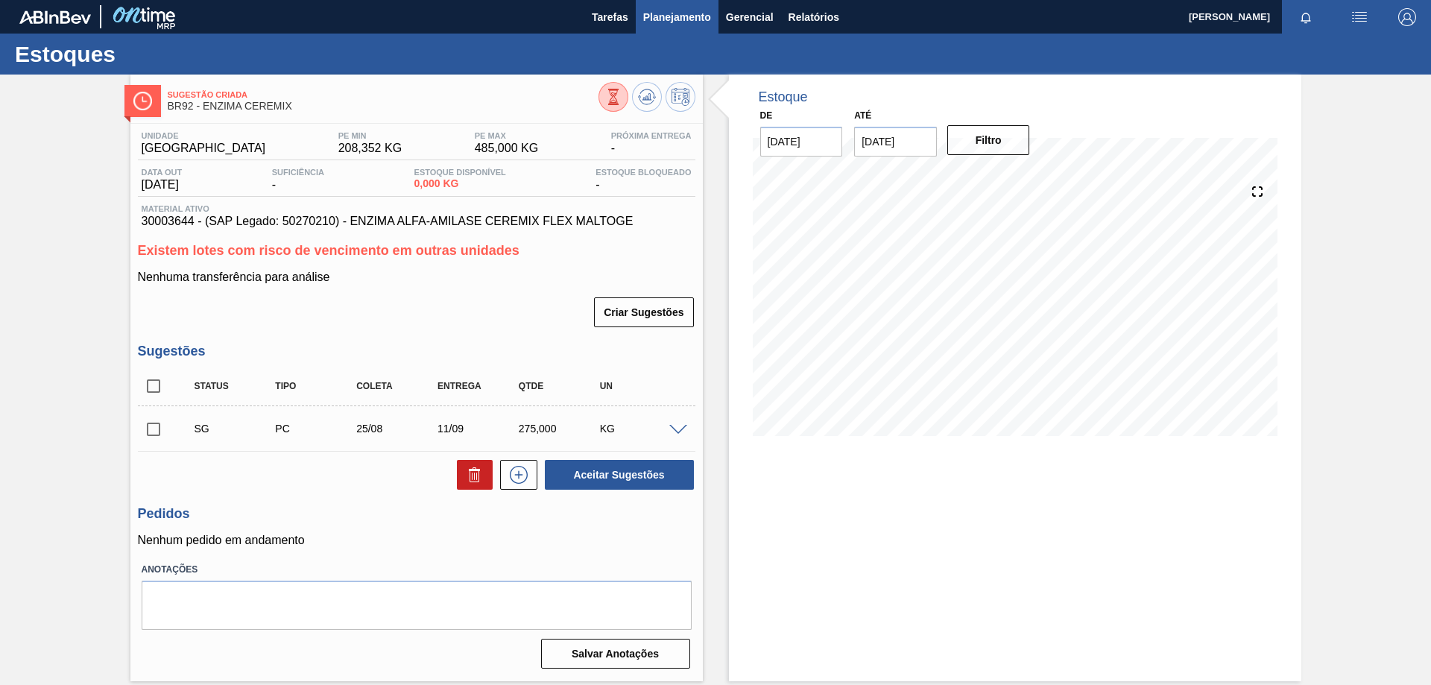
click at [675, 16] on span "Planejamento" at bounding box center [677, 17] width 68 height 18
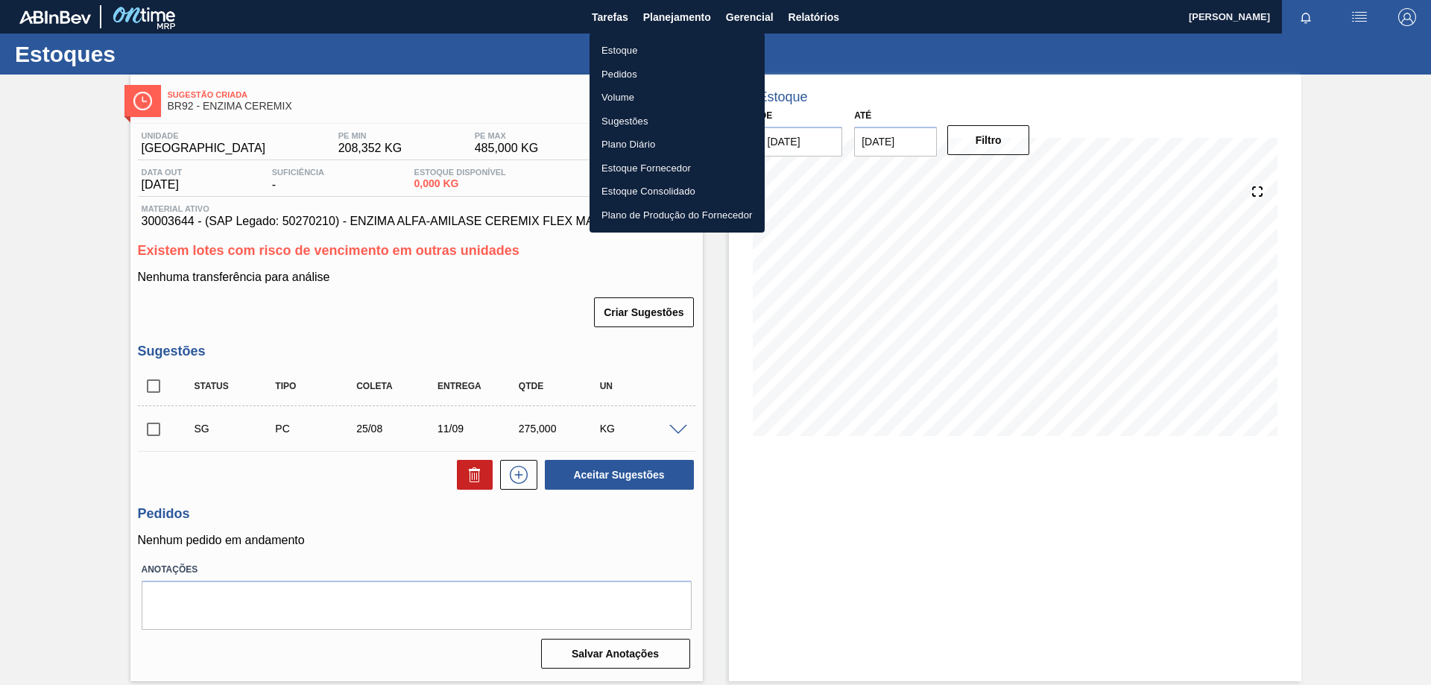
click at [647, 77] on li "Pedidos" at bounding box center [676, 75] width 175 height 24
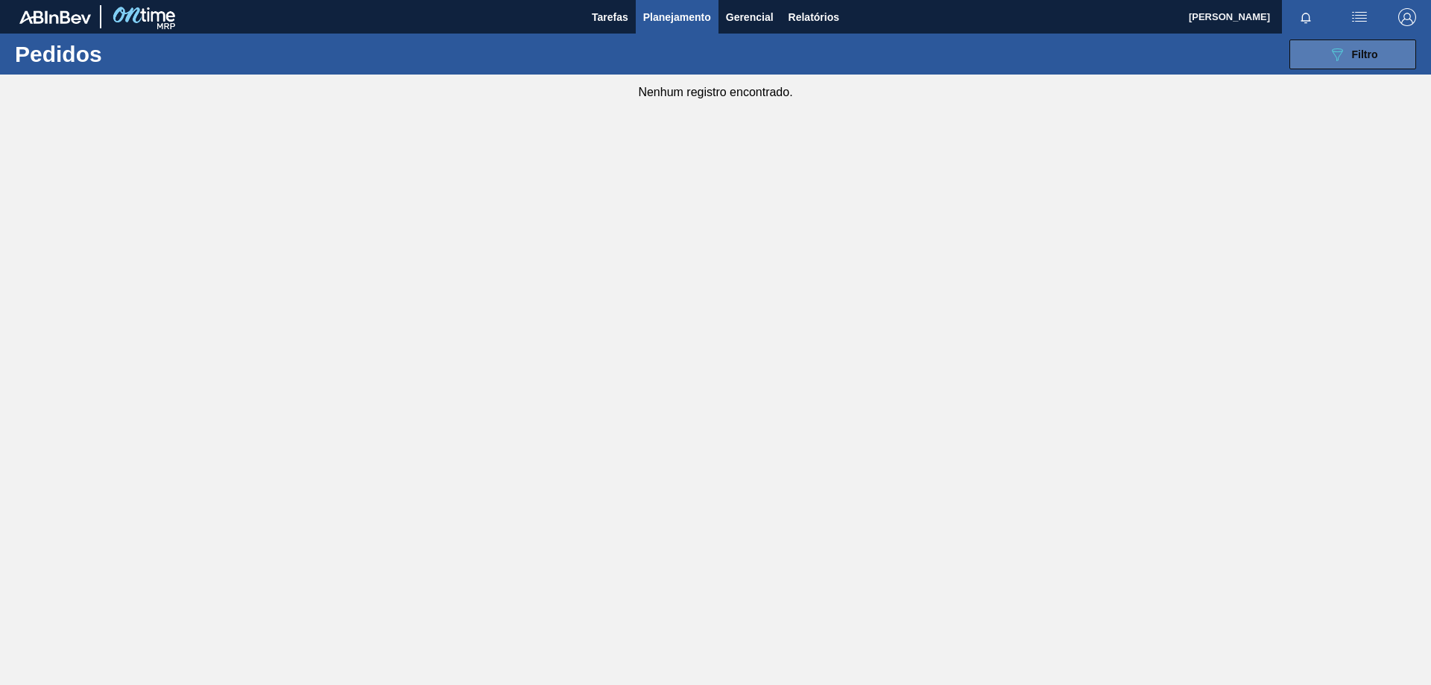
click at [1390, 59] on button "089F7B8B-B2A5-4AFE-B5C0-19BA573D28AC Filtro" at bounding box center [1352, 54] width 127 height 30
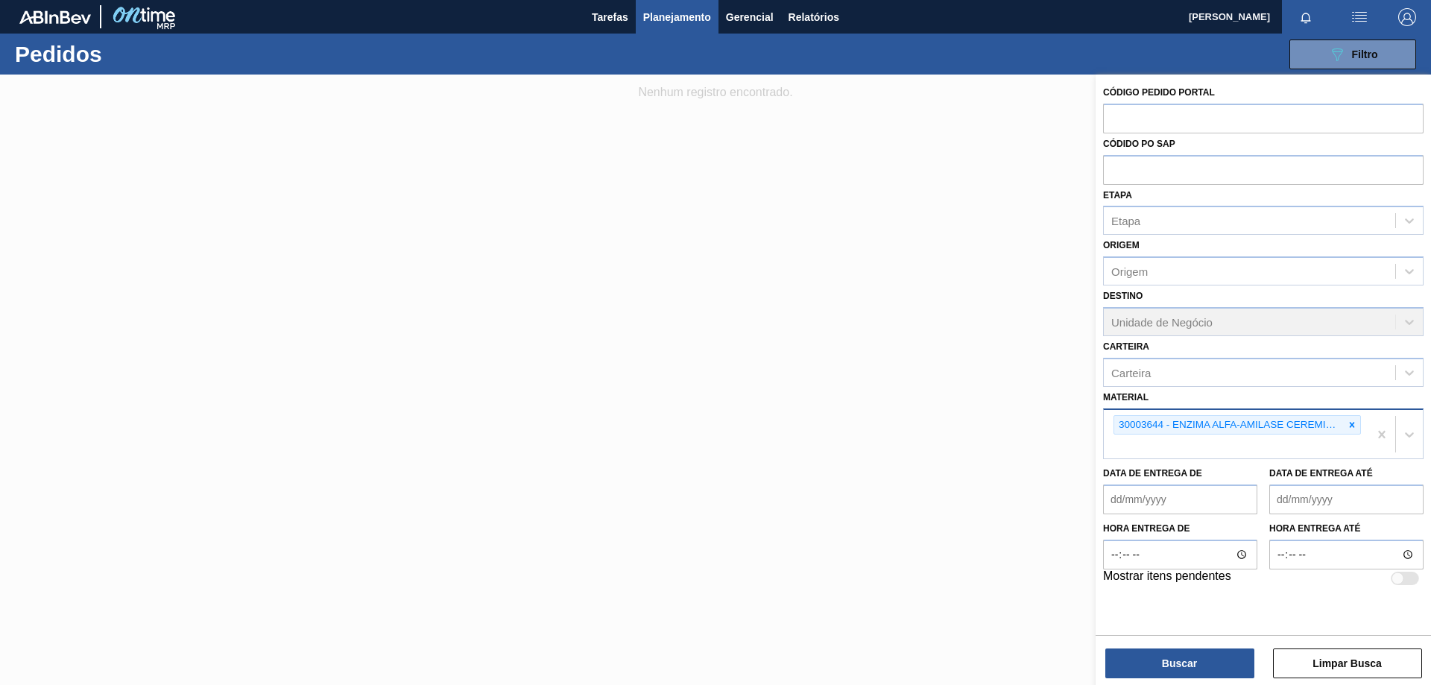
click at [1349, 419] on div at bounding box center [1351, 425] width 16 height 19
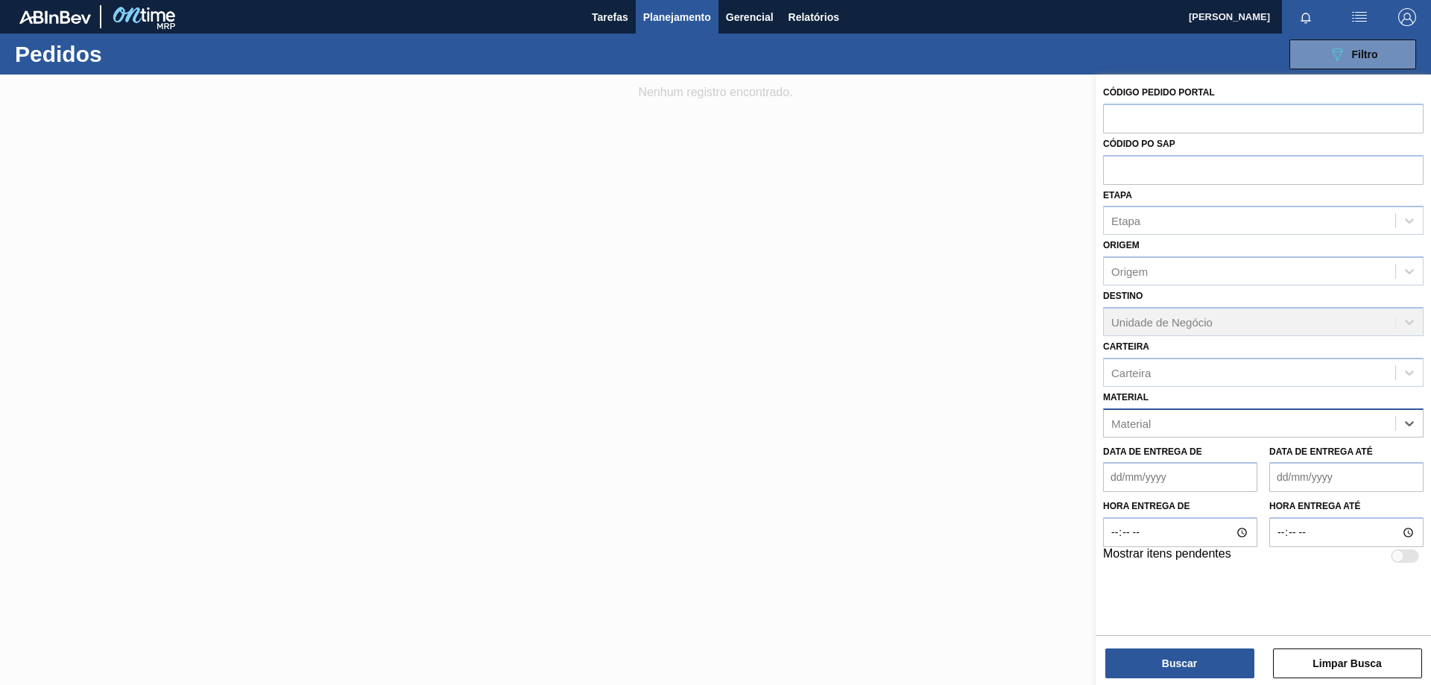
paste input "30003528"
type input "30003528"
click at [1127, 408] on div "Material Material" at bounding box center [1263, 412] width 320 height 51
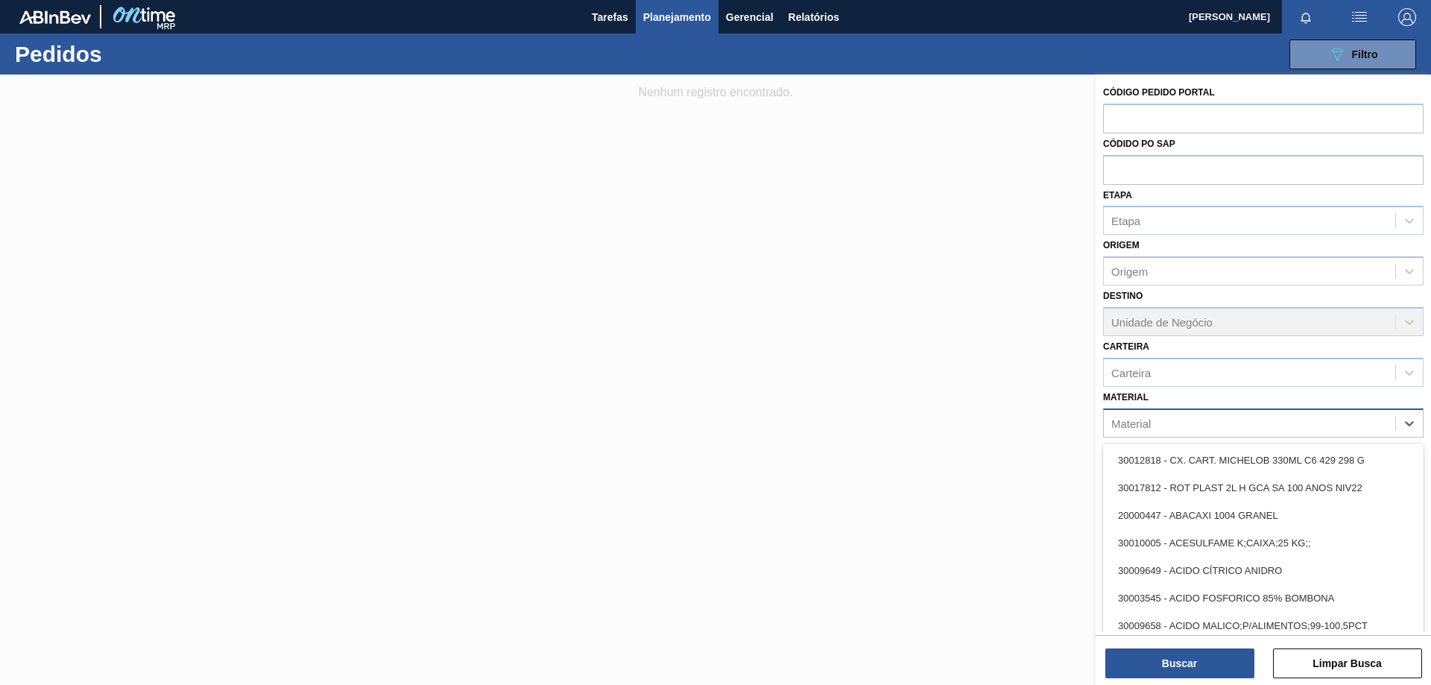
click at [1141, 420] on div "Material" at bounding box center [1130, 422] width 39 height 13
paste input "30003573"
type input "30003573"
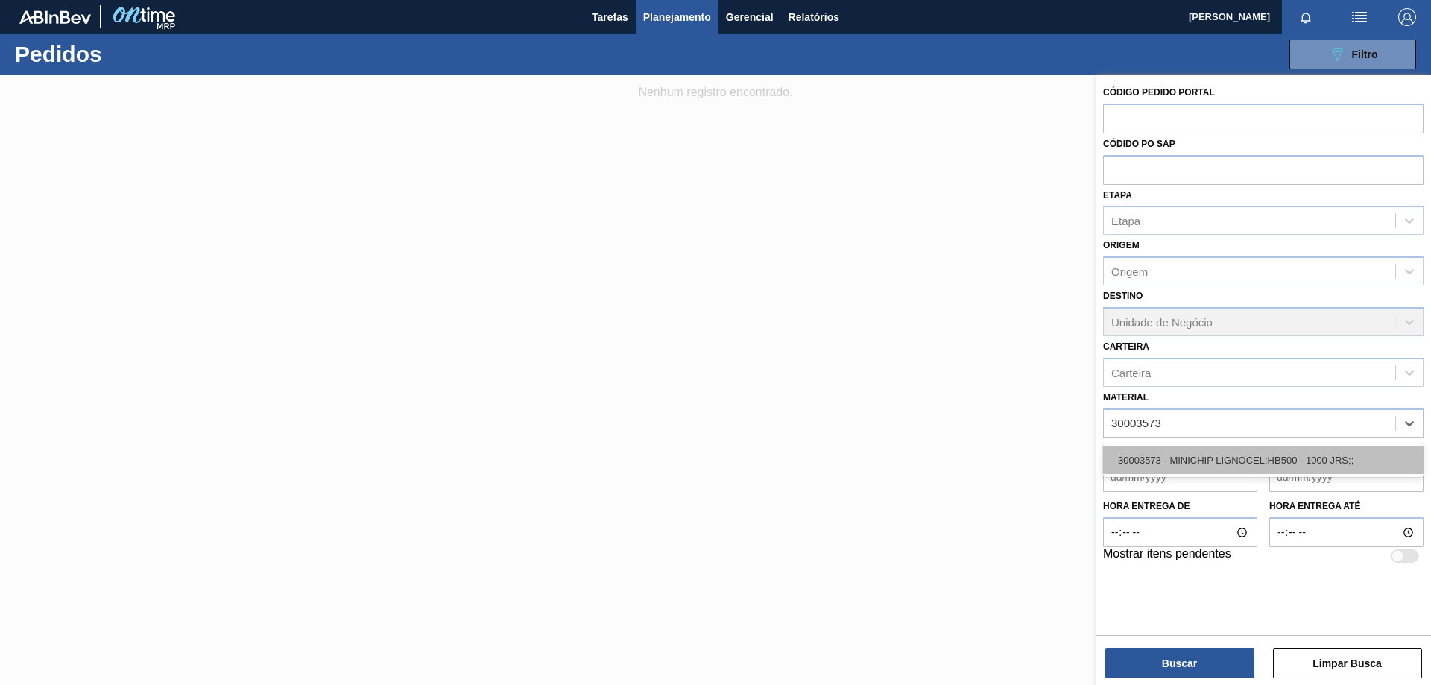
click at [1214, 450] on div "30003573 - MINICHIP LIGNOCEL;HB500 - 1000 JRS;;" at bounding box center [1263, 460] width 320 height 28
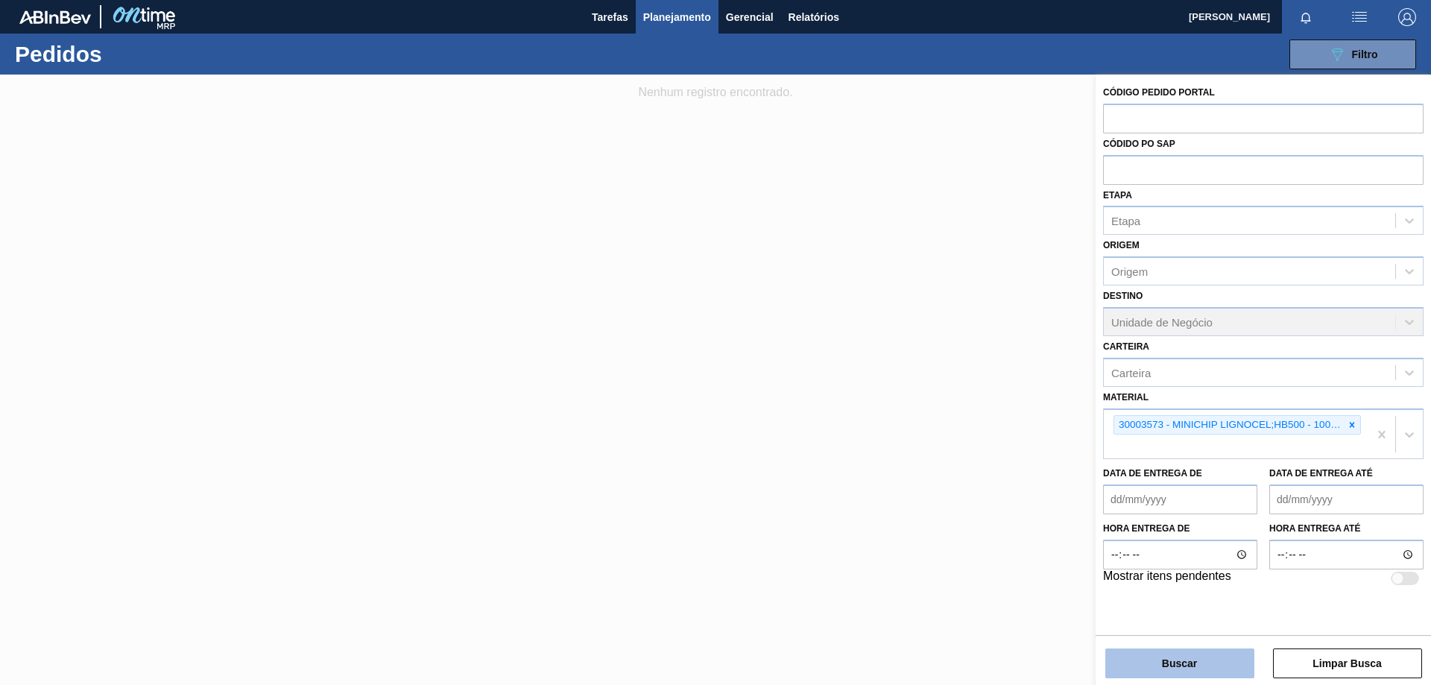
click at [1181, 660] on button "Buscar" at bounding box center [1179, 663] width 149 height 30
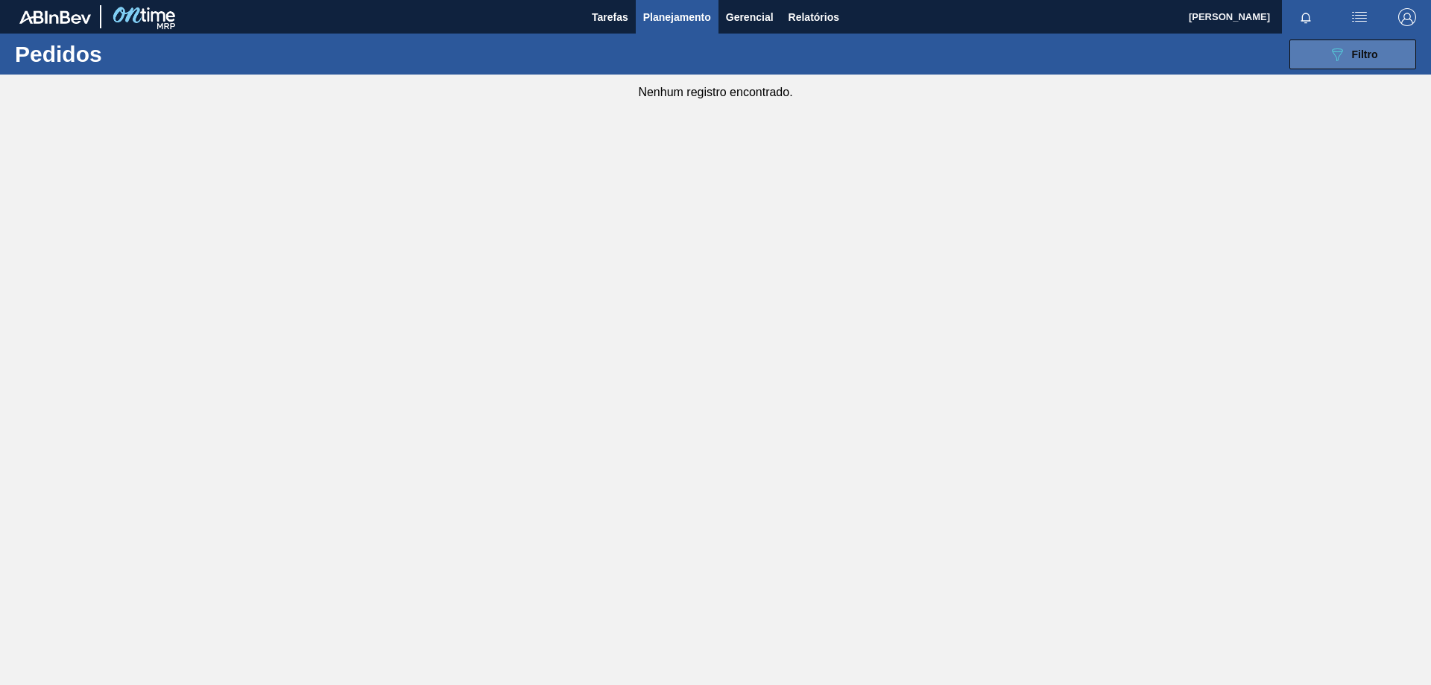
click at [1348, 53] on div "089F7B8B-B2A5-4AFE-B5C0-19BA573D28AC Filtro" at bounding box center [1353, 54] width 50 height 18
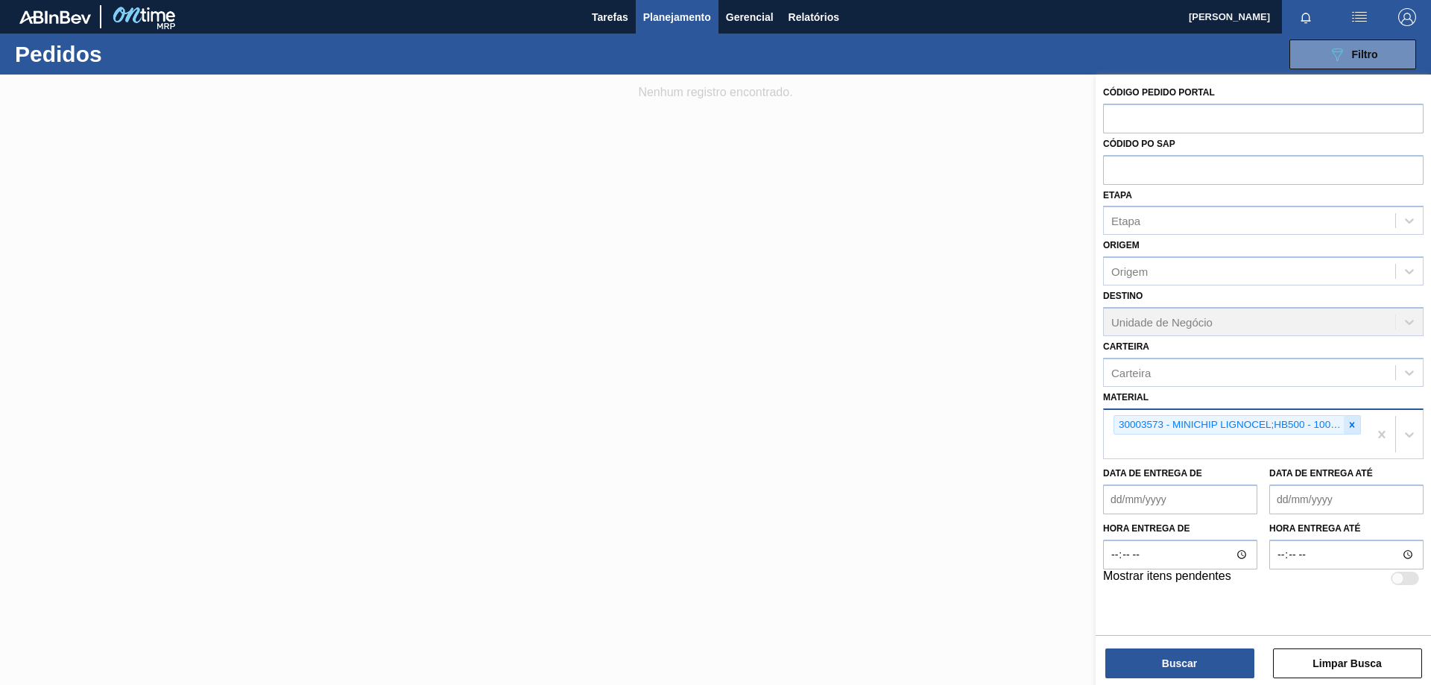
click at [1347, 423] on icon at bounding box center [1351, 424] width 10 height 10
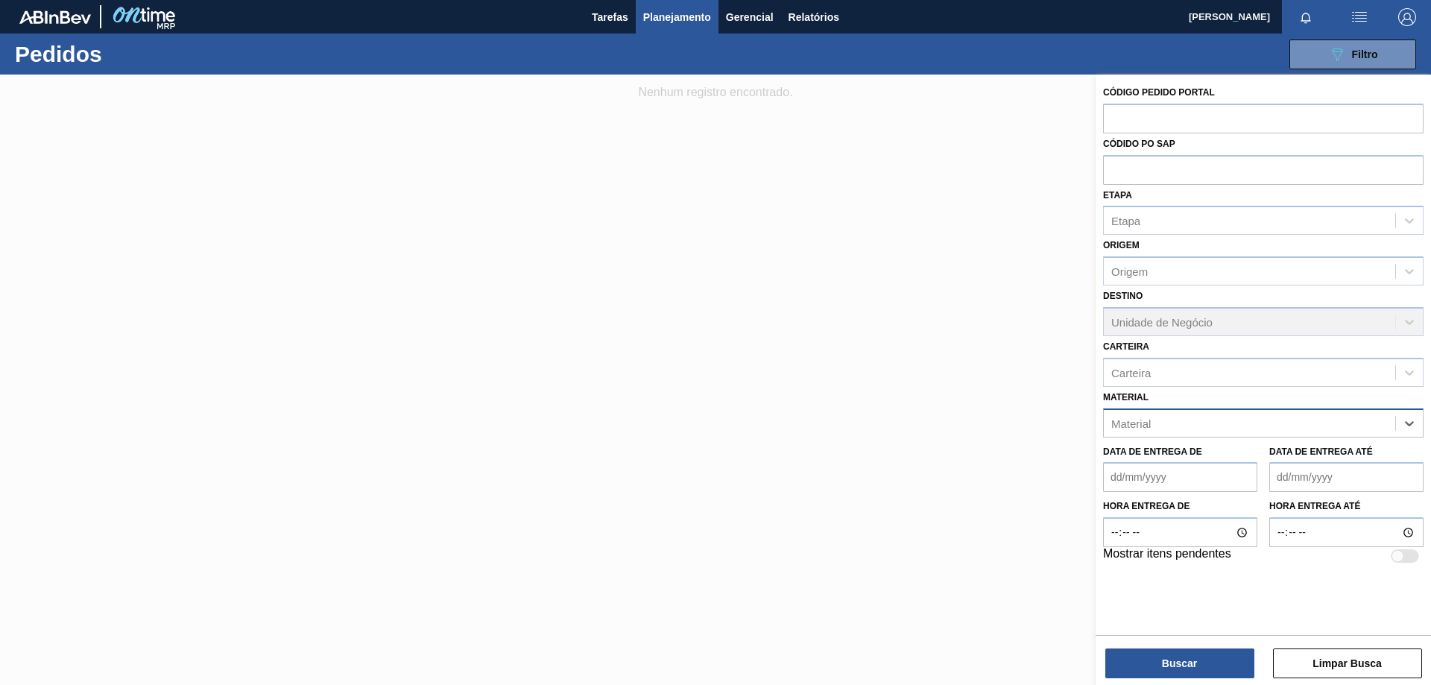
paste input "30003644"
type input "30003644"
drag, startPoint x: 1253, startPoint y: 446, endPoint x: 1236, endPoint y: 464, distance: 25.3
click at [1253, 446] on div "30003644 - ENZIMA ALFA-AMILASE CEREMIX FLEX MALTOGE" at bounding box center [1263, 460] width 320 height 28
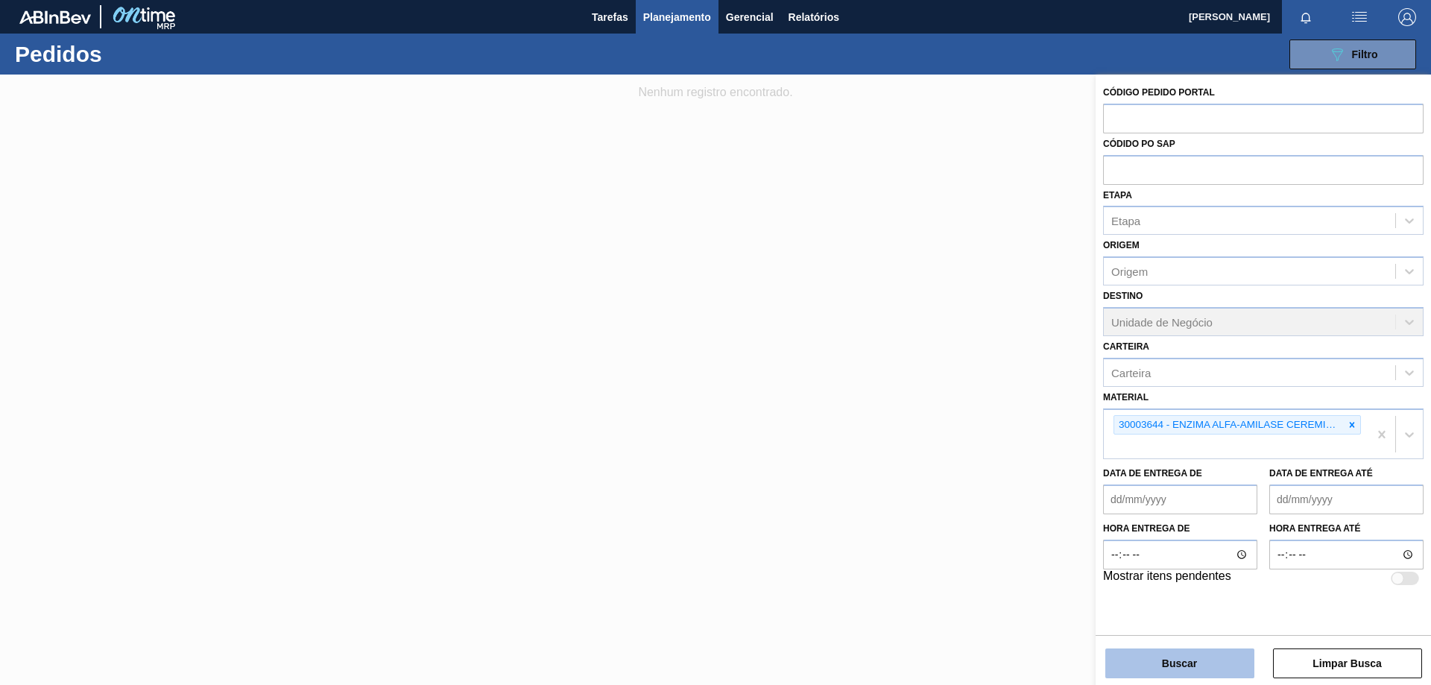
click at [1200, 664] on button "Buscar" at bounding box center [1179, 663] width 149 height 30
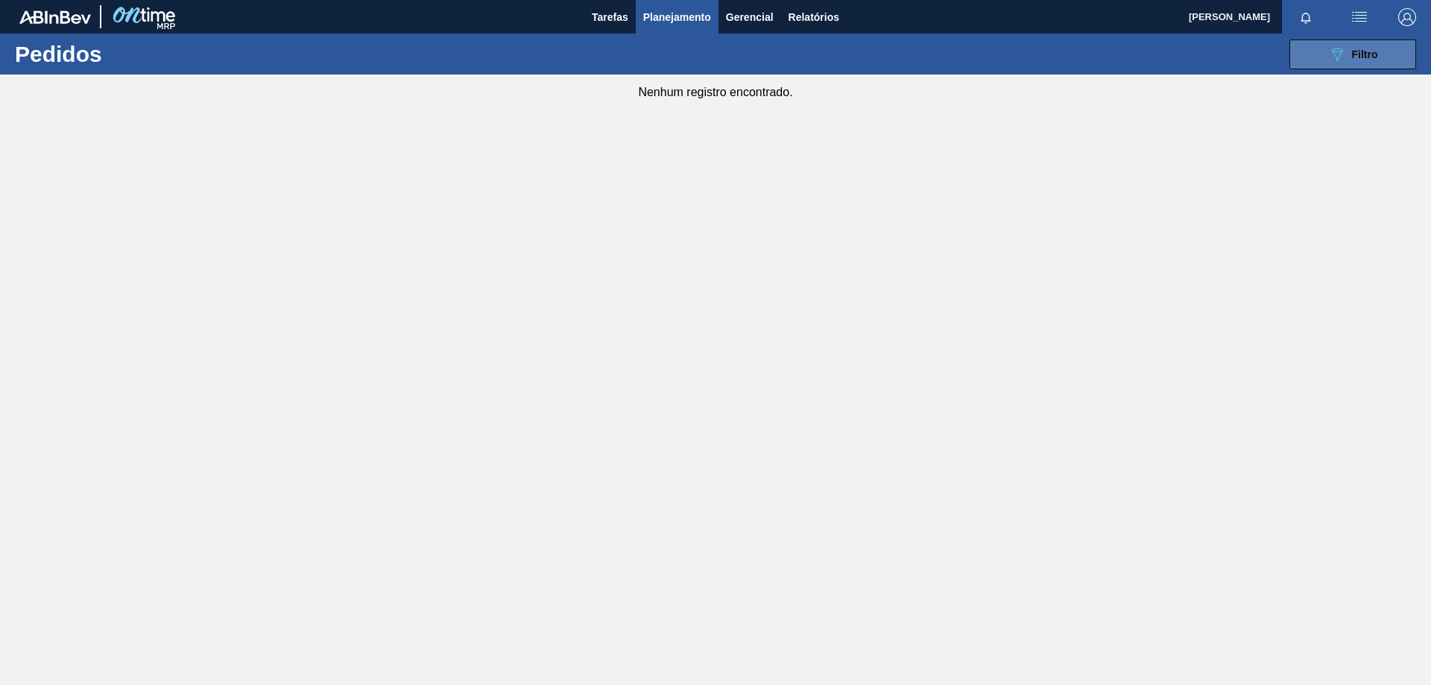
click at [1328, 63] on icon "089F7B8B-B2A5-4AFE-B5C0-19BA573D28AC" at bounding box center [1337, 54] width 18 height 18
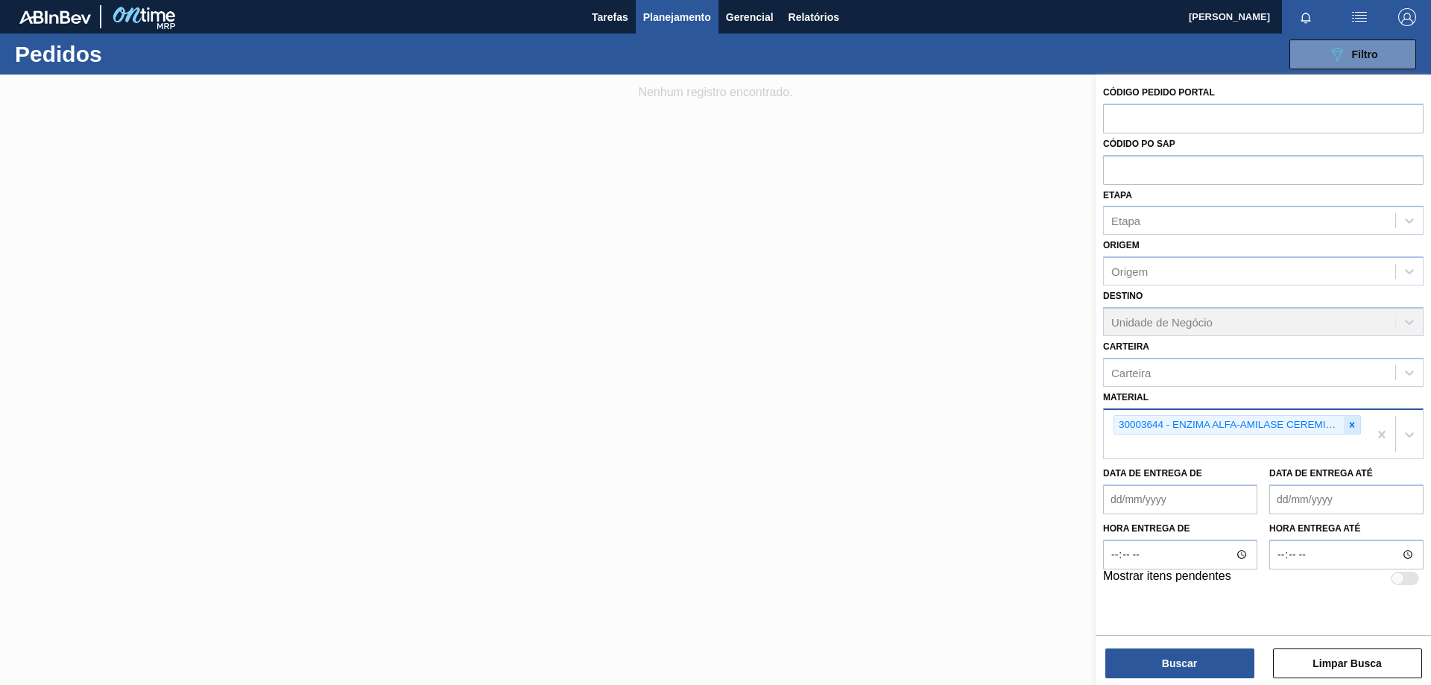
click at [1352, 425] on icon at bounding box center [1351, 424] width 5 height 5
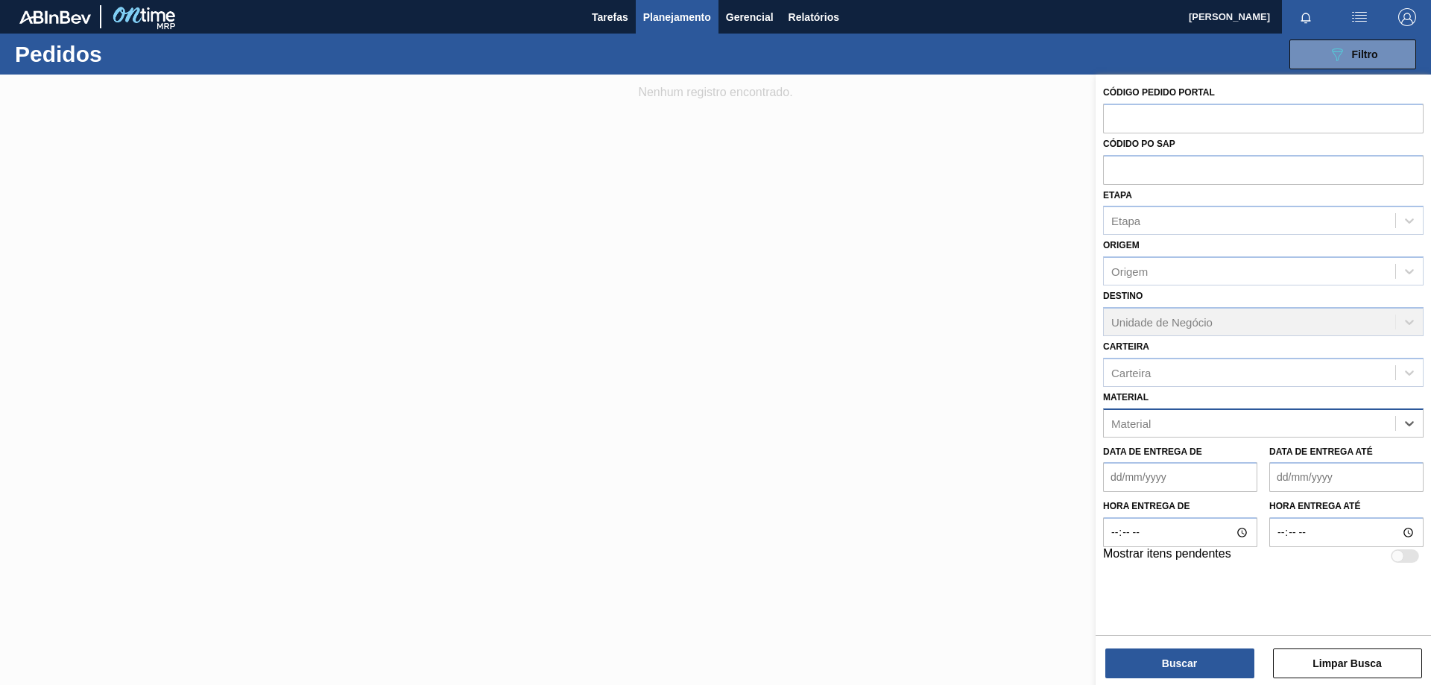
paste input "30003175"
type input "30003175"
click at [1190, 452] on div "30003175 - LUPULO AMAR. PIP HERCULES" at bounding box center [1263, 460] width 320 height 28
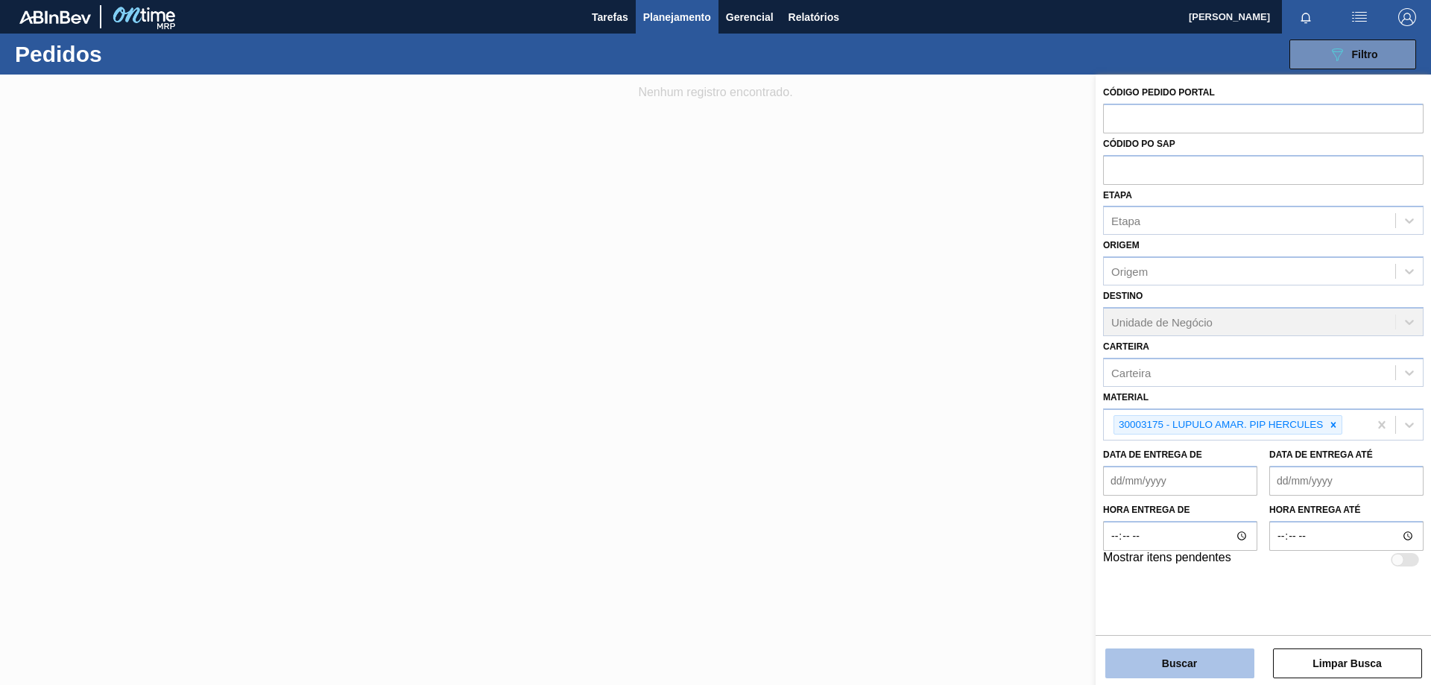
click at [1205, 656] on button "Buscar" at bounding box center [1179, 663] width 149 height 30
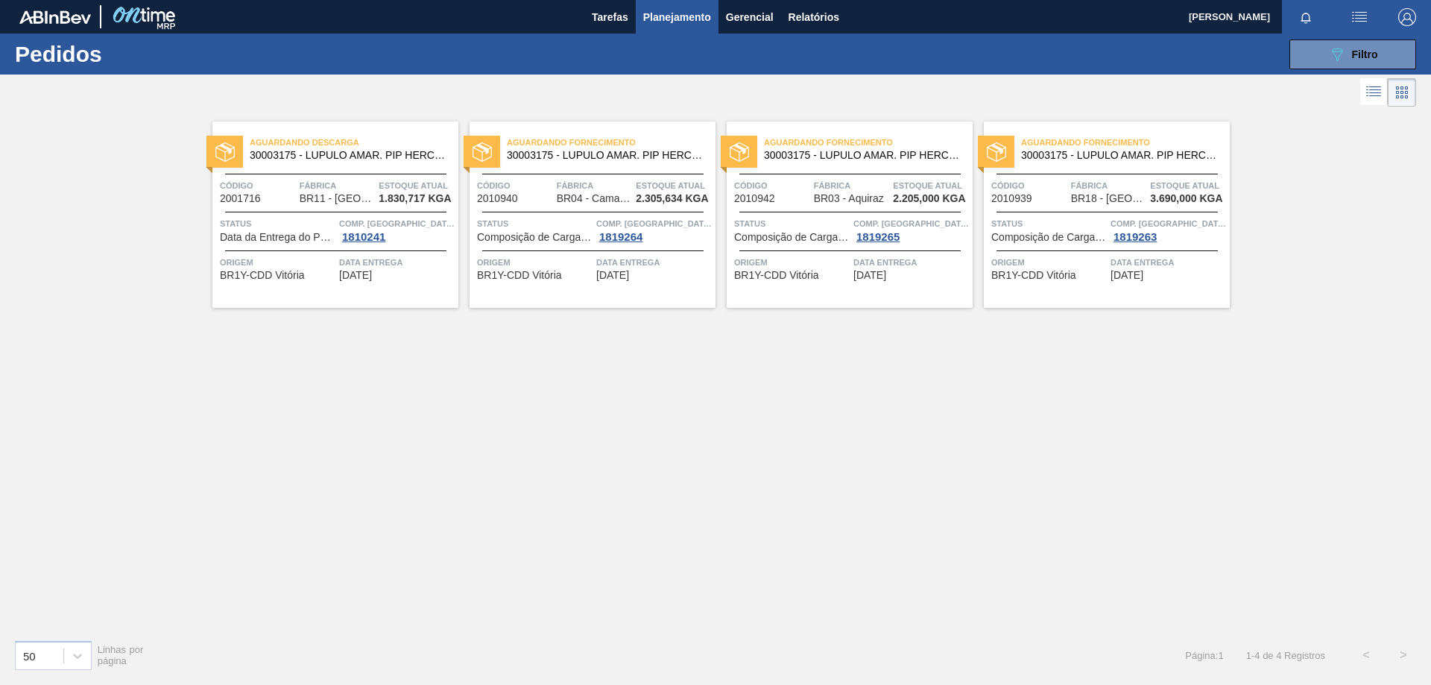
click at [844, 153] on span "30003175 - LUPULO AMAR. PIP HERCULES" at bounding box center [862, 155] width 197 height 11
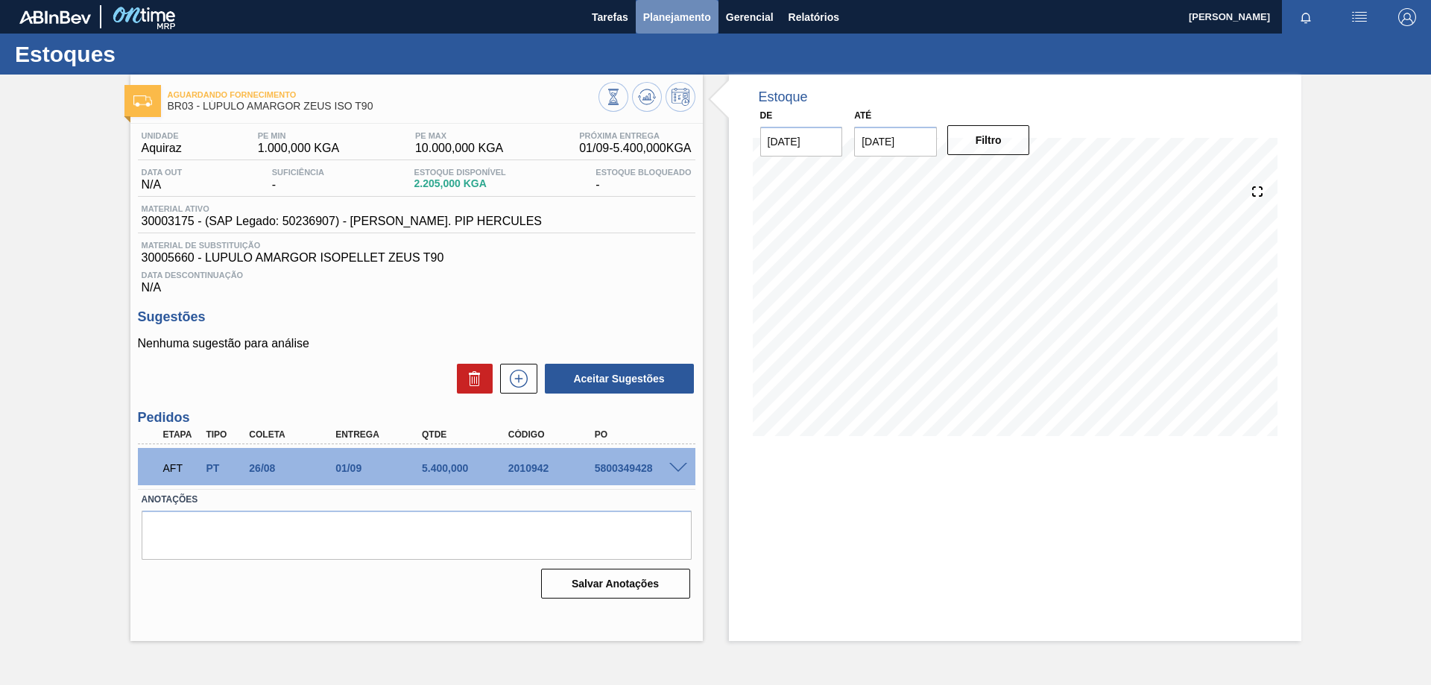
click at [684, 10] on span "Planejamento" at bounding box center [677, 17] width 68 height 18
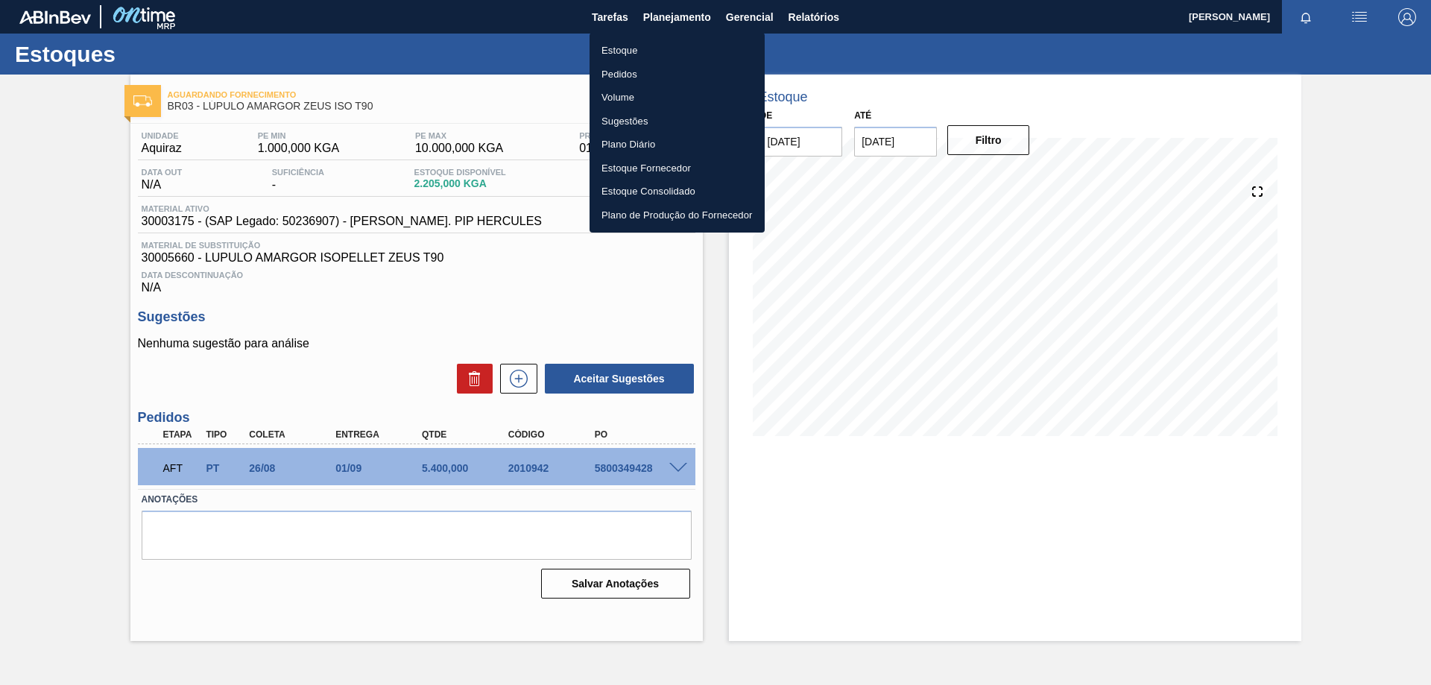
click at [653, 72] on li "Pedidos" at bounding box center [676, 75] width 175 height 24
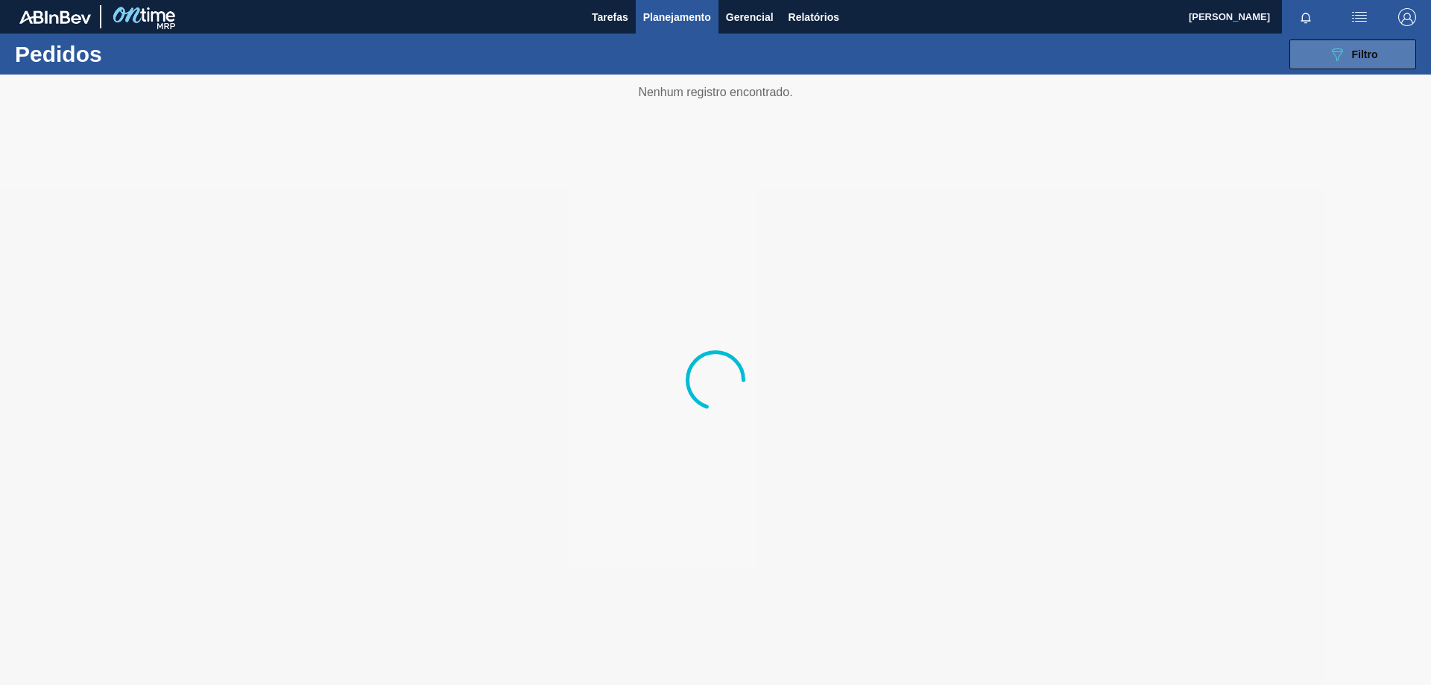
click at [1364, 52] on span "Filtro" at bounding box center [1365, 54] width 26 height 12
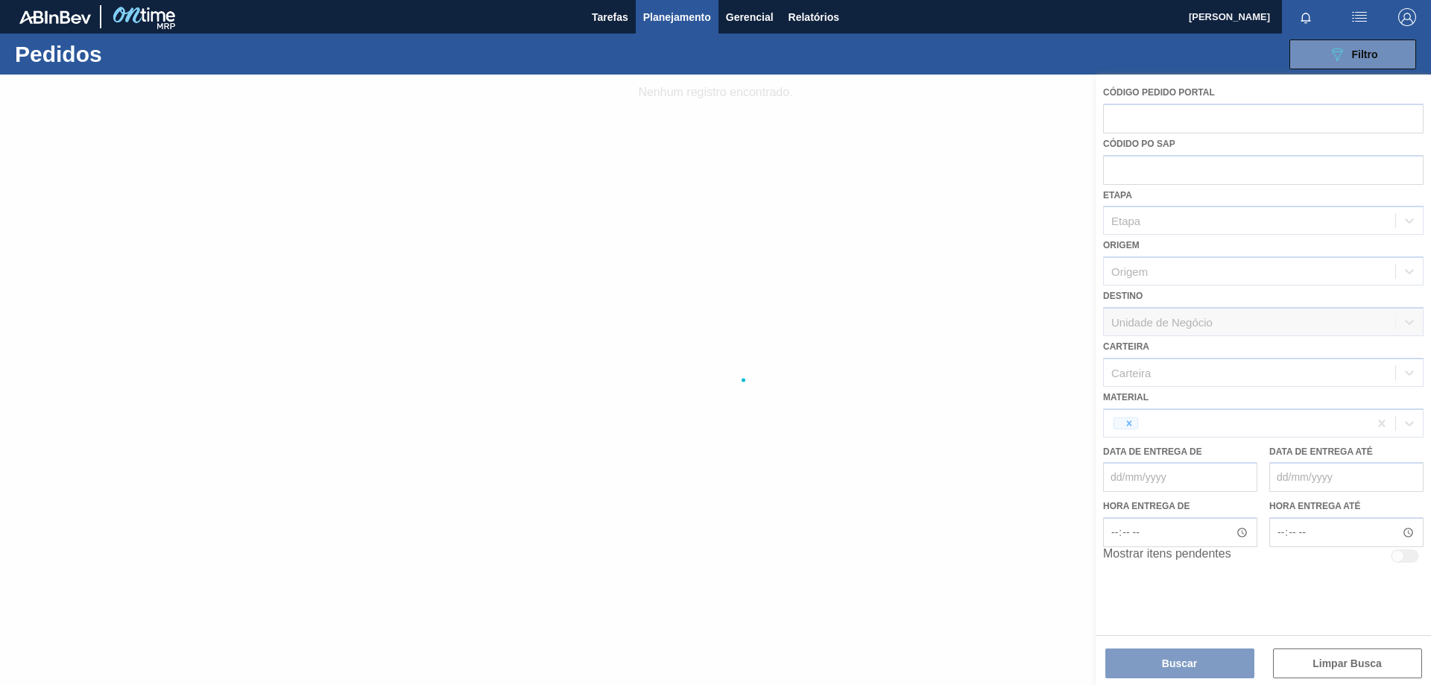
click at [1164, 408] on div at bounding box center [715, 380] width 1431 height 610
click at [1136, 422] on div at bounding box center [715, 380] width 1431 height 610
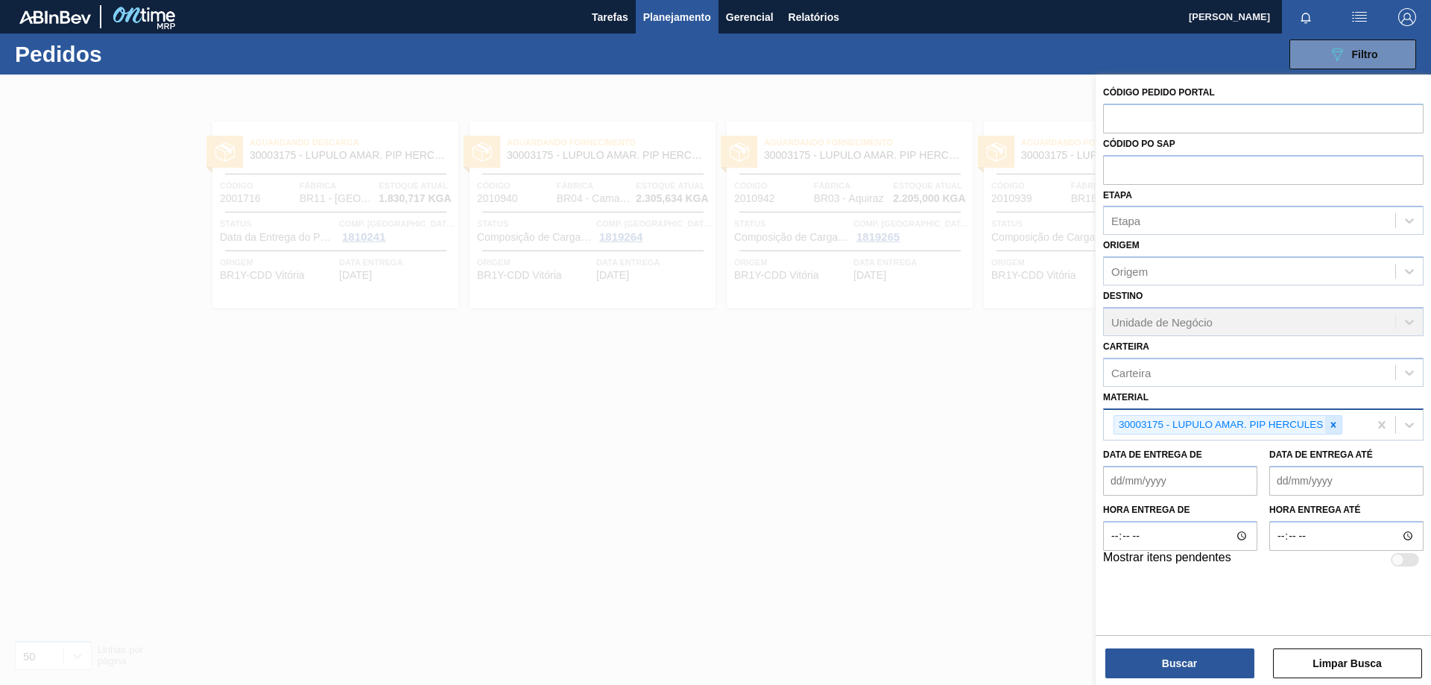
click at [1337, 421] on icon at bounding box center [1333, 424] width 10 height 10
paste input "41119"
type input "41119"
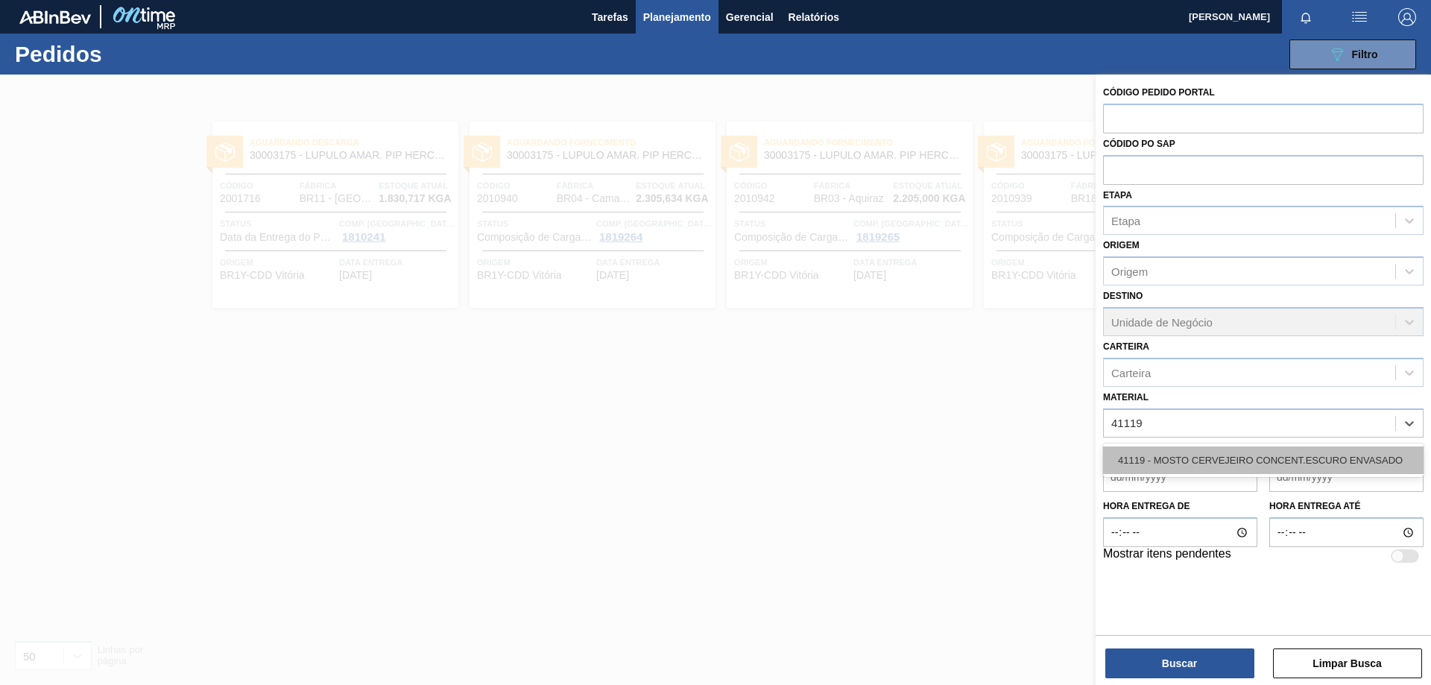
click at [1288, 454] on div "41119 - MOSTO CERVEJEIRO CONCENT.ESCURO ENVASADO" at bounding box center [1263, 460] width 320 height 28
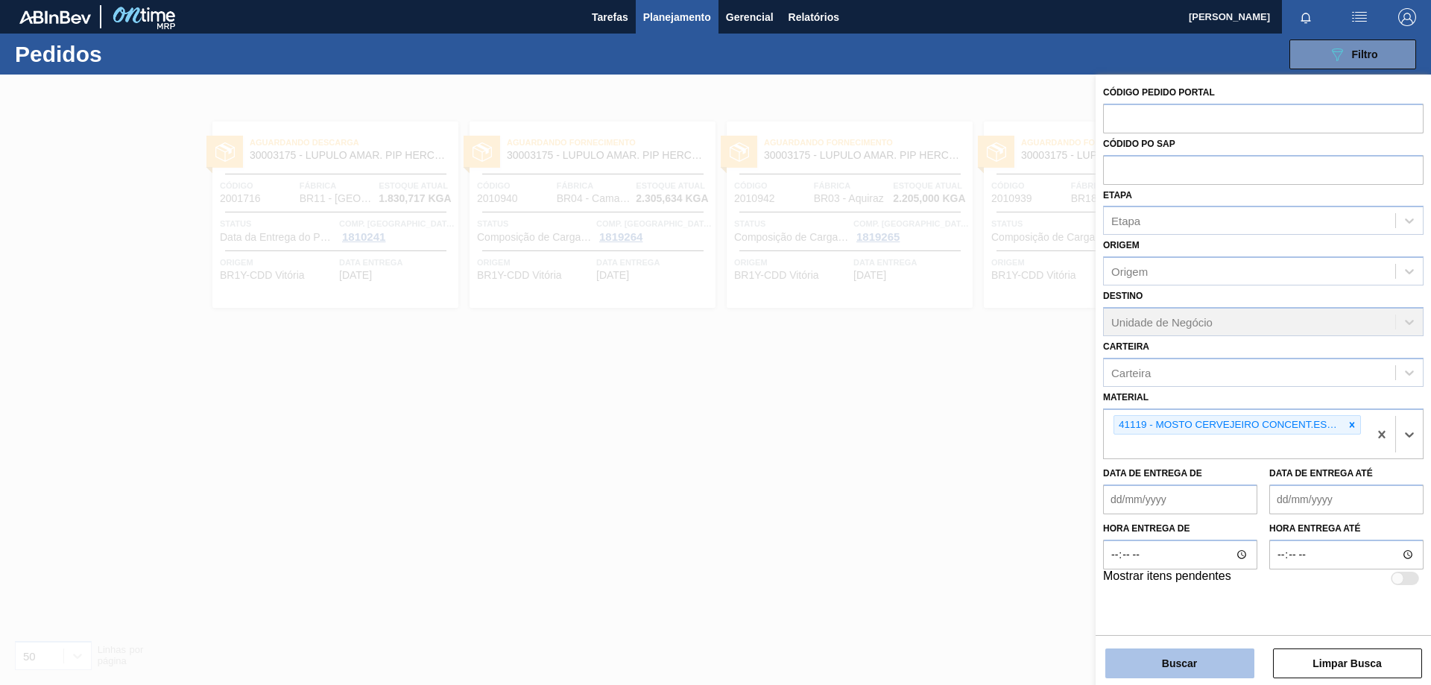
click at [1210, 656] on button "Buscar" at bounding box center [1179, 663] width 149 height 30
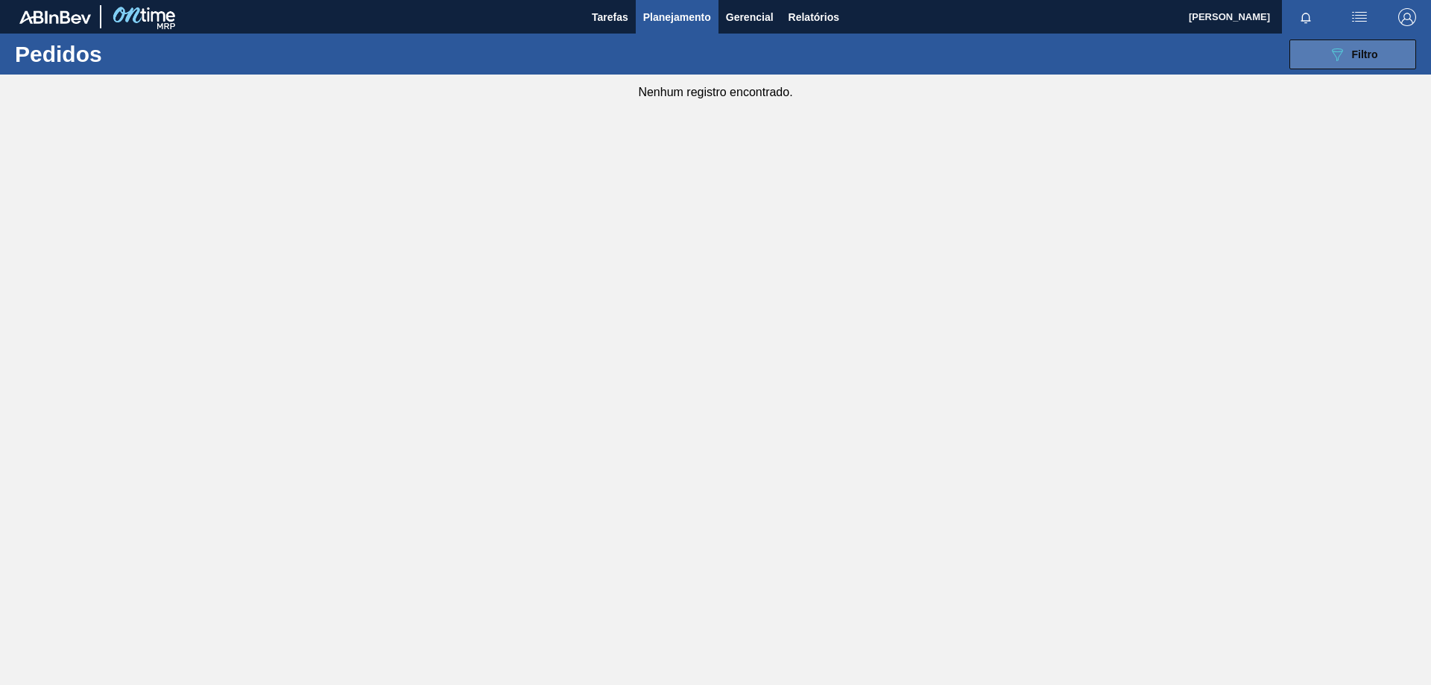
click at [1353, 56] on span "Filtro" at bounding box center [1365, 54] width 26 height 12
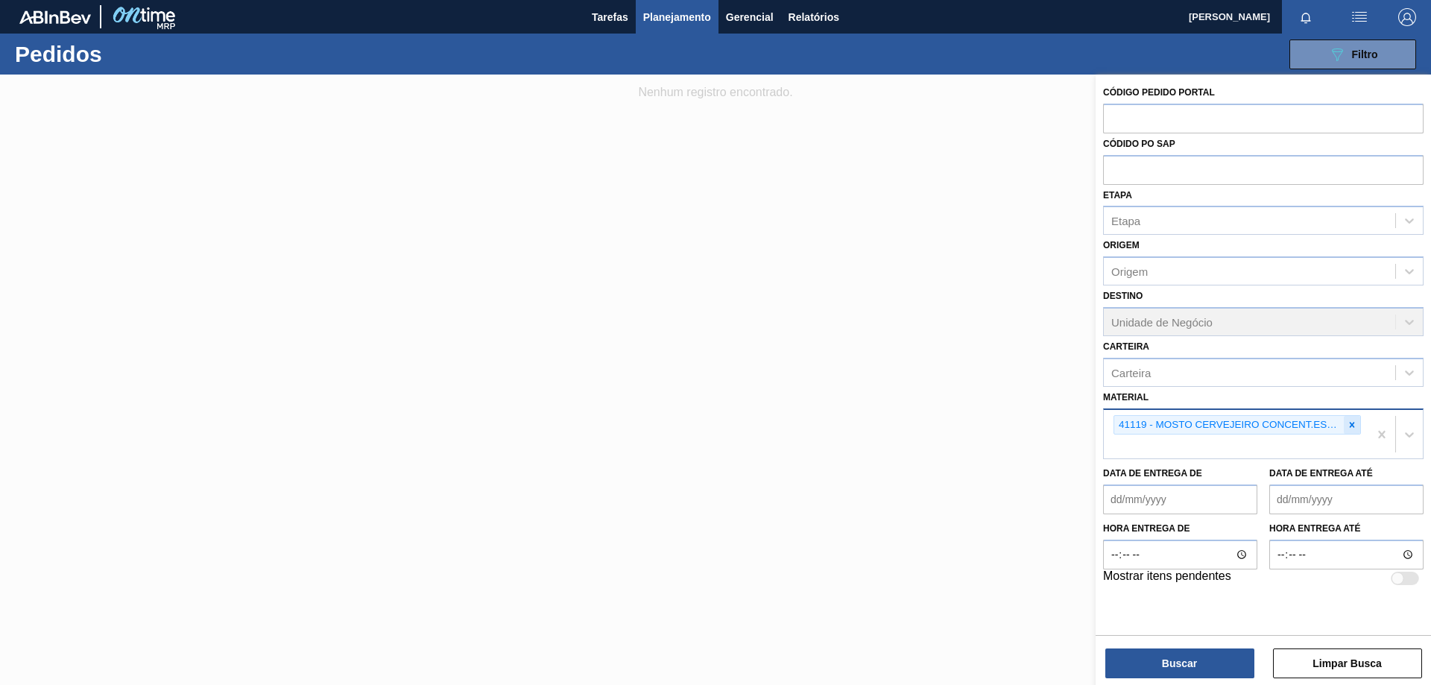
click at [1358, 421] on div at bounding box center [1351, 425] width 16 height 19
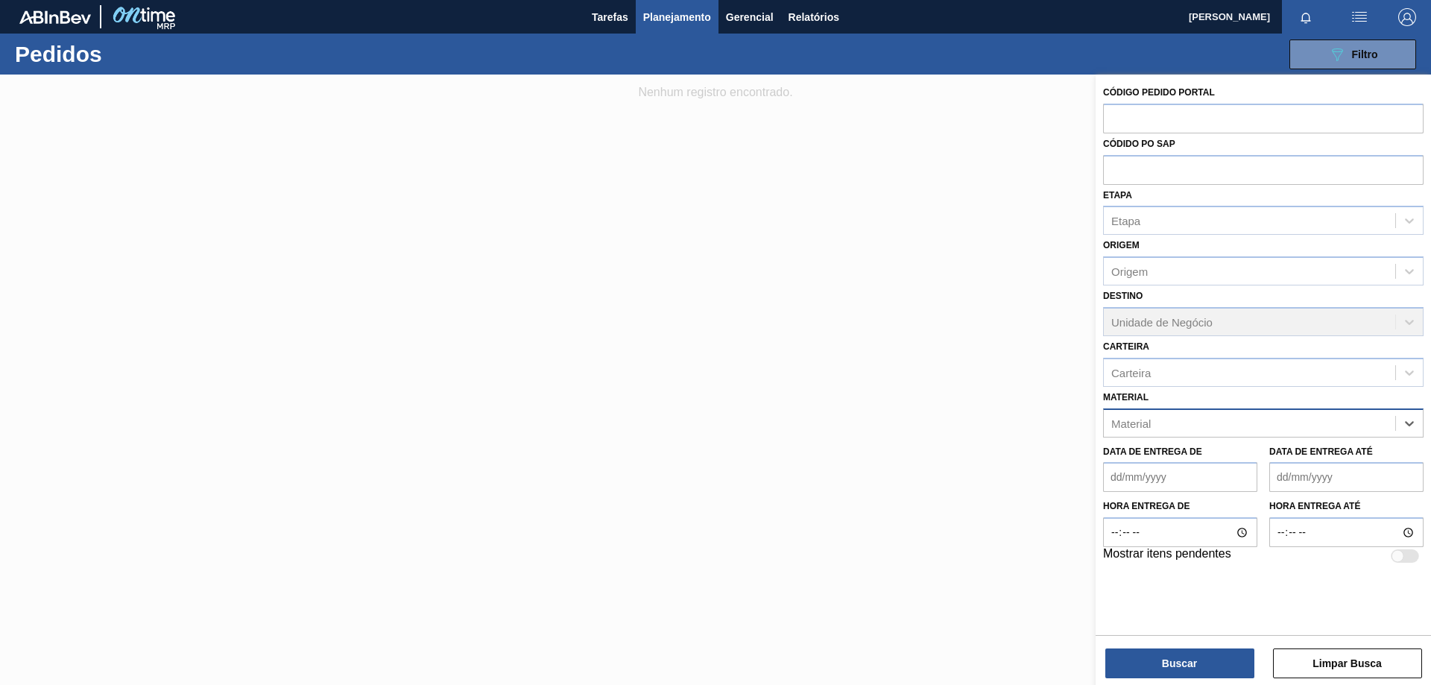
paste input "30010006"
type input "30010006"
